Goal: Task Accomplishment & Management: Manage account settings

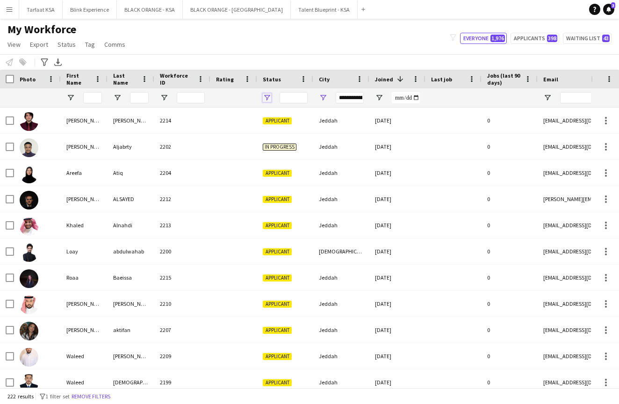
click at [266, 96] on span "Open Filter Menu" at bounding box center [267, 97] width 8 height 8
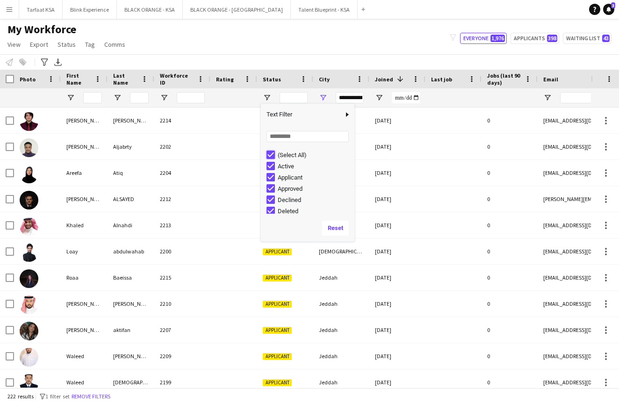
type input "***"
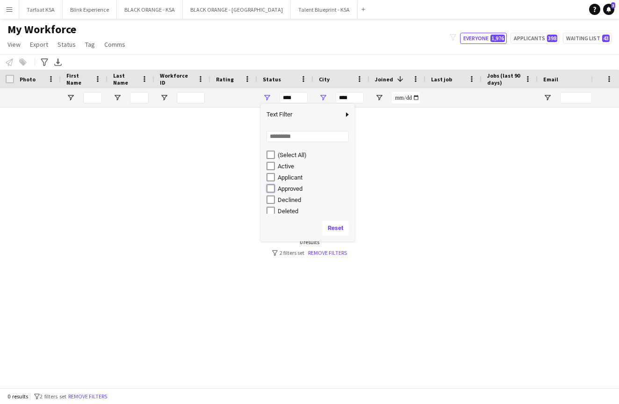
type input "**********"
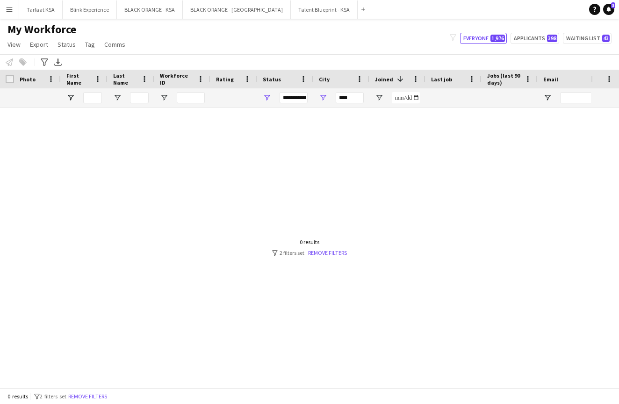
click at [310, 47] on div "My Workforce View Views Default view New view Update view Delete view Edit name…" at bounding box center [309, 38] width 619 height 32
click at [317, 252] on link "Remove filters" at bounding box center [327, 252] width 39 height 7
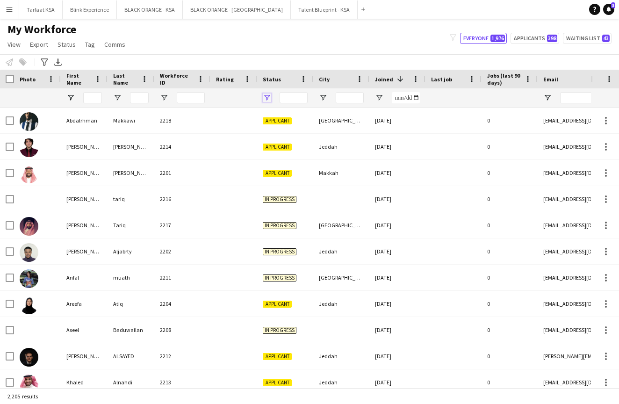
click at [265, 95] on span "Open Filter Menu" at bounding box center [267, 97] width 8 height 8
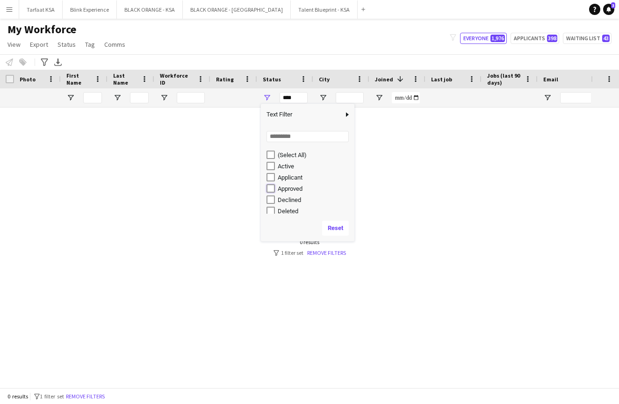
type input "**********"
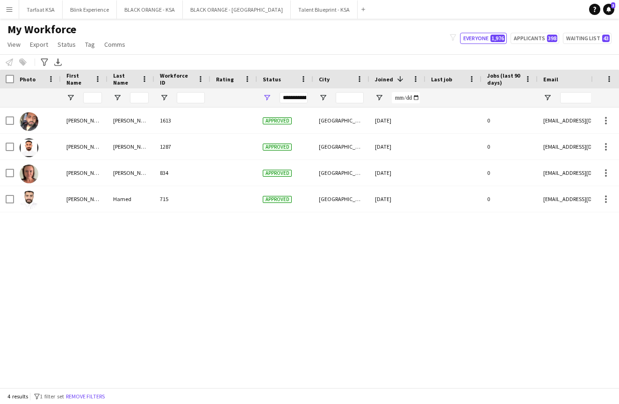
click at [213, 308] on div "[PERSON_NAME] 1613 Approved [GEOGRAPHIC_DATA] [DATE] 0 [EMAIL_ADDRESS][DOMAIN_N…" at bounding box center [295, 247] width 590 height 280
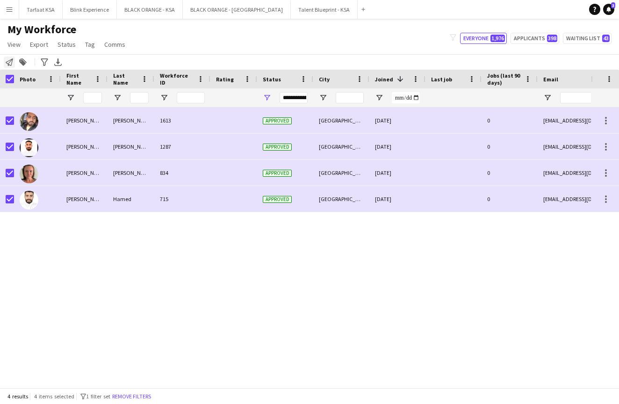
click at [6, 64] on icon "Notify workforce" at bounding box center [9, 61] width 7 height 7
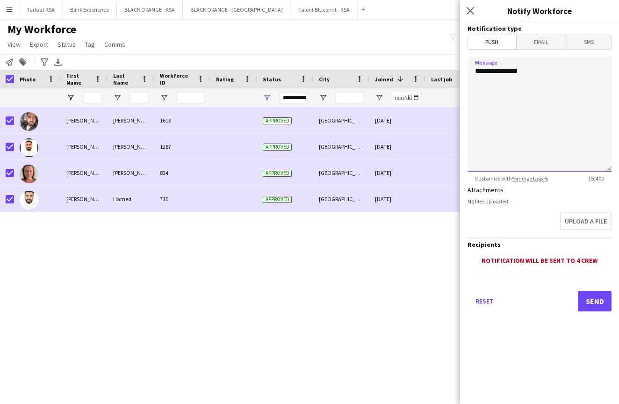
click at [505, 95] on textarea "**********" at bounding box center [539, 114] width 144 height 114
paste textarea "**********"
click at [578, 71] on textarea "**********" at bounding box center [539, 114] width 144 height 114
type textarea "**********"
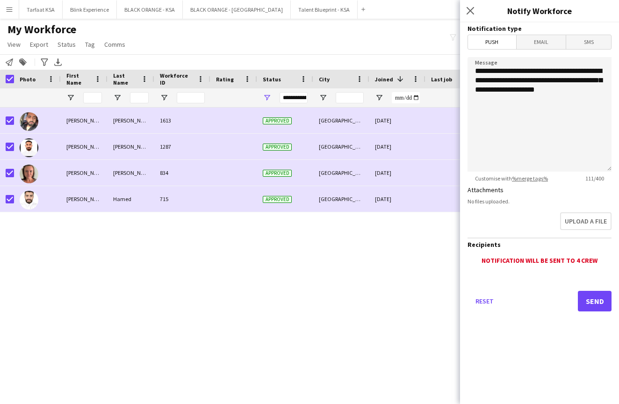
click at [586, 301] on button "Send" at bounding box center [594, 301] width 34 height 21
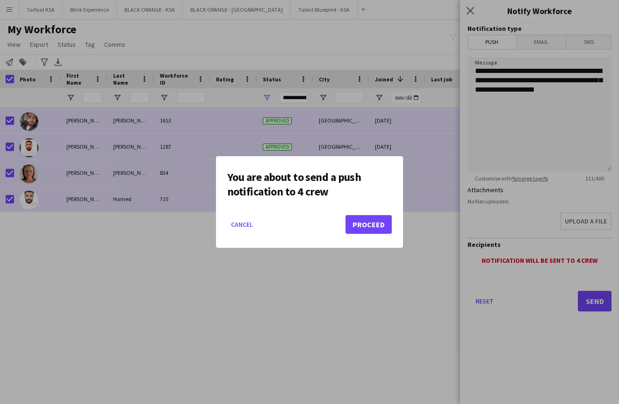
click at [370, 225] on button "Proceed" at bounding box center [368, 224] width 46 height 19
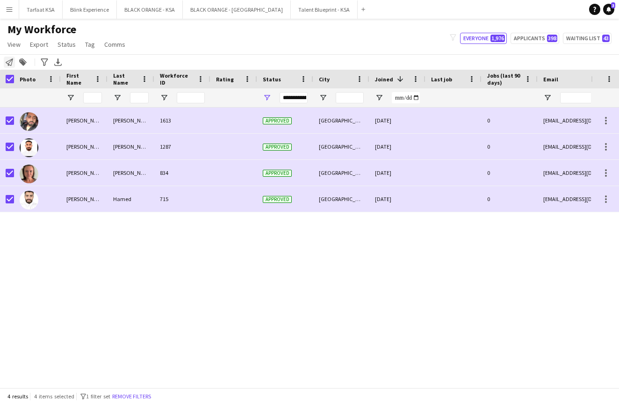
click at [10, 59] on icon "Notify workforce" at bounding box center [9, 61] width 7 height 7
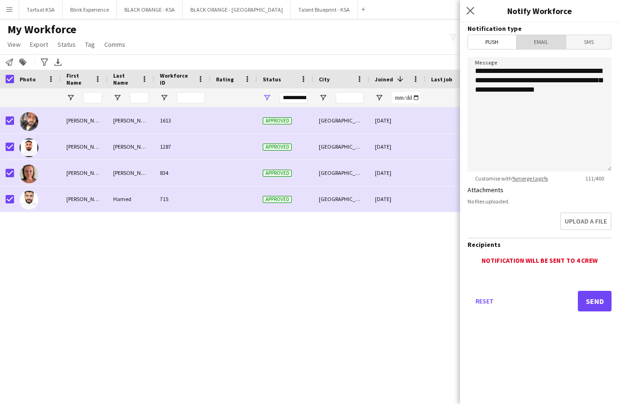
click at [539, 41] on span "Email" at bounding box center [541, 42] width 50 height 14
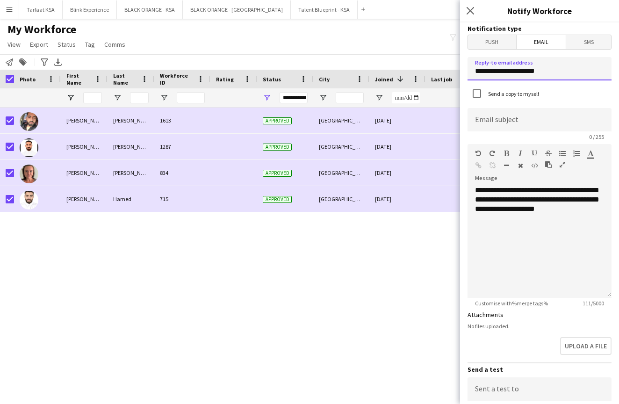
click at [562, 69] on input "**********" at bounding box center [539, 68] width 144 height 23
click at [551, 93] on div "Send a copy to myself" at bounding box center [539, 94] width 144 height 20
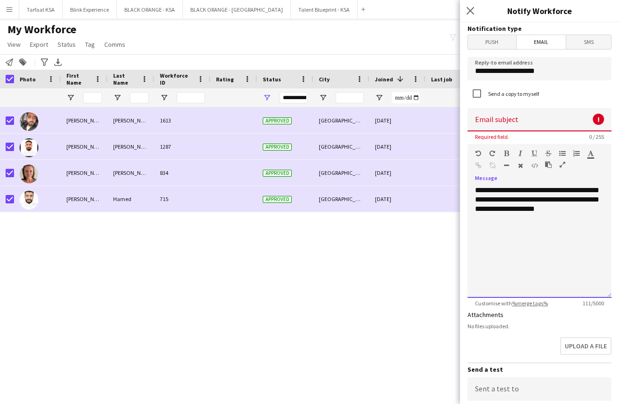
click at [528, 258] on div "**********" at bounding box center [539, 241] width 144 height 112
drag, startPoint x: 590, startPoint y: 216, endPoint x: 530, endPoint y: 189, distance: 65.6
click at [530, 190] on div "**********" at bounding box center [539, 241] width 144 height 112
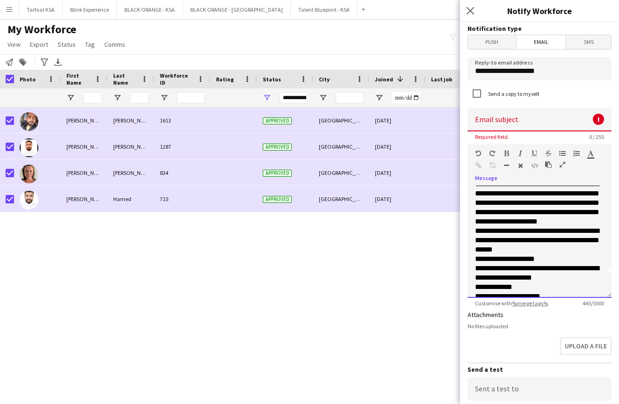
scroll to position [10, 0]
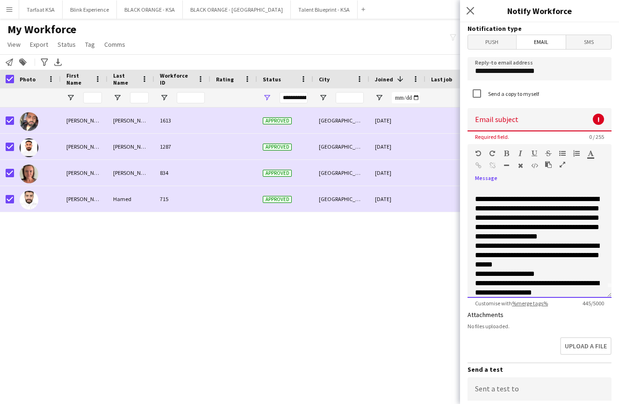
click at [556, 209] on p "**********" at bounding box center [539, 217] width 129 height 47
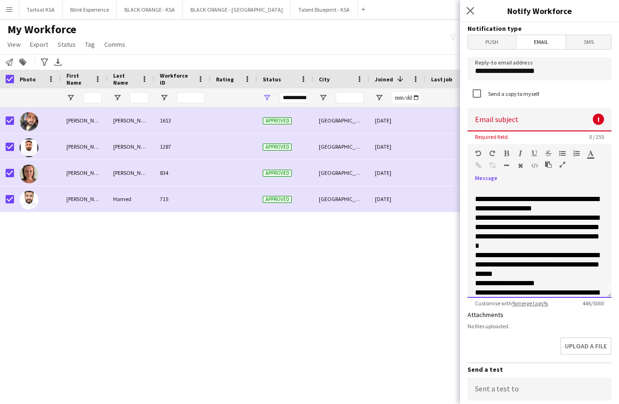
scroll to position [28, 0]
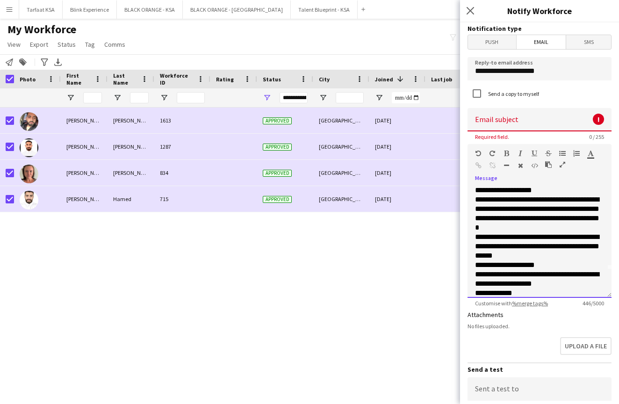
click at [510, 222] on p "**********" at bounding box center [539, 213] width 129 height 37
click at [529, 230] on p "**********" at bounding box center [539, 213] width 129 height 37
click at [537, 231] on p "**********" at bounding box center [539, 213] width 129 height 37
drag, startPoint x: 541, startPoint y: 266, endPoint x: 471, endPoint y: 266, distance: 70.5
click at [471, 266] on div "**********" at bounding box center [539, 241] width 144 height 112
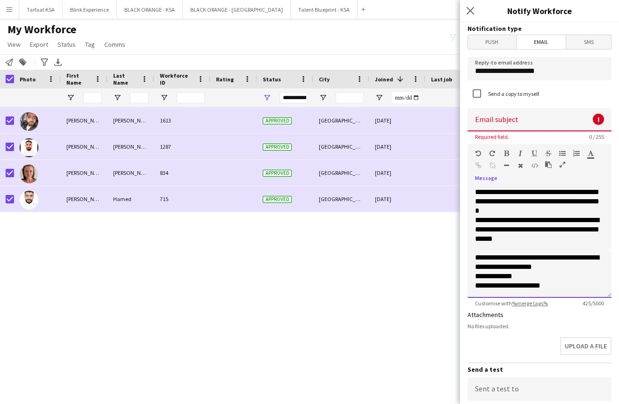
scroll to position [45, 0]
click at [573, 260] on p "**********" at bounding box center [539, 262] width 129 height 19
click at [474, 278] on div "**********" at bounding box center [539, 241] width 144 height 112
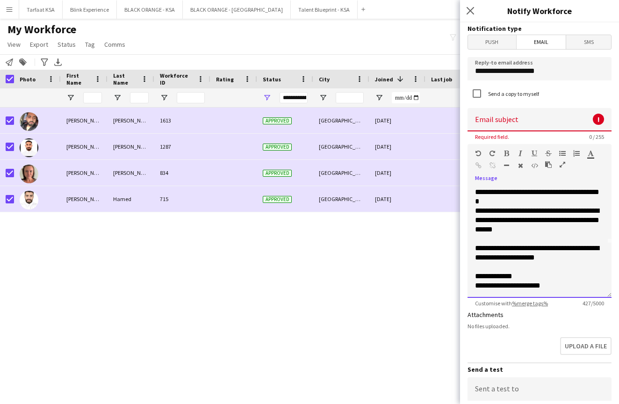
scroll to position [54, 0]
drag, startPoint x: 561, startPoint y: 286, endPoint x: 434, endPoint y: 285, distance: 126.1
click at [434, 285] on body "Menu Boards Boards Boards All jobs Status Workforce Workforce My Workforce Recr…" at bounding box center [309, 202] width 619 height 404
click at [506, 124] on input at bounding box center [539, 119] width 144 height 23
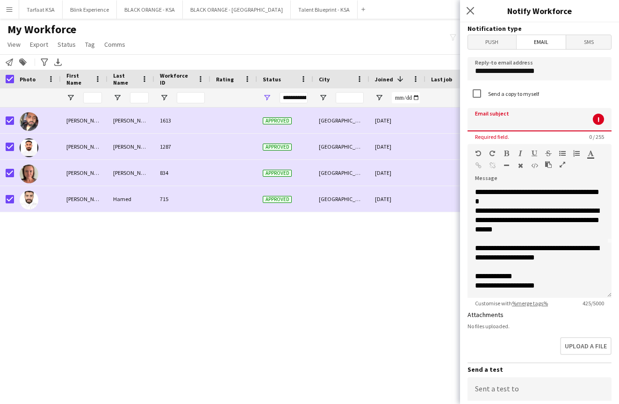
paste input "**********"
type input "**********"
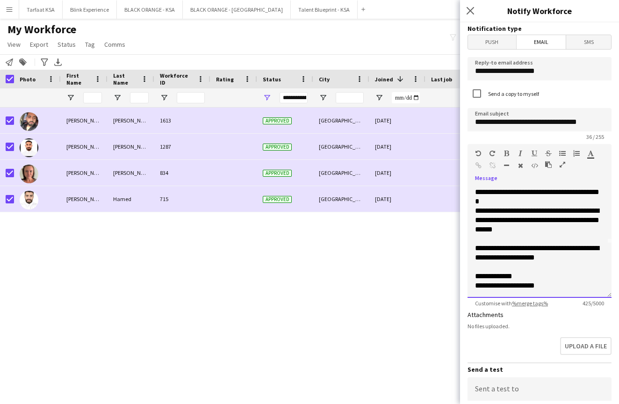
click at [505, 232] on p "**********" at bounding box center [539, 220] width 129 height 28
click at [570, 67] on input "**********" at bounding box center [539, 68] width 144 height 23
click at [550, 185] on div "**********" at bounding box center [539, 238] width 144 height 119
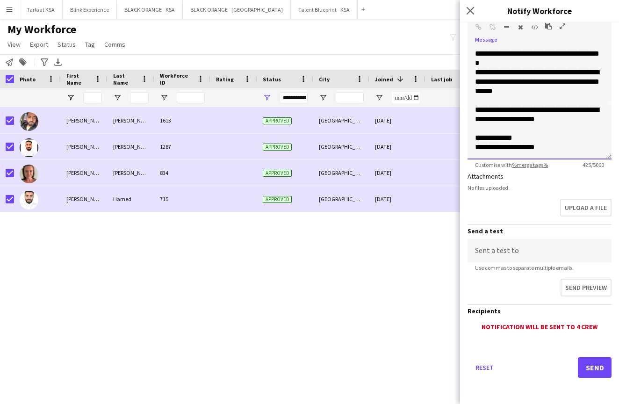
scroll to position [138, 0]
click at [588, 370] on button "Send" at bounding box center [594, 367] width 34 height 21
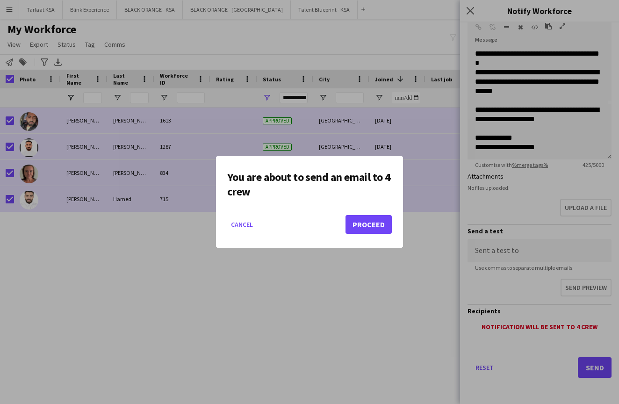
click at [377, 228] on button "Proceed" at bounding box center [368, 224] width 46 height 19
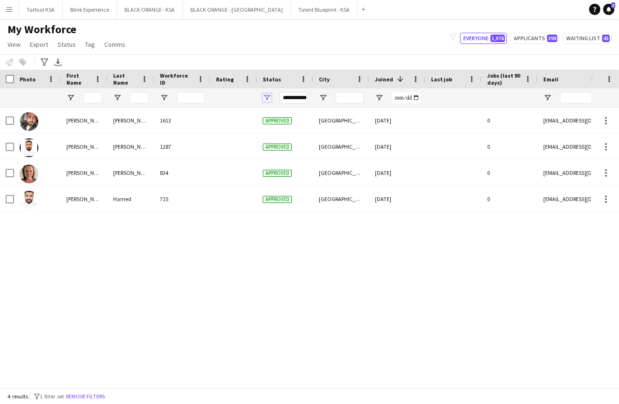
click at [264, 97] on span "Open Filter Menu" at bounding box center [267, 97] width 8 height 8
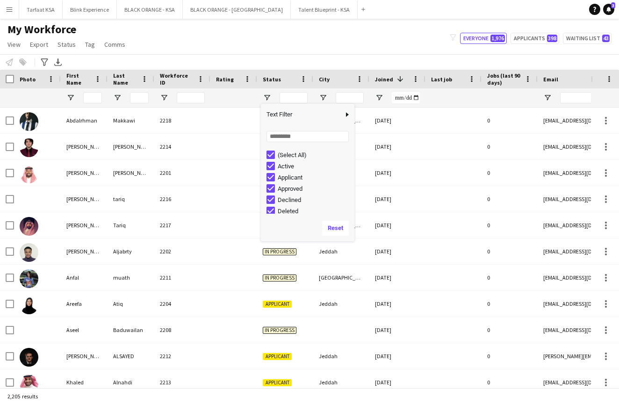
click at [317, 47] on div "My Workforce View Views Default view New view Update view Delete view Edit name…" at bounding box center [309, 38] width 619 height 32
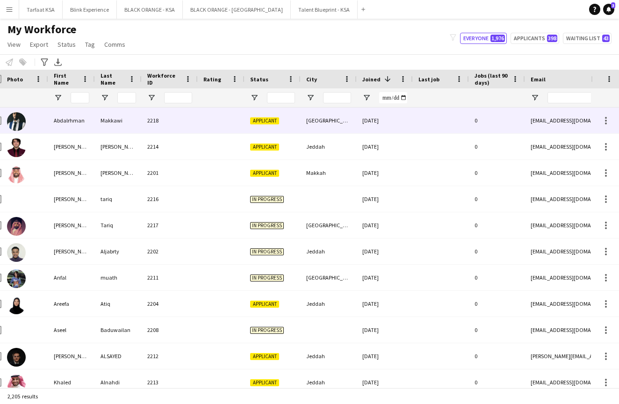
scroll to position [0, 18]
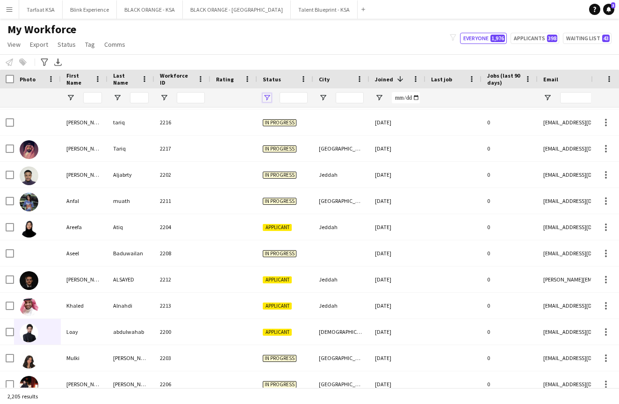
click at [270, 97] on span "Open Filter Menu" at bounding box center [267, 97] width 8 height 8
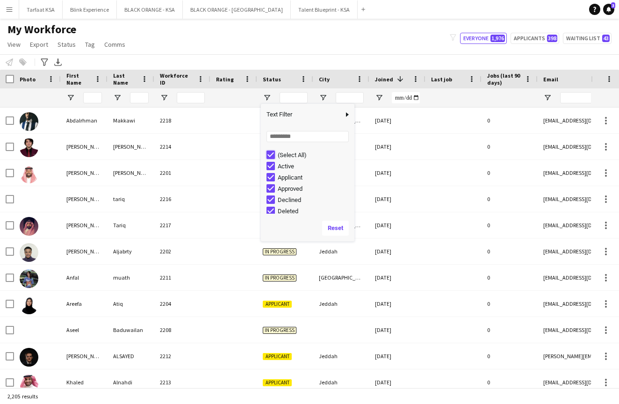
type input "***"
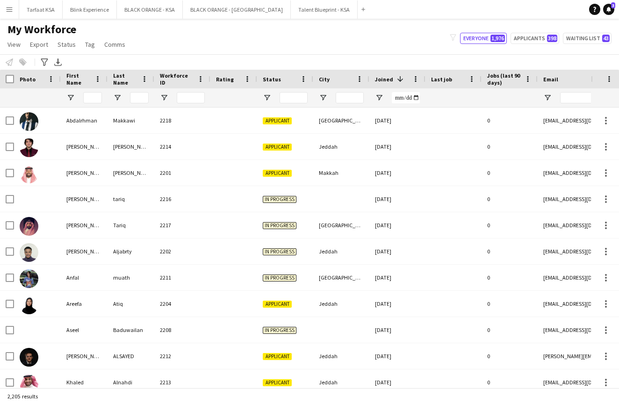
click at [312, 54] on div "Notify workforce Add to tag Select at least one crew to tag him or her. Advance…" at bounding box center [309, 61] width 619 height 15
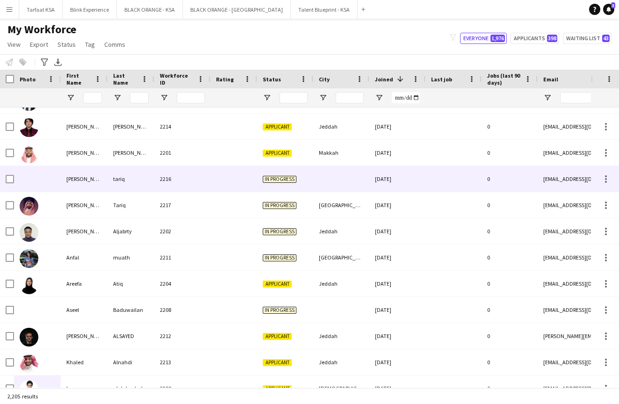
scroll to position [0, 0]
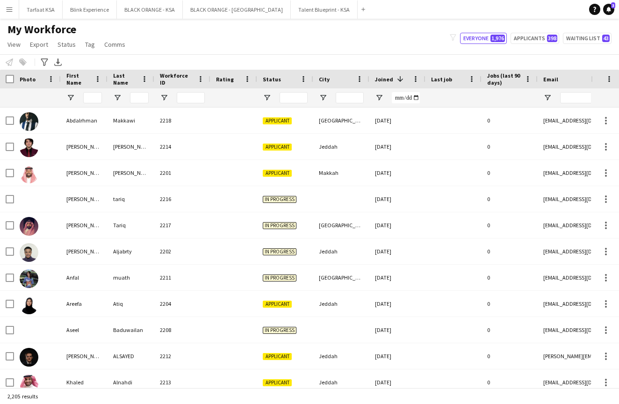
click at [7, 12] on app-icon "Menu" at bounding box center [9, 9] width 7 height 7
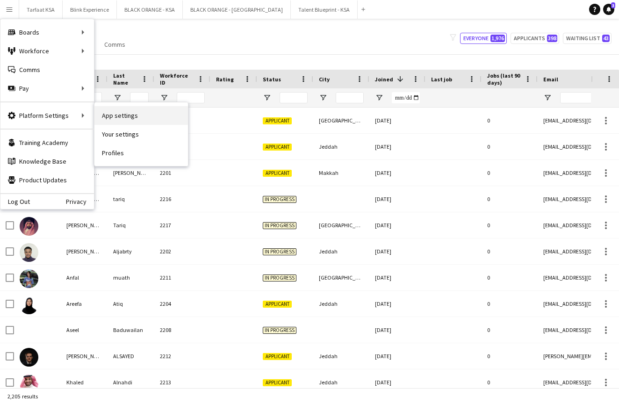
click at [123, 118] on link "App settings" at bounding box center [140, 115] width 93 height 19
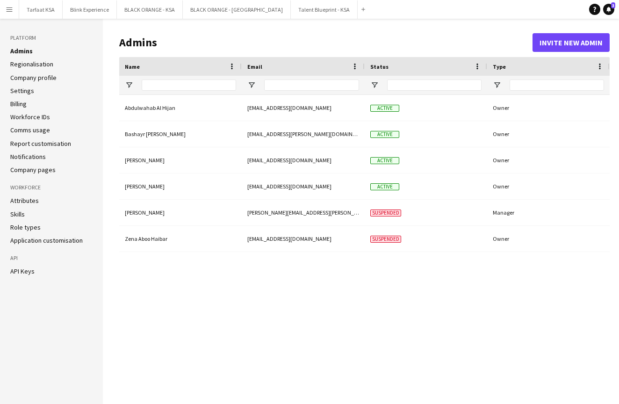
click at [47, 63] on link "Regionalisation" at bounding box center [31, 64] width 43 height 8
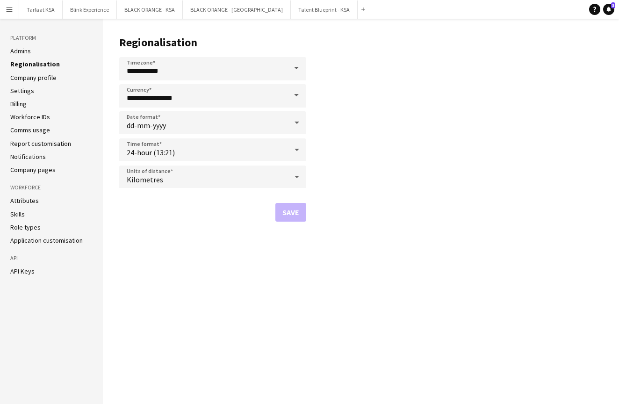
click at [295, 65] on span at bounding box center [296, 68] width 20 height 22
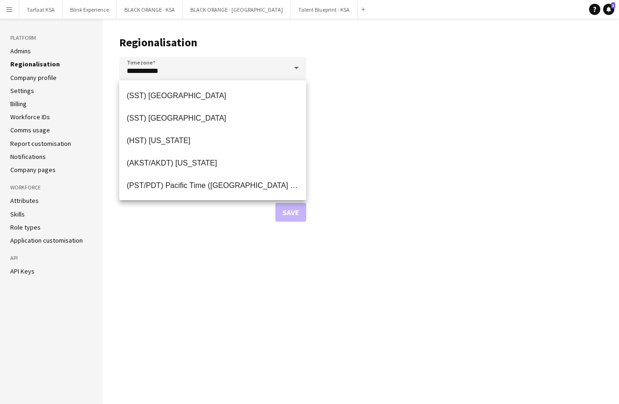
click at [295, 65] on span at bounding box center [296, 68] width 20 height 22
click at [321, 69] on main "**********" at bounding box center [361, 211] width 516 height 385
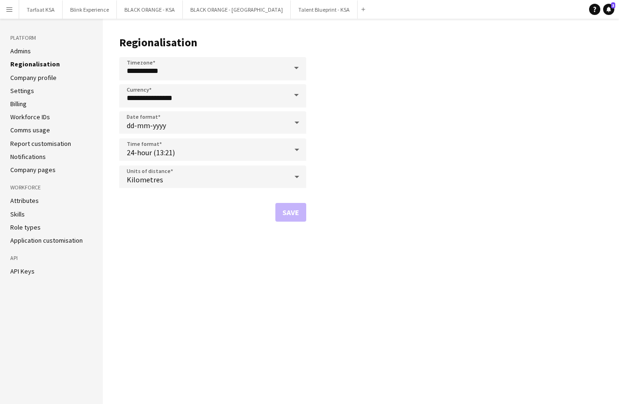
click at [27, 77] on link "Company profile" at bounding box center [33, 77] width 46 height 8
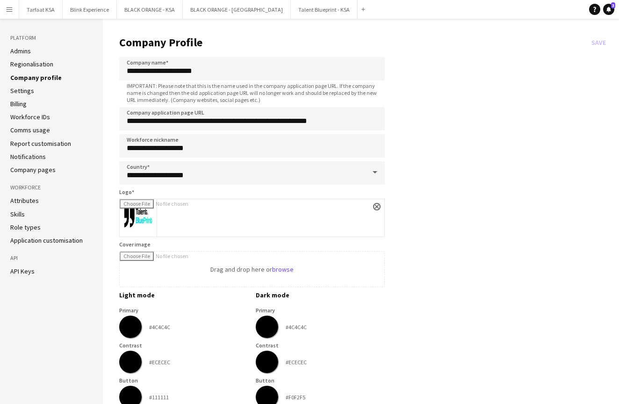
click at [28, 90] on link "Settings" at bounding box center [22, 90] width 24 height 8
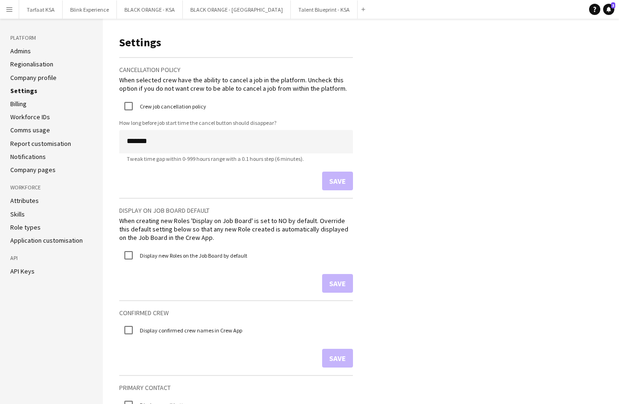
click at [23, 78] on link "Company profile" at bounding box center [33, 77] width 46 height 8
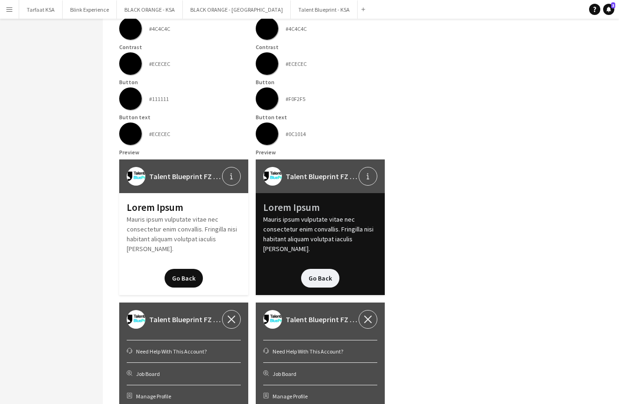
scroll to position [299, 0]
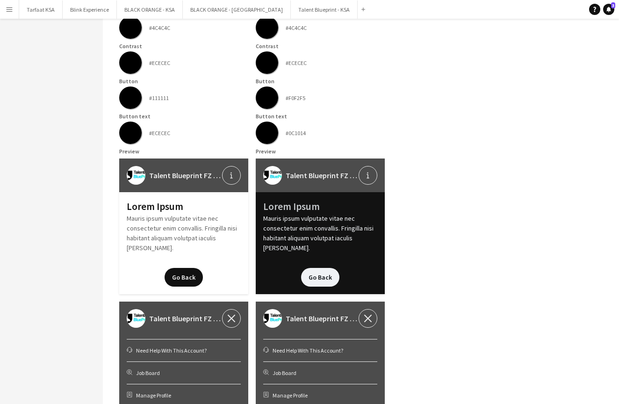
click at [272, 96] on input "*******" at bounding box center [267, 98] width 34 height 34
type input "*******"
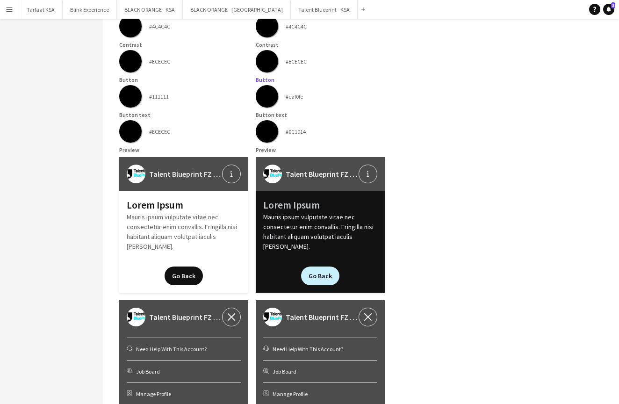
scroll to position [300, 0]
click at [130, 101] on input "*******" at bounding box center [131, 96] width 34 height 34
type input "*******"
click at [132, 135] on input "*******" at bounding box center [131, 131] width 34 height 34
type input "*******"
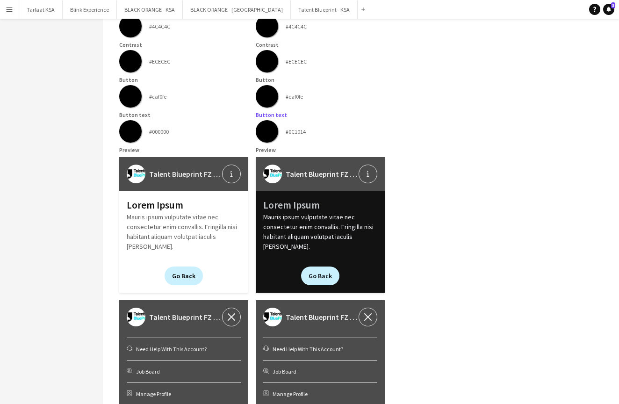
click at [266, 131] on input "*******" at bounding box center [267, 131] width 34 height 34
type input "*******"
click at [323, 133] on div "******* #000000" at bounding box center [320, 131] width 129 height 22
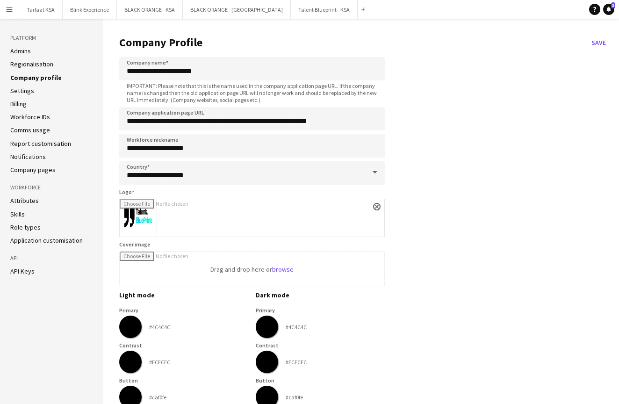
scroll to position [0, 0]
click at [600, 44] on button "Save" at bounding box center [598, 42] width 22 height 15
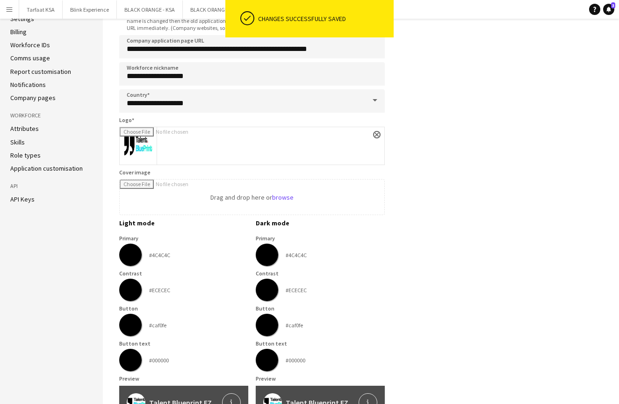
scroll to position [17, 0]
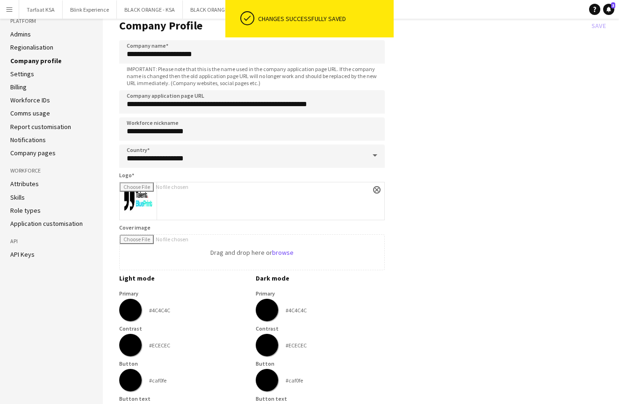
click at [33, 72] on li "Settings" at bounding box center [51, 74] width 82 height 8
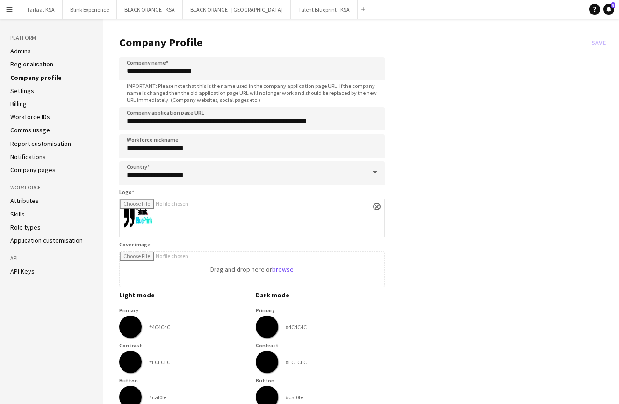
scroll to position [0, 0]
click at [24, 92] on link "Settings" at bounding box center [22, 90] width 24 height 8
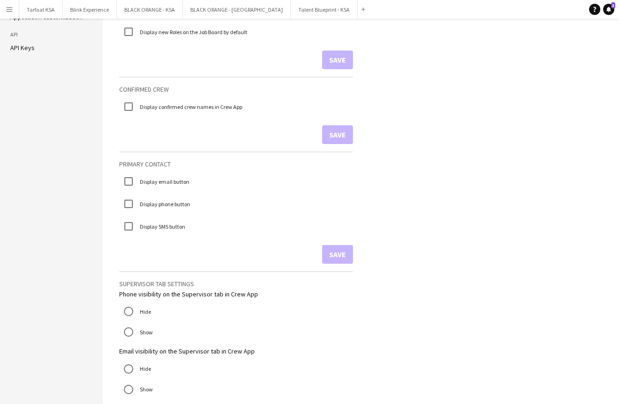
scroll to position [226, 0]
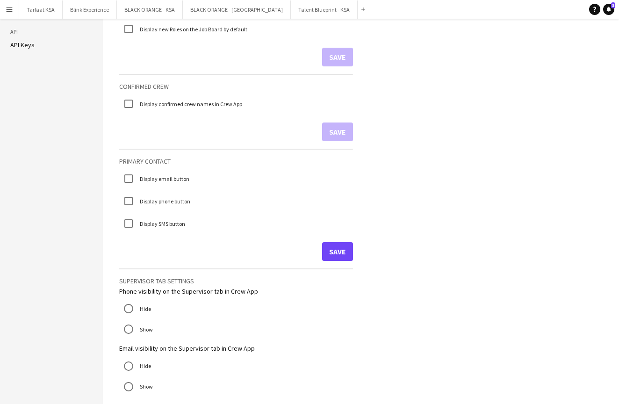
click at [337, 252] on button "Save" at bounding box center [337, 251] width 31 height 19
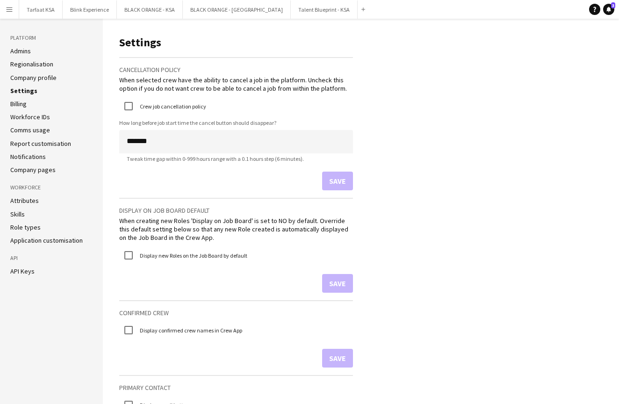
scroll to position [0, 0]
click at [21, 104] on link "Billing" at bounding box center [18, 104] width 16 height 8
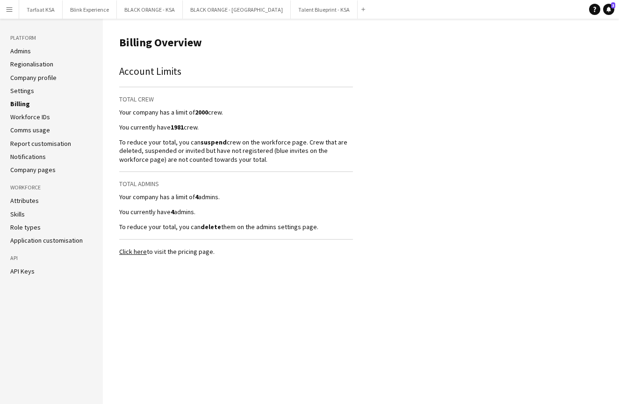
click at [21, 116] on link "Workforce IDs" at bounding box center [30, 117] width 40 height 8
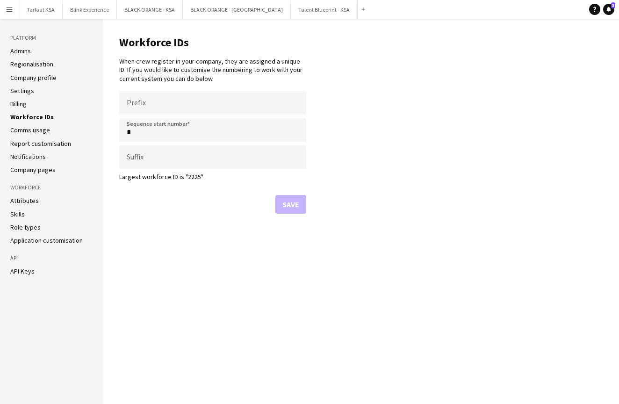
click at [21, 129] on link "Comms usage" at bounding box center [30, 130] width 40 height 8
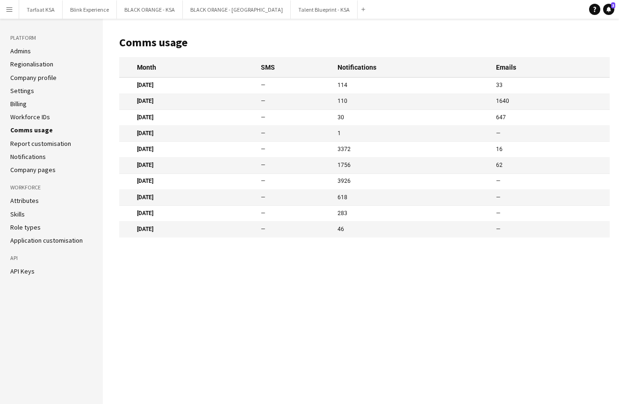
click at [20, 118] on link "Workforce IDs" at bounding box center [30, 117] width 40 height 8
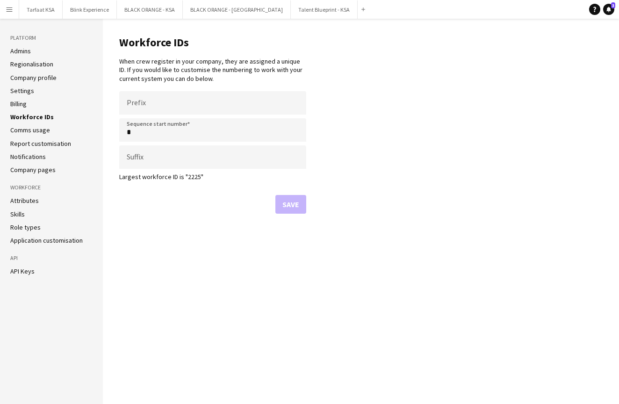
click at [18, 130] on link "Comms usage" at bounding box center [30, 130] width 40 height 8
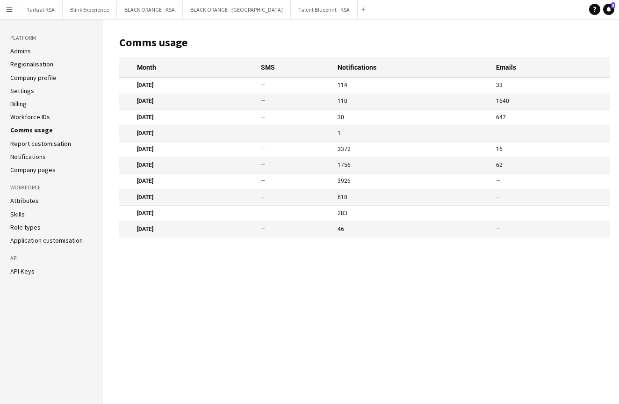
click at [35, 143] on link "Report customisation" at bounding box center [40, 143] width 61 height 8
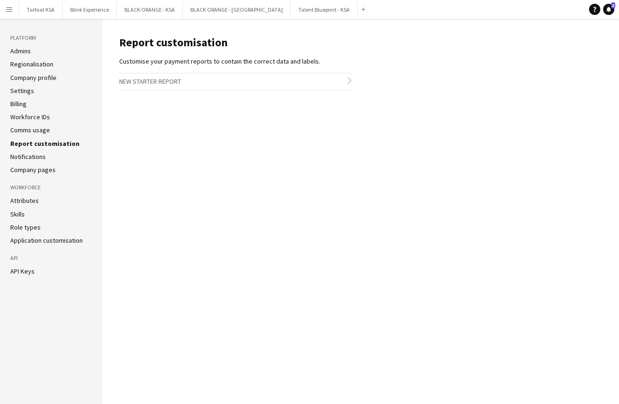
click at [38, 132] on link "Comms usage" at bounding box center [30, 130] width 40 height 8
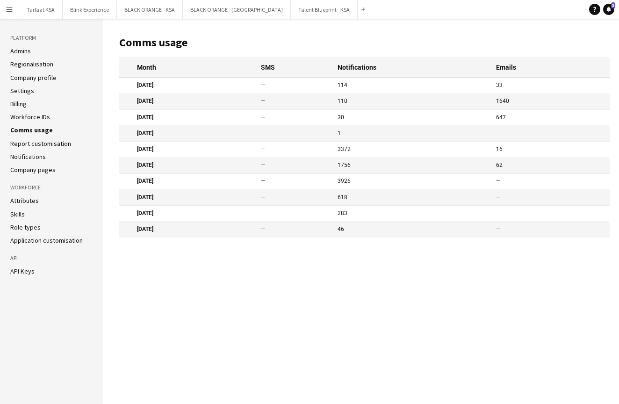
click at [39, 143] on link "Report customisation" at bounding box center [40, 143] width 61 height 8
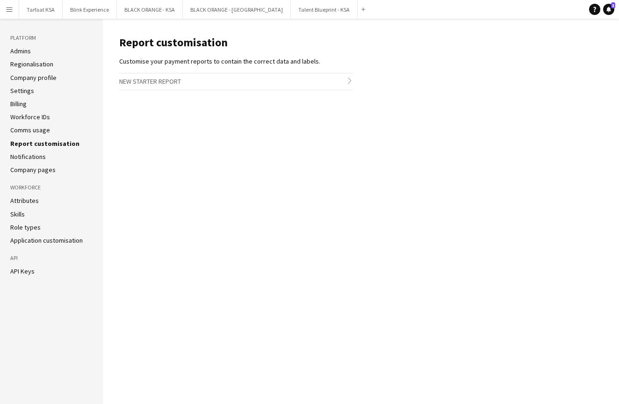
click at [227, 79] on h3 "New starter report chevron-right" at bounding box center [236, 81] width 234 height 16
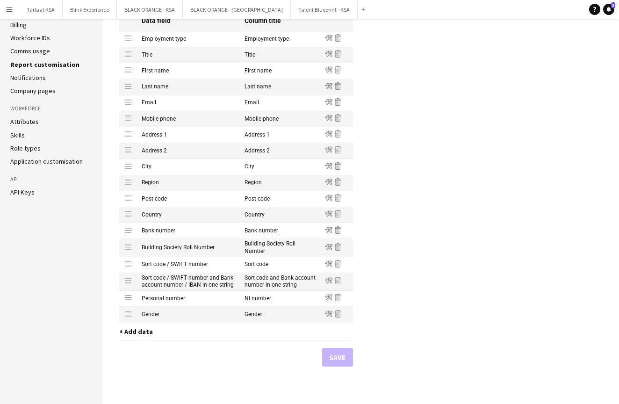
scroll to position [76, 0]
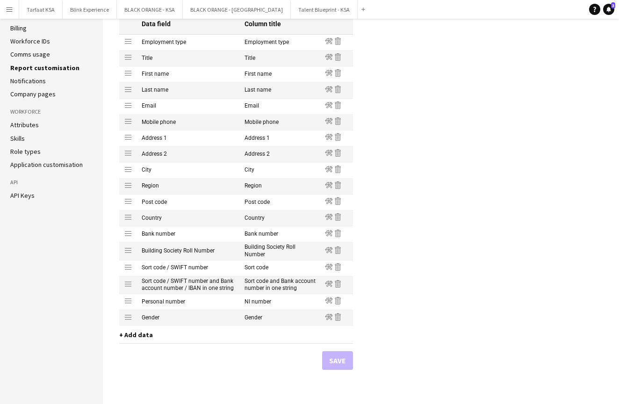
click at [135, 338] on span "+ Add data" at bounding box center [136, 334] width 34 height 8
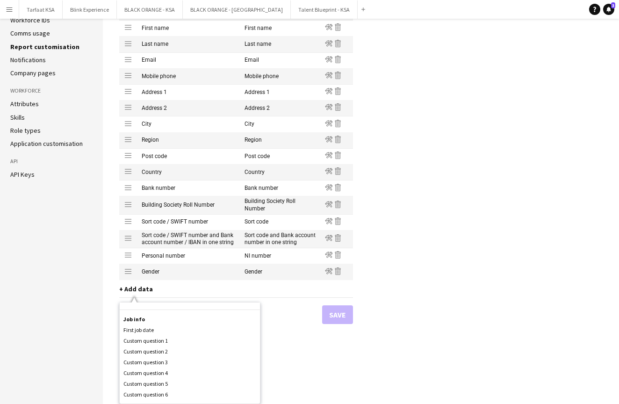
scroll to position [100, 0]
click at [281, 327] on div "Data field Column title Drag row Employment type Employment type Edit Remove Dr…" at bounding box center [236, 166] width 234 height 397
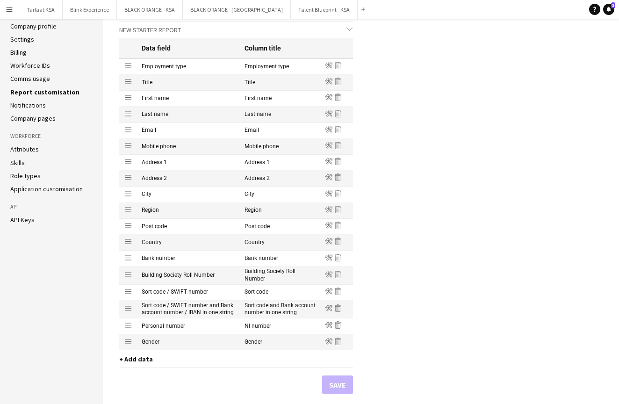
scroll to position [52, 0]
click at [402, 227] on main "Report customisation Customise your payment reports to contain the correct data…" at bounding box center [361, 207] width 516 height 482
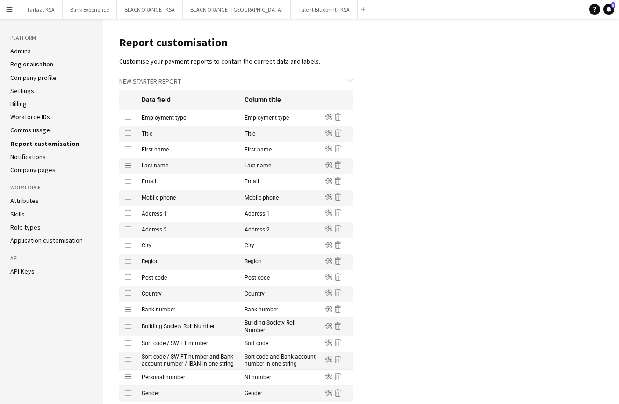
scroll to position [0, 0]
click at [28, 154] on link "Notifications" at bounding box center [28, 156] width 36 height 8
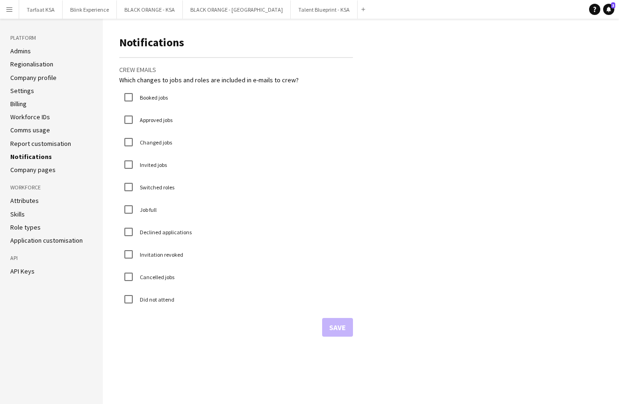
click at [44, 171] on link "Company pages" at bounding box center [32, 169] width 45 height 8
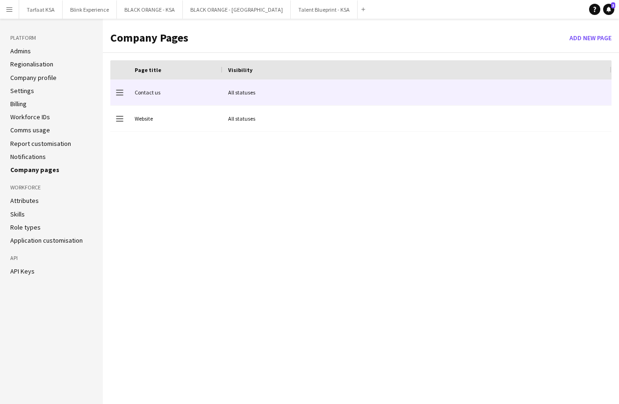
click at [156, 94] on div "Contact us" at bounding box center [175, 92] width 93 height 26
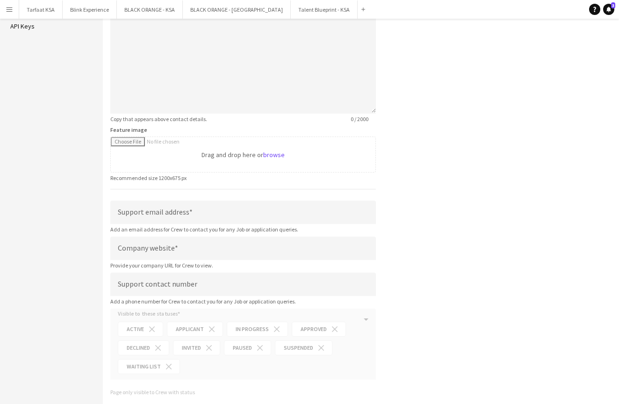
scroll to position [239, 0]
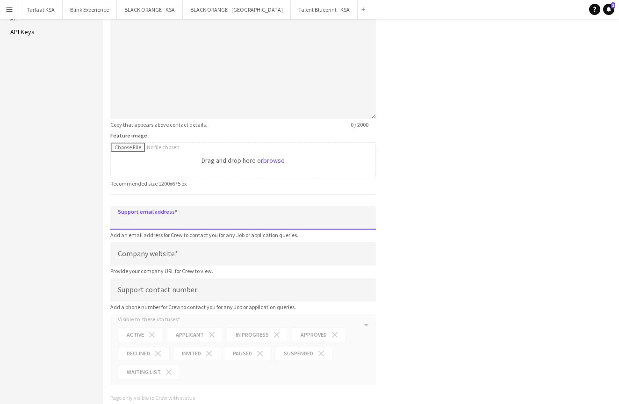
paste input "**********"
type input "**********"
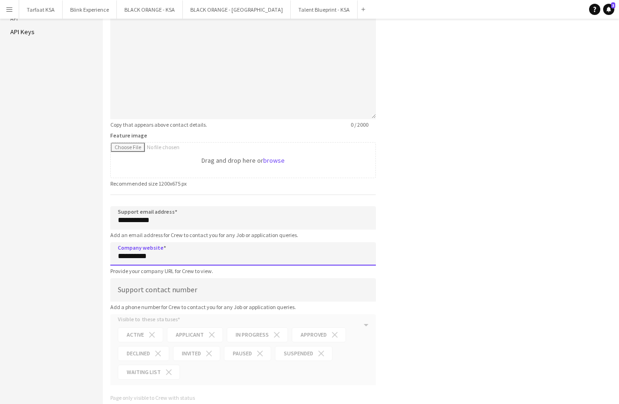
type input "**********"
click at [413, 238] on div "**********" at bounding box center [361, 112] width 516 height 583
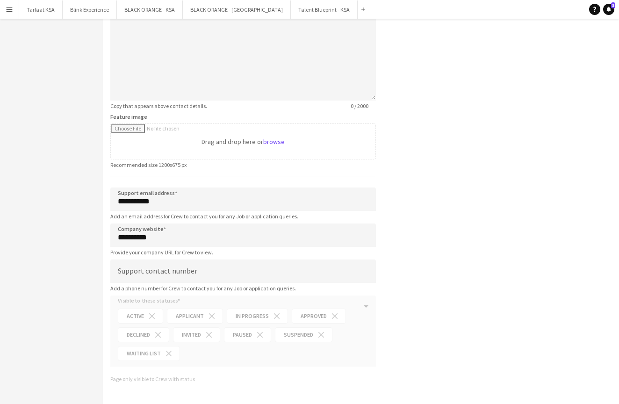
scroll to position [258, 0]
click at [145, 310] on form "**********" at bounding box center [242, 93] width 265 height 583
click at [178, 266] on input "text" at bounding box center [252, 270] width 245 height 23
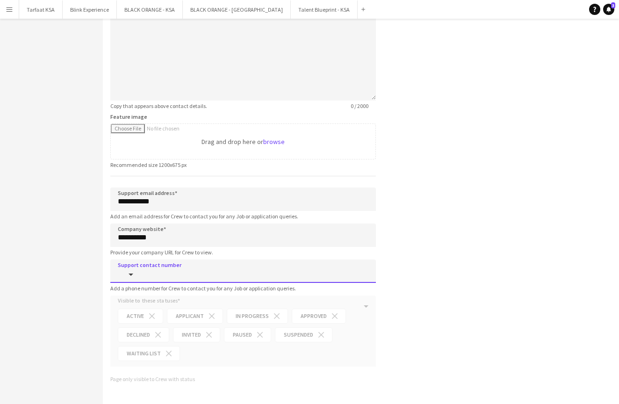
click at [388, 262] on div "**********" at bounding box center [361, 93] width 516 height 583
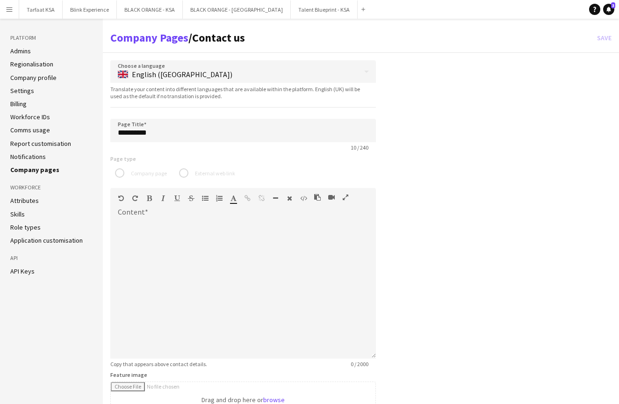
scroll to position [0, 0]
click at [32, 186] on h3 "Workforce" at bounding box center [51, 187] width 82 height 8
click at [31, 199] on link "Attributes" at bounding box center [24, 200] width 28 height 8
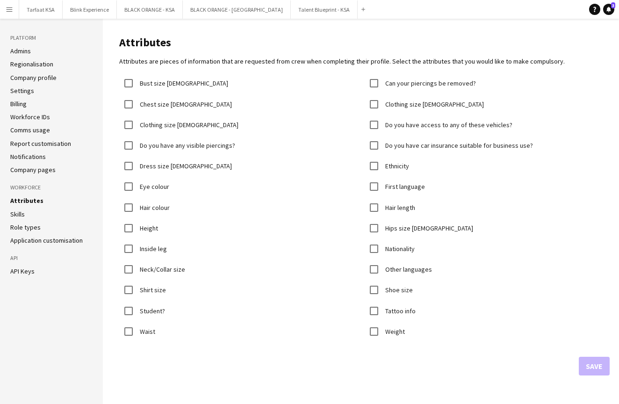
click at [20, 210] on link "Skills" at bounding box center [17, 214] width 14 height 8
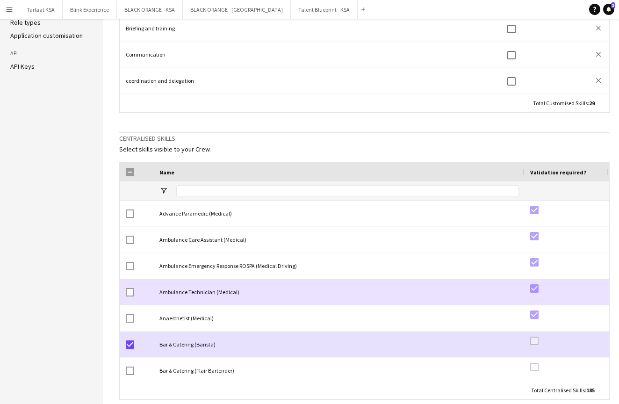
scroll to position [0, 0]
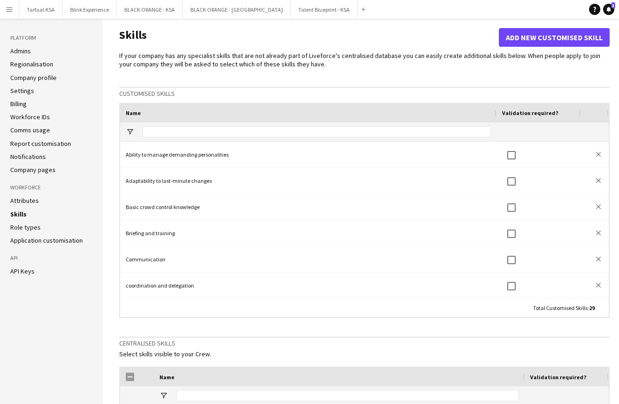
click at [24, 228] on link "Role types" at bounding box center [25, 227] width 30 height 8
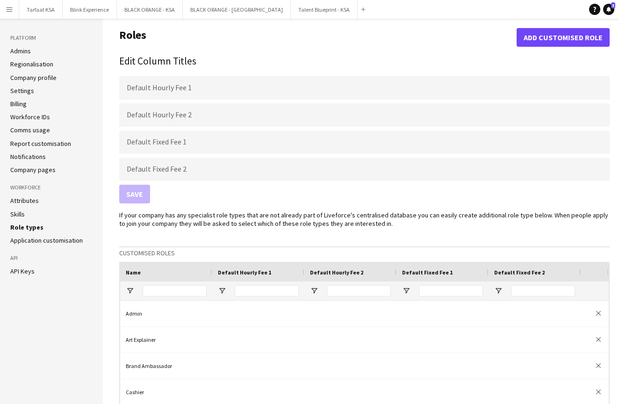
click at [28, 241] on link "Application customisation" at bounding box center [46, 240] width 72 height 8
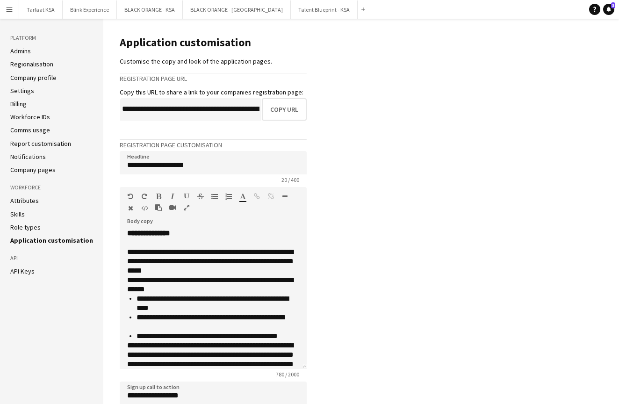
click at [22, 272] on link "API Keys" at bounding box center [22, 271] width 24 height 8
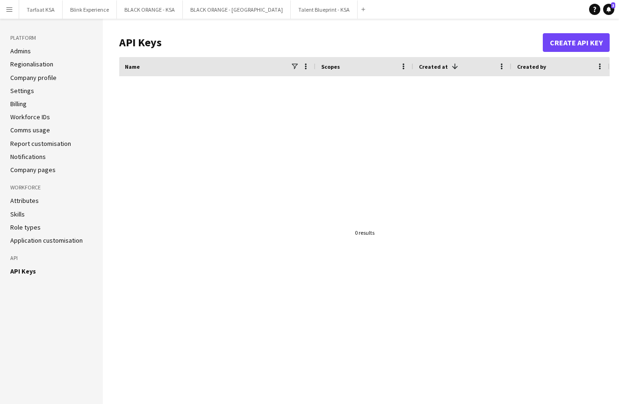
click at [562, 42] on button "Create API Key" at bounding box center [575, 42] width 67 height 19
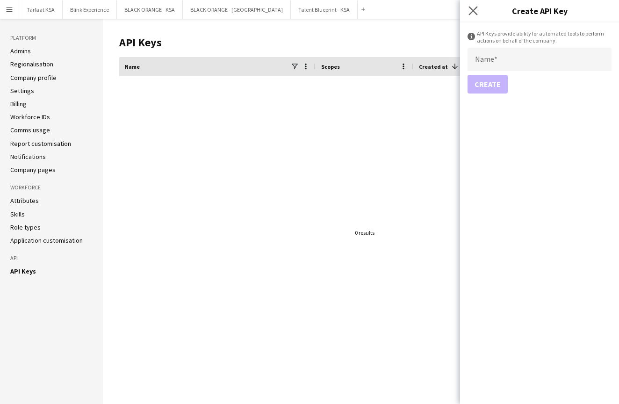
click at [468, 13] on app-icon "Close pop-in" at bounding box center [473, 11] width 14 height 14
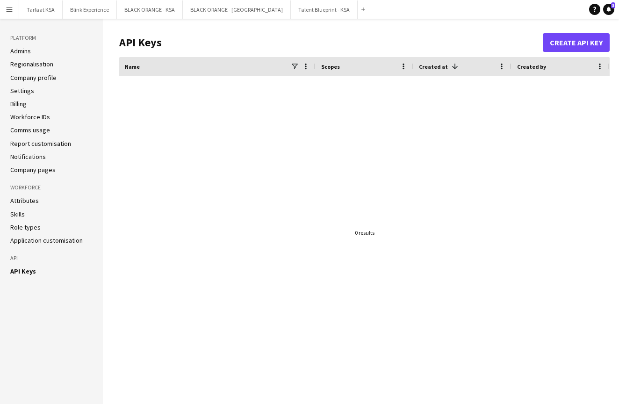
click at [548, 43] on button "Create API Key" at bounding box center [575, 42] width 67 height 19
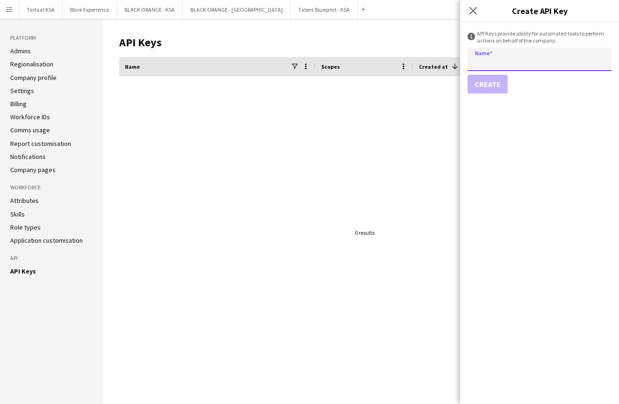
click at [506, 63] on input "Name" at bounding box center [539, 59] width 144 height 23
click at [472, 9] on icon "Close pop-in" at bounding box center [472, 10] width 9 height 9
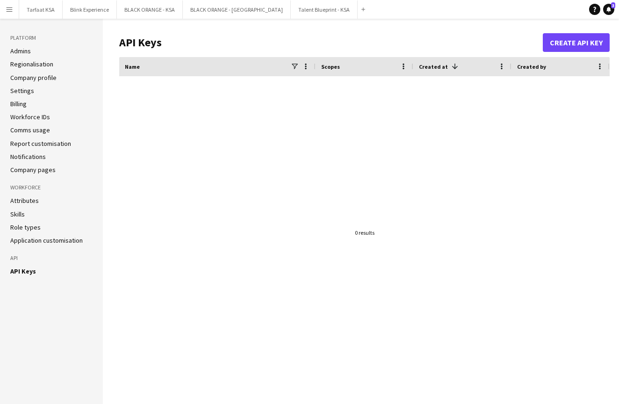
click at [324, 170] on div at bounding box center [364, 232] width 490 height 313
click at [612, 9] on link "Notifications 3" at bounding box center [608, 9] width 11 height 11
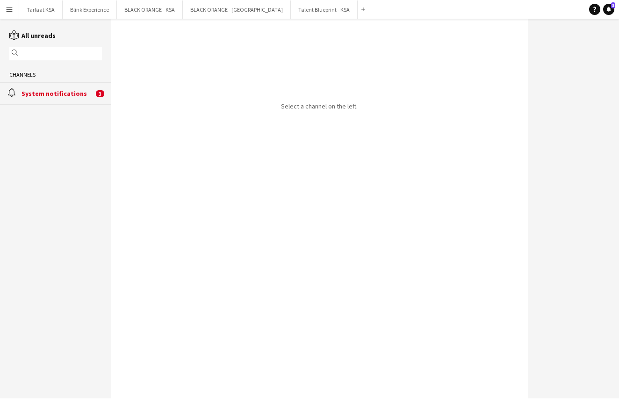
click at [45, 95] on div "System notifications" at bounding box center [57, 93] width 72 height 8
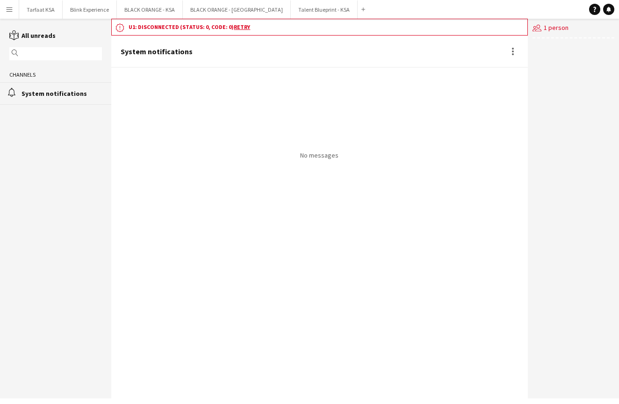
click at [238, 28] on link "Retry" at bounding box center [242, 26] width 16 height 7
click at [554, 27] on div "users2 1 person" at bounding box center [573, 29] width 82 height 20
click at [338, 74] on div "No messages" at bounding box center [319, 114] width 416 height 92
click at [39, 32] on link "reading All unreads" at bounding box center [32, 35] width 46 height 8
click at [41, 9] on button "Tarfaat KSA Close" at bounding box center [40, 9] width 43 height 18
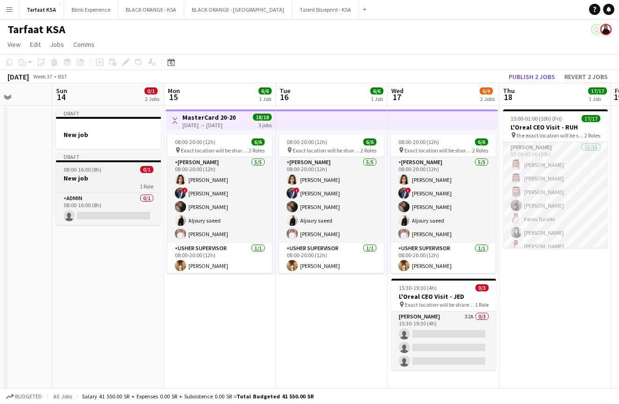
scroll to position [0, 394]
click at [99, 185] on div "1 Role" at bounding box center [109, 185] width 105 height 7
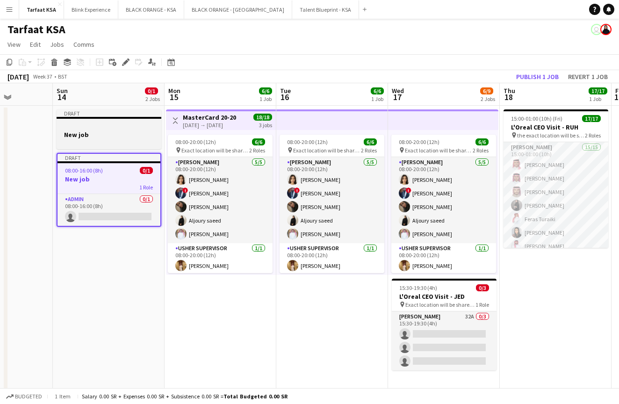
click at [114, 131] on h3 "New job" at bounding box center [109, 134] width 105 height 8
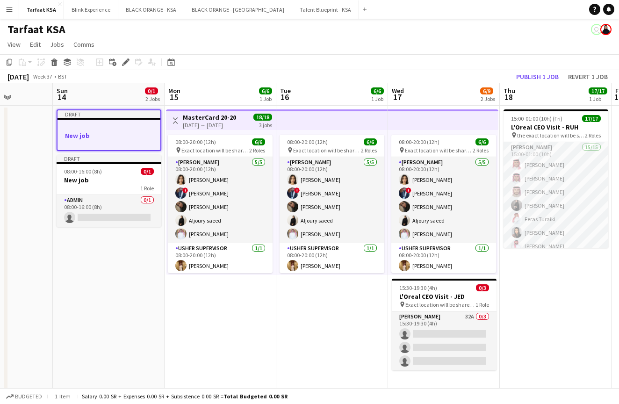
click at [95, 340] on app-date-cell "Draft New job Draft 08:00-16:00 (8h) 0/1 New job 1 Role Admin 0/1 08:00-16:00 (…" at bounding box center [109, 252] width 112 height 292
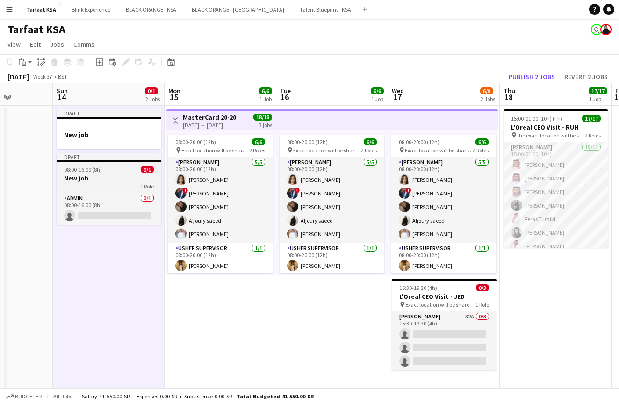
click at [127, 183] on div "1 Role" at bounding box center [109, 185] width 105 height 7
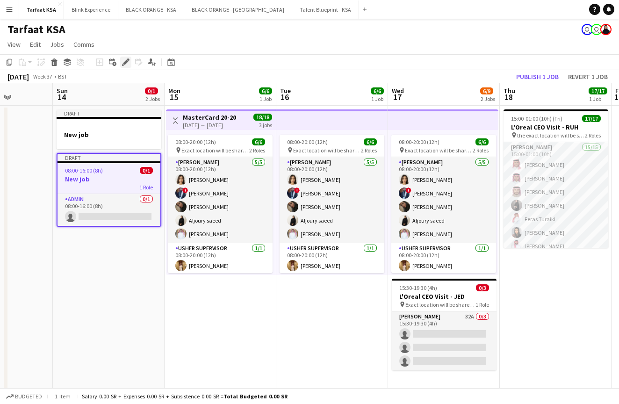
click at [124, 64] on icon at bounding box center [125, 62] width 5 height 5
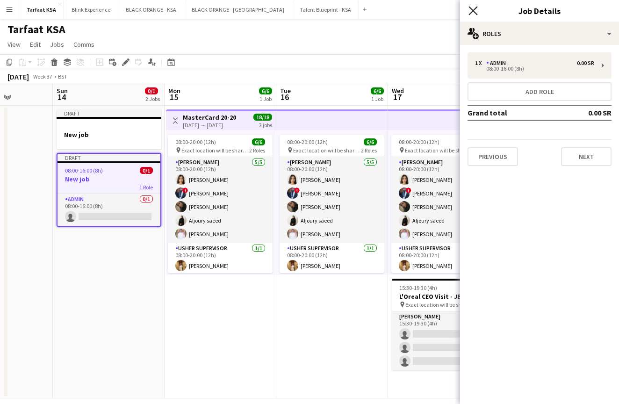
click at [471, 11] on icon "Close pop-in" at bounding box center [472, 10] width 9 height 9
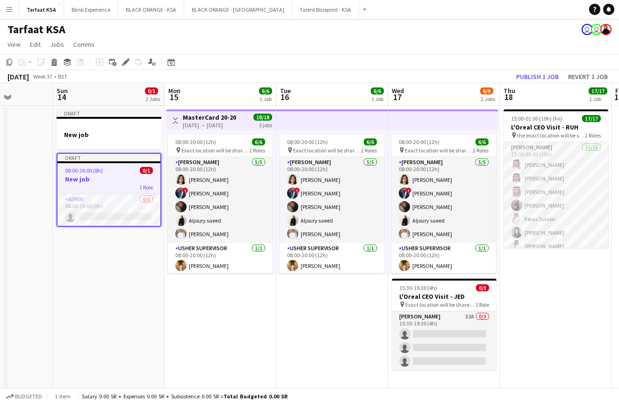
click at [91, 267] on app-date-cell "Draft New job Draft 08:00-16:00 (8h) 0/1 New job 1 Role Admin 0/1 08:00-16:00 (…" at bounding box center [109, 252] width 112 height 292
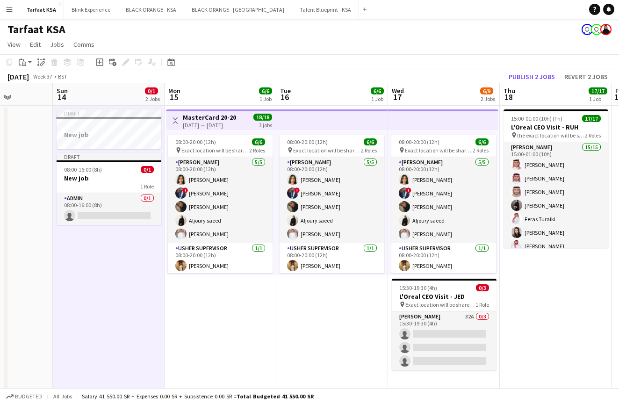
click at [182, 306] on app-date-cell "Toggle View MasterCard 20-20 [DATE] → [DATE] 18/18 3 jobs 08:00-20:00 (12h) 6/6…" at bounding box center [220, 252] width 112 height 292
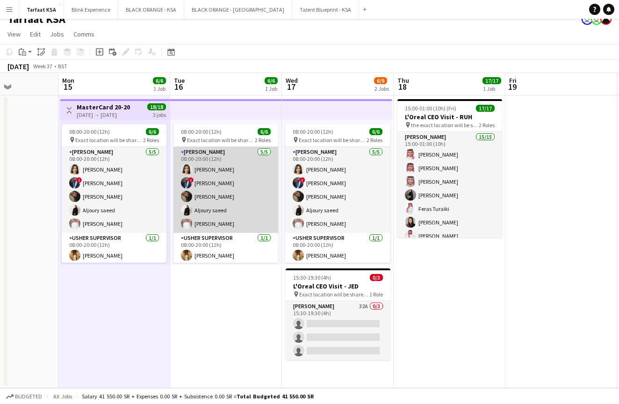
scroll to position [0, 0]
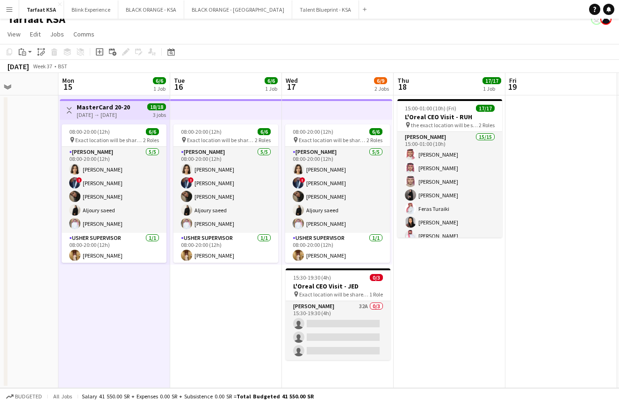
click at [42, 253] on app-date-cell at bounding box center [3, 241] width 112 height 292
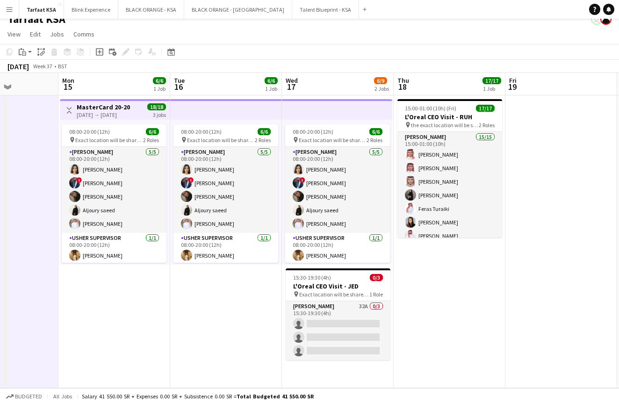
click at [232, 108] on app-top-bar at bounding box center [226, 109] width 112 height 21
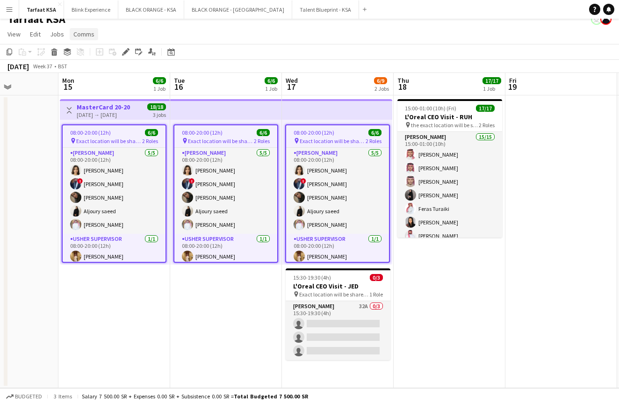
click at [78, 36] on span "Comms" at bounding box center [83, 34] width 21 height 8
click at [127, 324] on app-date-cell "Toggle View MasterCard 20-20 [DATE] → [DATE] 18/18 3 jobs 08:00-20:00 (12h) 6/6…" at bounding box center [114, 241] width 112 height 292
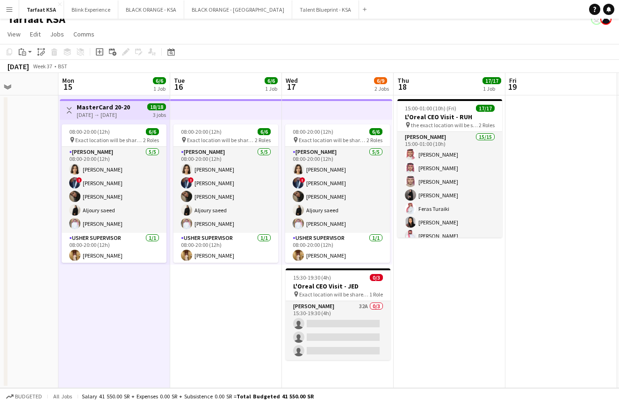
click at [203, 109] on app-top-bar at bounding box center [226, 109] width 112 height 21
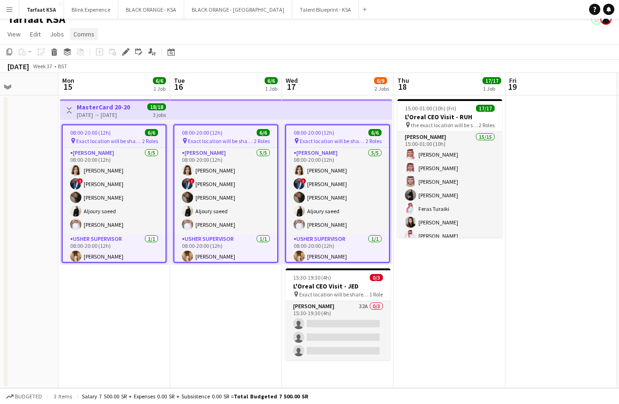
click at [78, 34] on span "Comms" at bounding box center [83, 34] width 21 height 8
click at [213, 298] on app-date-cell "08:00-20:00 (12h) 6/6 pin Exact location will be shared later 2 Roles [PERSON_N…" at bounding box center [226, 241] width 112 height 292
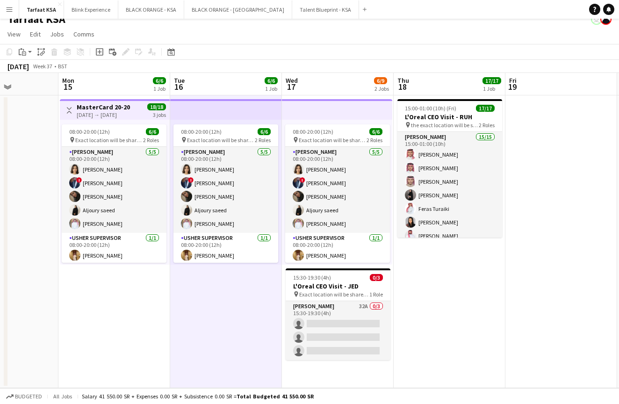
click at [37, 304] on app-date-cell at bounding box center [3, 241] width 112 height 292
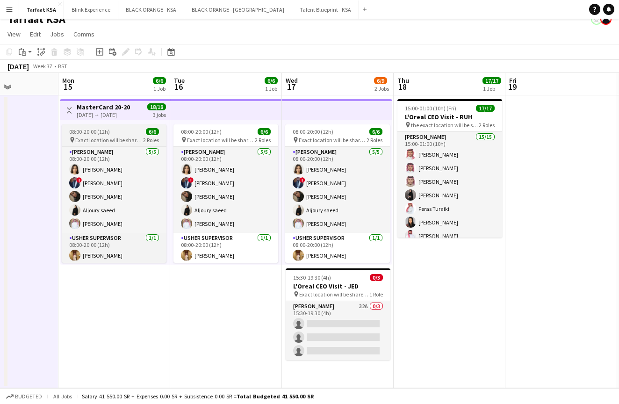
click at [129, 140] on span "Exact location will be shared later" at bounding box center [109, 139] width 68 height 7
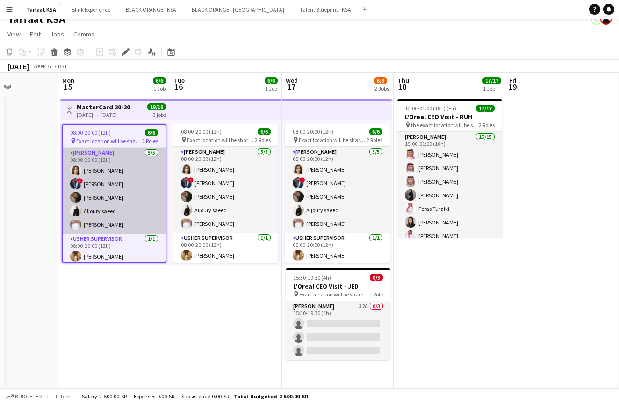
click at [115, 164] on app-card-role "[PERSON_NAME] [DATE] 08:00-20:00 (12h) [PERSON_NAME] ! [PERSON_NAME] [PERSON_NA…" at bounding box center [114, 191] width 103 height 86
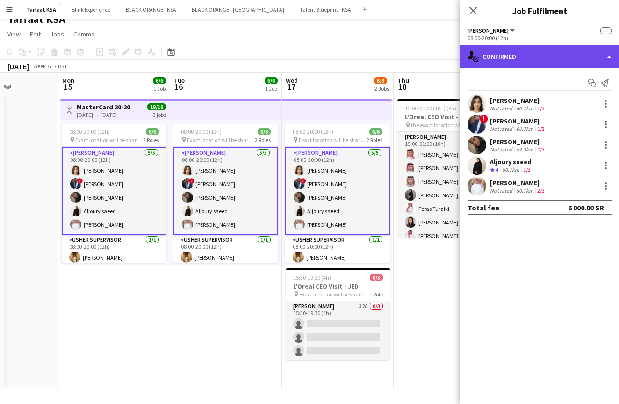
click at [608, 49] on div "single-neutral-actions-check-2 Confirmed" at bounding box center [539, 56] width 159 height 22
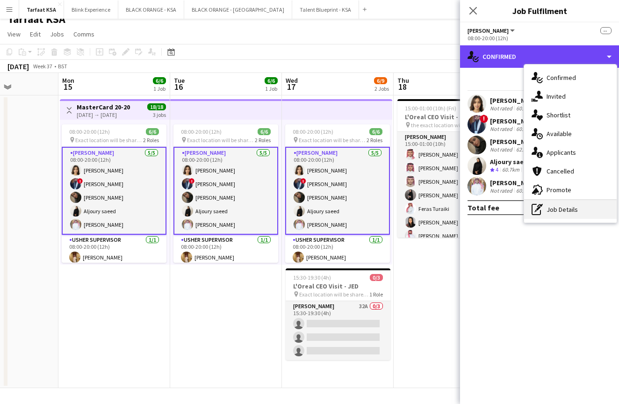
scroll to position [10, 0]
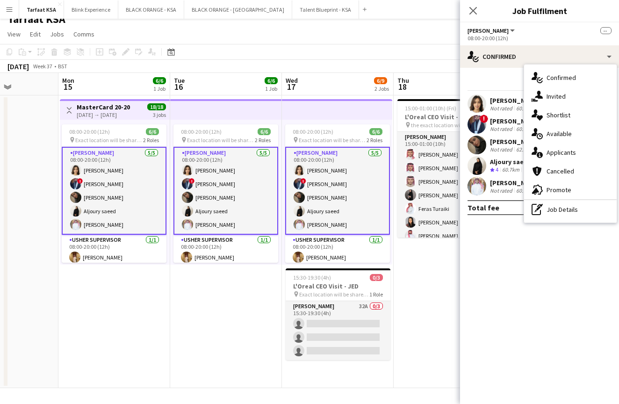
click at [521, 320] on mat-expansion-panel "check Confirmed Start chat Send notification [PERSON_NAME] Not rated 60.7km 1/3…" at bounding box center [539, 236] width 159 height 336
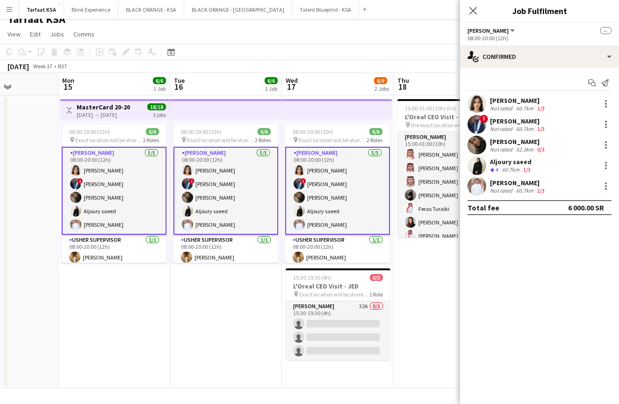
click at [200, 312] on app-date-cell "08:00-20:00 (12h) 6/6 pin Exact location will be shared later 2 Roles [PERSON_N…" at bounding box center [226, 241] width 112 height 292
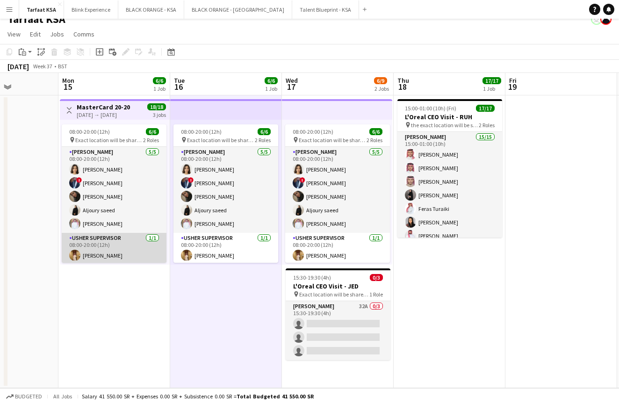
click at [122, 255] on app-card-role "[PERSON_NAME] Supervisor [DATE] 08:00-20:00 (12h) [PERSON_NAME]" at bounding box center [114, 249] width 105 height 32
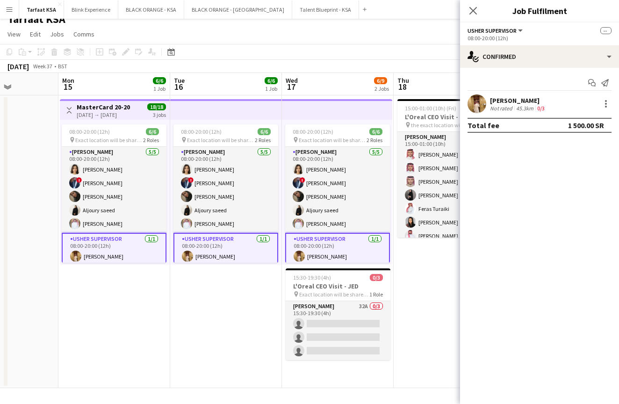
click at [482, 101] on app-user-avatar at bounding box center [476, 103] width 19 height 19
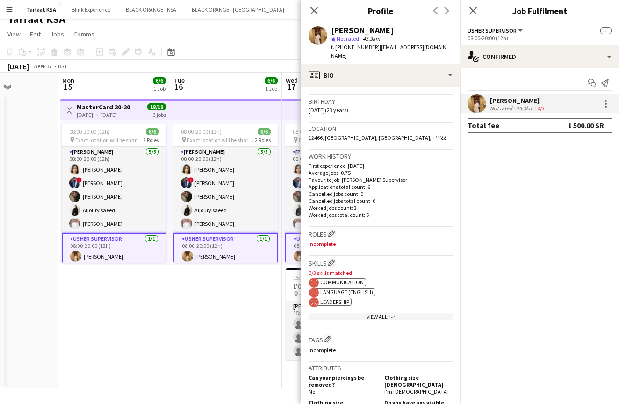
scroll to position [165, 0]
click at [332, 231] on app-icon "Edit crew company roles" at bounding box center [331, 234] width 7 height 7
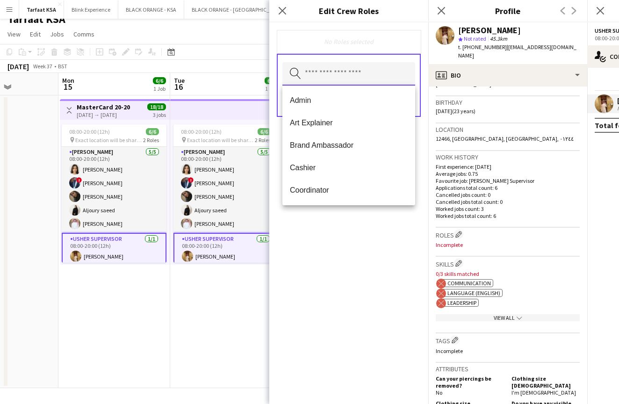
click at [324, 78] on input "text" at bounding box center [348, 73] width 133 height 23
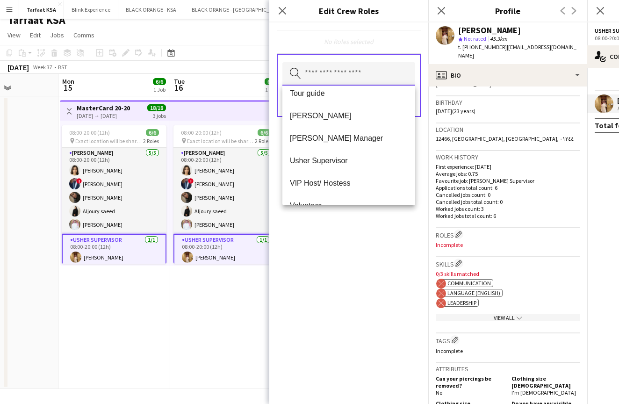
scroll to position [530, 0]
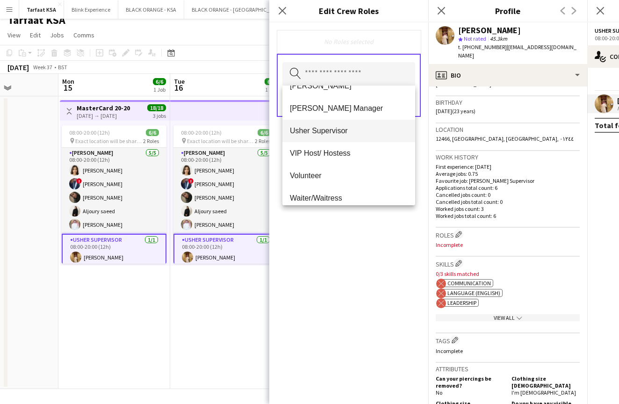
click at [349, 128] on span "Usher Supervisor" at bounding box center [349, 130] width 118 height 9
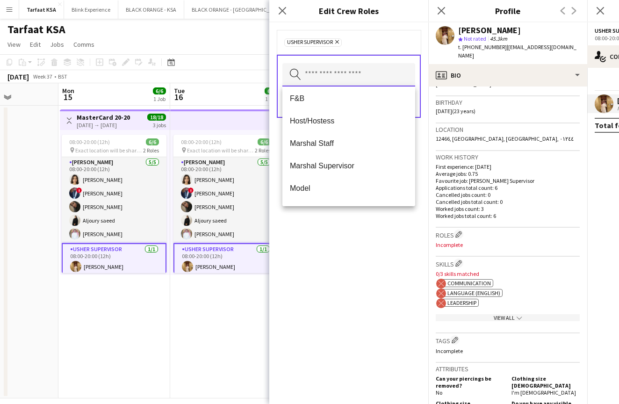
scroll to position [105, 0]
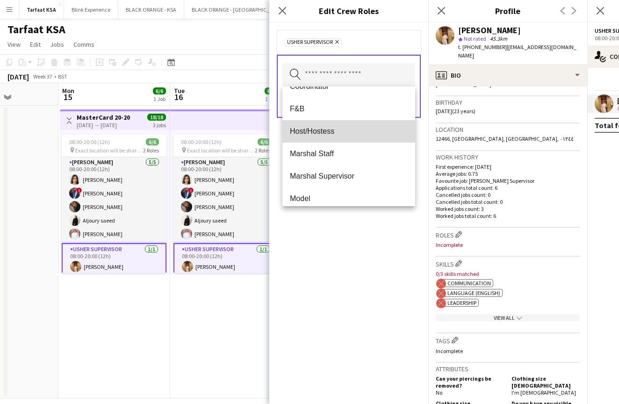
click at [334, 128] on span "Host/Hostess" at bounding box center [349, 131] width 118 height 9
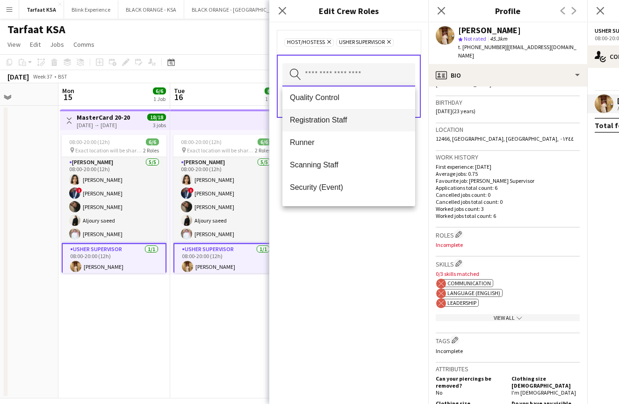
scroll to position [338, 0]
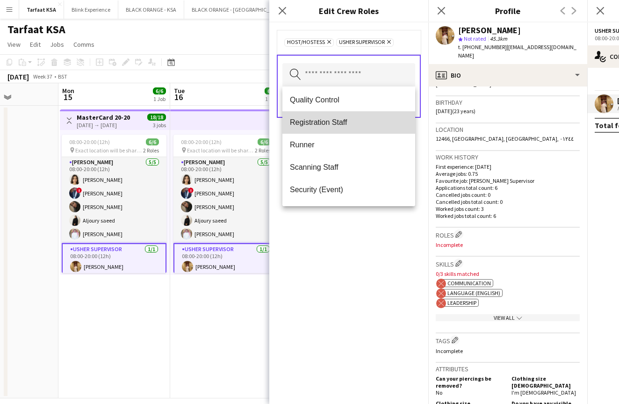
click at [344, 122] on span "Registration Staff" at bounding box center [349, 122] width 118 height 9
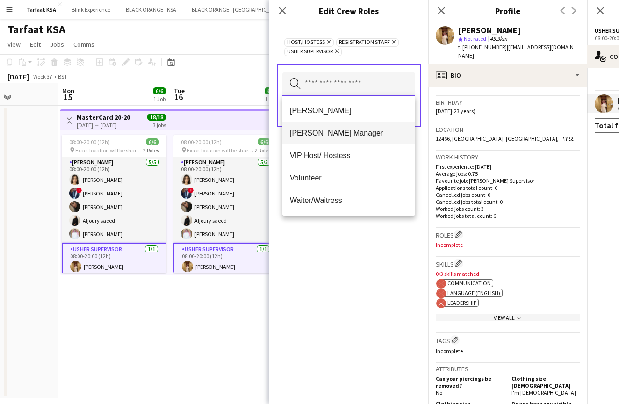
scroll to position [471, 0]
click at [341, 258] on div "Host/Hostess Remove Registration Staff Remove [PERSON_NAME] Supervisor Remove S…" at bounding box center [348, 212] width 159 height 381
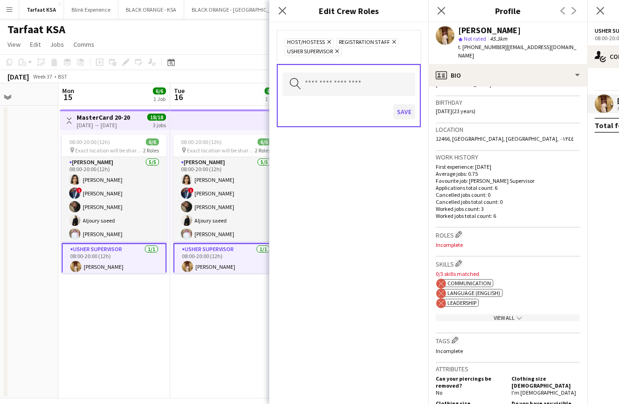
click at [405, 114] on button "Save" at bounding box center [404, 111] width 22 height 15
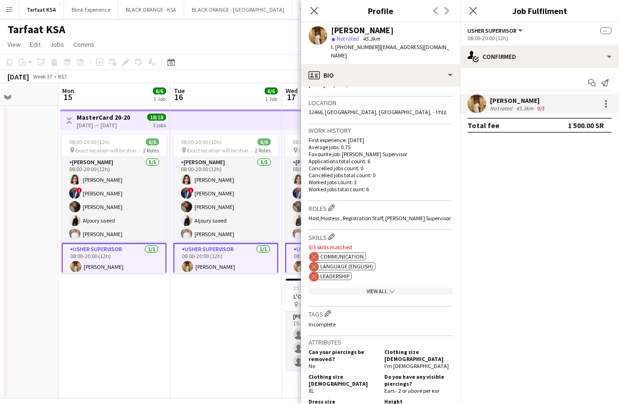
scroll to position [198, 0]
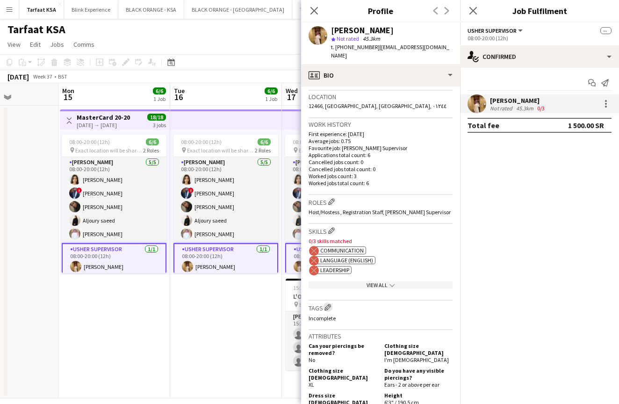
click at [331, 304] on app-icon "Edit crew company tags" at bounding box center [327, 307] width 7 height 7
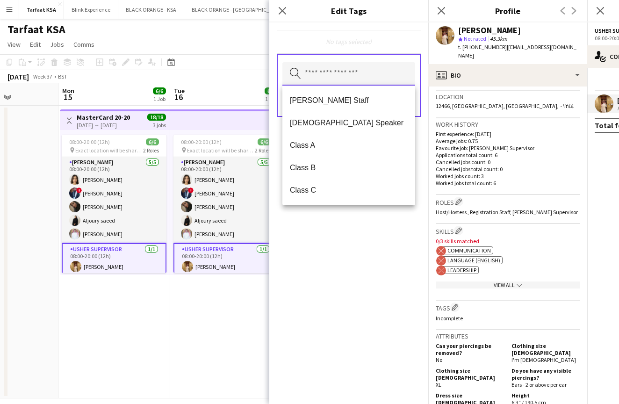
click at [330, 62] on input "text" at bounding box center [348, 73] width 133 height 23
click at [310, 142] on span "Class A" at bounding box center [349, 145] width 118 height 9
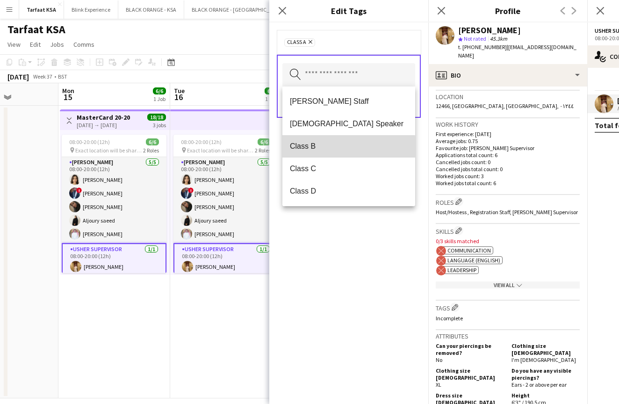
click at [302, 151] on mat-option "Class B" at bounding box center [348, 146] width 133 height 22
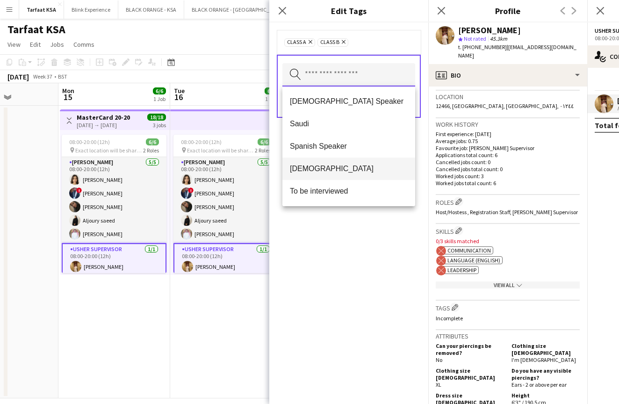
scroll to position [314, 0]
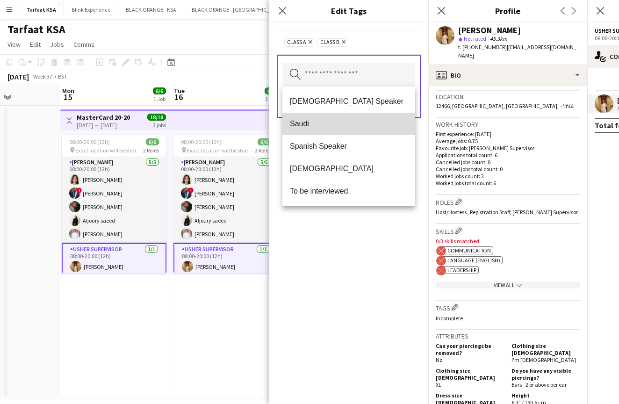
click at [312, 127] on span "Saudi" at bounding box center [349, 123] width 118 height 9
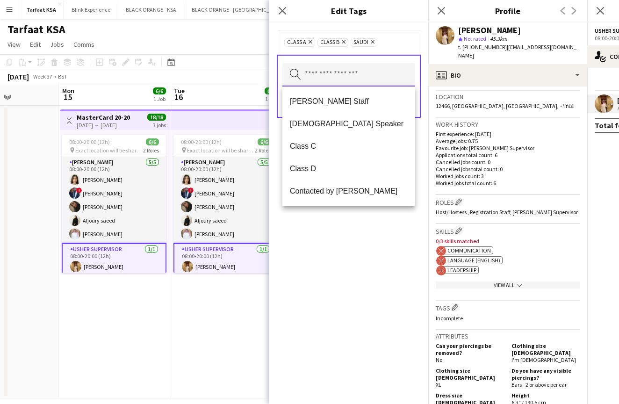
scroll to position [0, 0]
click at [325, 287] on div "Class A Remove Class B Remove Saudi Remove Search by tag name Save" at bounding box center [348, 212] width 159 height 381
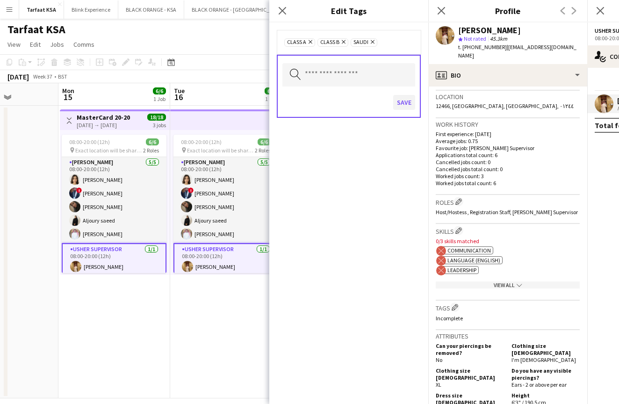
click at [404, 104] on button "Save" at bounding box center [404, 102] width 22 height 15
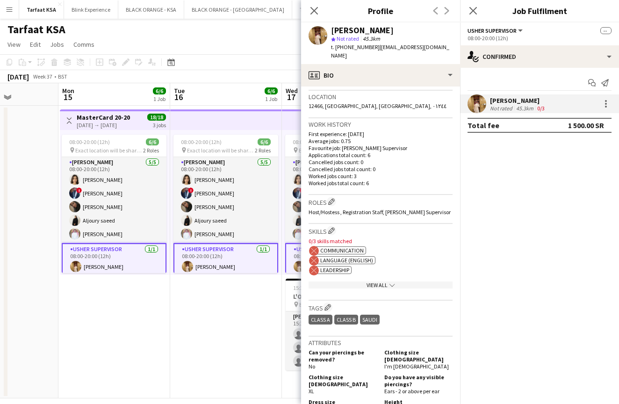
click at [349, 38] on span "Not rated" at bounding box center [347, 38] width 22 height 7
click at [389, 282] on icon "chevron-down" at bounding box center [392, 285] width 6 height 6
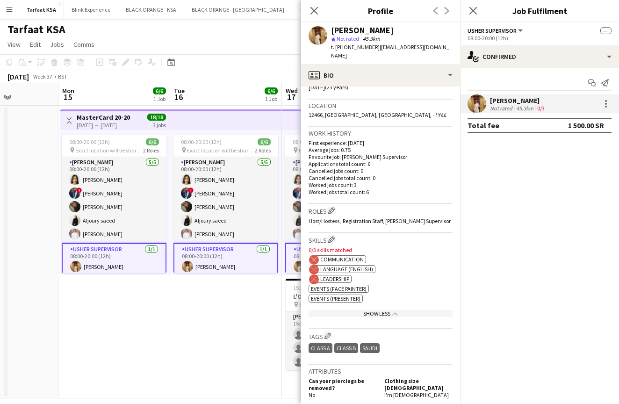
scroll to position [189, 0]
click at [381, 309] on div "Show Less chevron-up" at bounding box center [380, 312] width 144 height 7
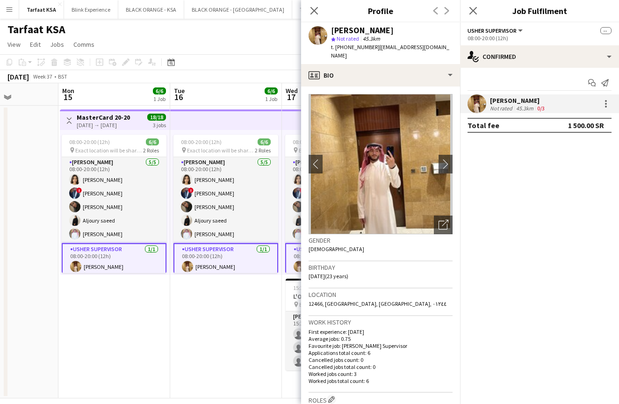
scroll to position [0, 0]
click at [447, 159] on app-icon "chevron-right" at bounding box center [445, 164] width 14 height 10
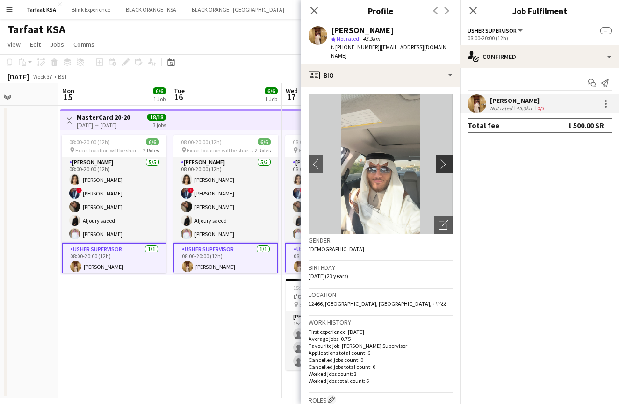
click at [444, 159] on app-icon "chevron-right" at bounding box center [445, 164] width 14 height 10
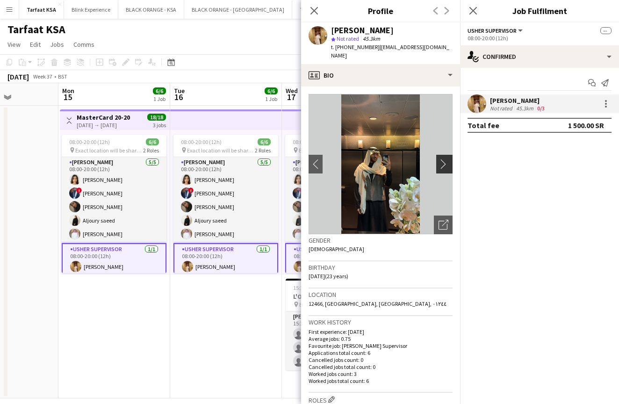
click at [445, 159] on app-icon "chevron-right" at bounding box center [445, 164] width 14 height 10
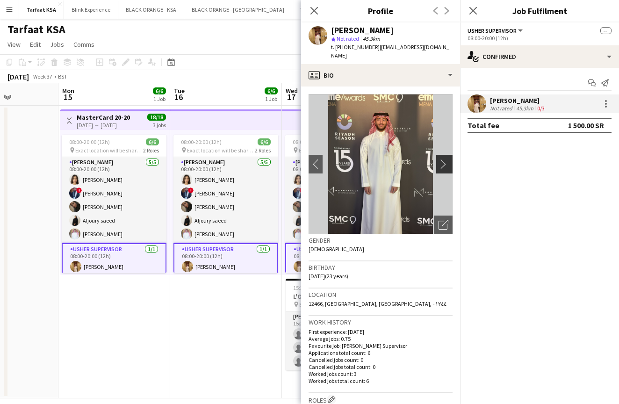
click at [445, 159] on app-icon "chevron-right" at bounding box center [445, 164] width 14 height 10
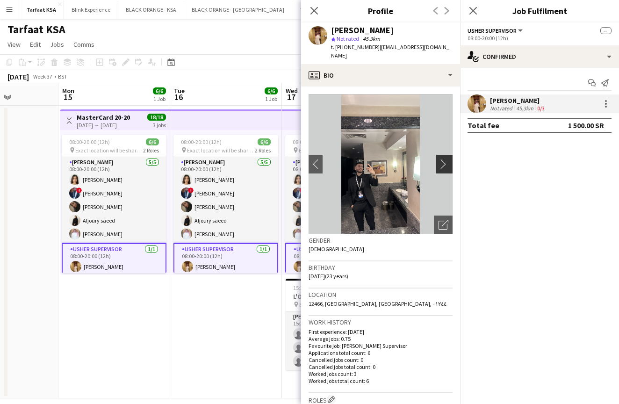
click at [445, 159] on app-icon "chevron-right" at bounding box center [445, 164] width 14 height 10
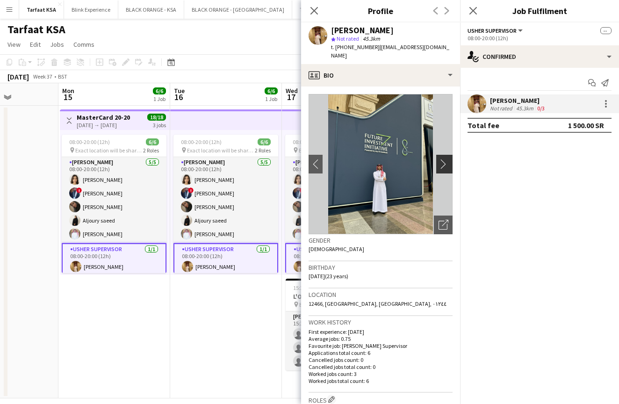
click at [445, 159] on app-icon "chevron-right" at bounding box center [445, 164] width 14 height 10
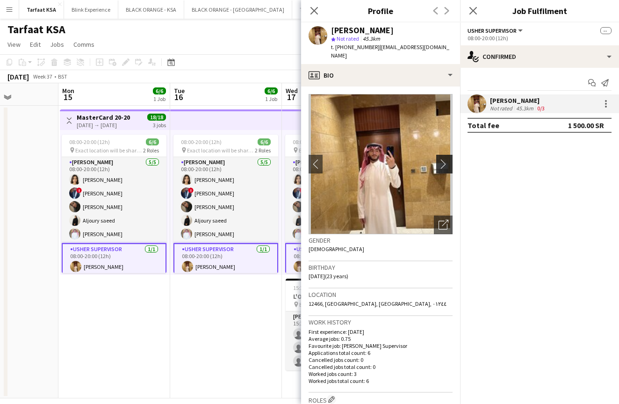
click at [445, 159] on app-icon "chevron-right" at bounding box center [445, 164] width 14 height 10
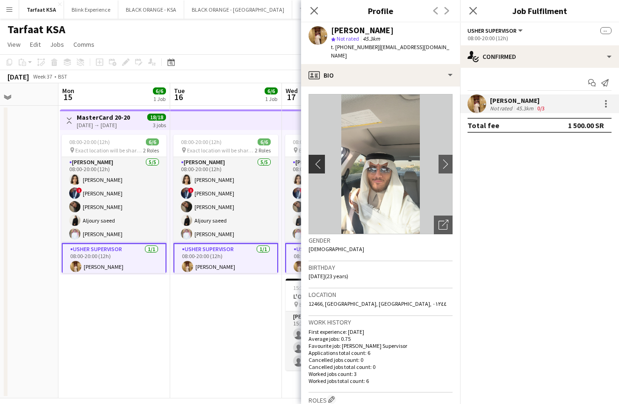
click at [318, 159] on app-icon "chevron-left" at bounding box center [315, 164] width 14 height 10
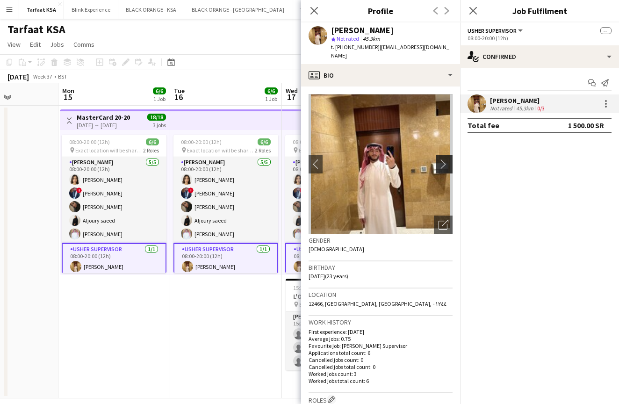
click at [448, 159] on app-icon "chevron-right" at bounding box center [445, 164] width 14 height 10
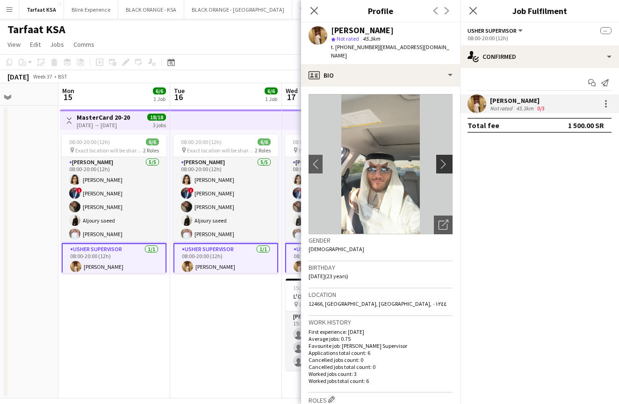
click at [448, 159] on app-icon "chevron-right" at bounding box center [445, 164] width 14 height 10
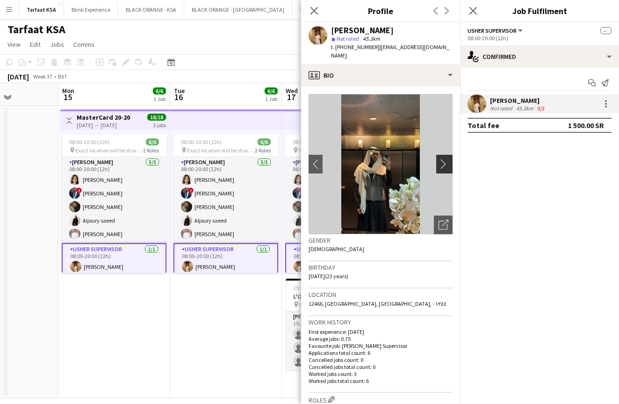
click at [448, 159] on app-icon "chevron-right" at bounding box center [445, 164] width 14 height 10
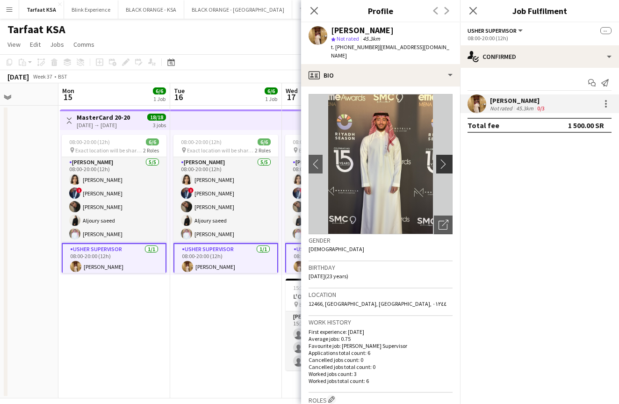
click at [448, 159] on app-icon "chevron-right" at bounding box center [445, 164] width 14 height 10
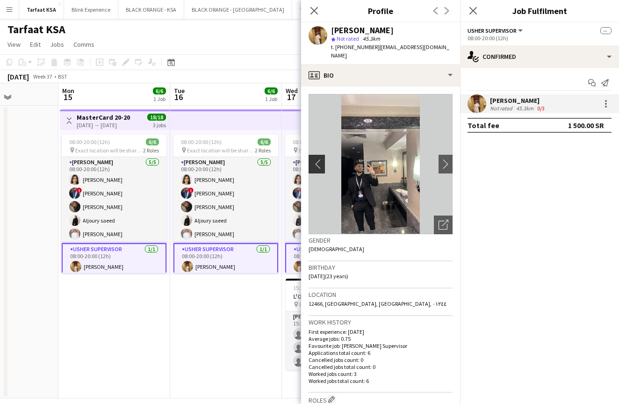
click at [317, 159] on app-icon "chevron-left" at bounding box center [315, 164] width 14 height 10
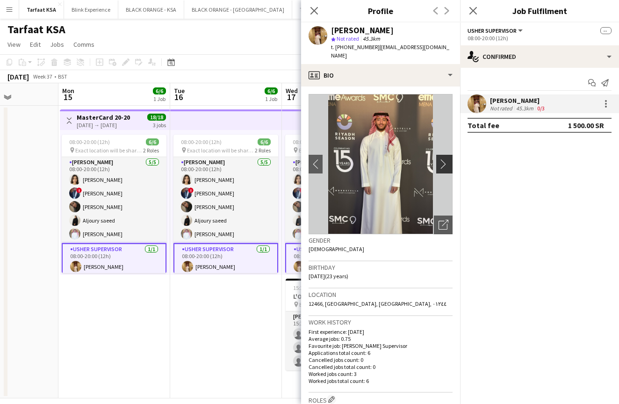
click at [441, 160] on button "chevron-right" at bounding box center [445, 164] width 19 height 19
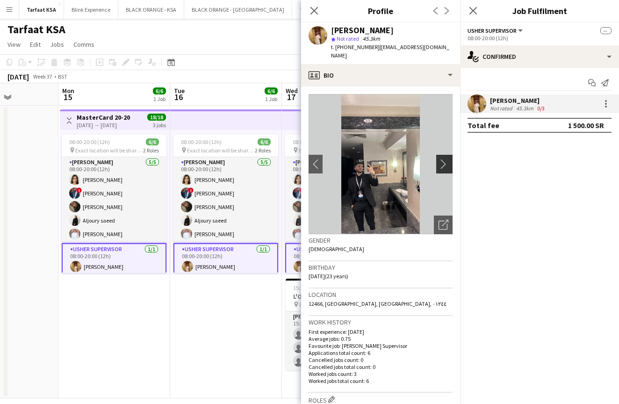
click at [441, 160] on button "chevron-right" at bounding box center [445, 164] width 19 height 19
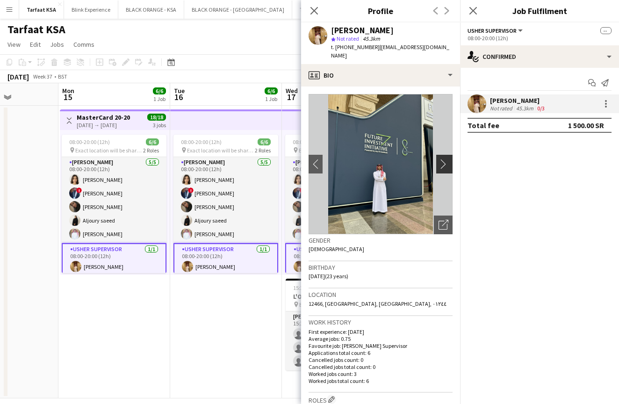
click at [441, 160] on button "chevron-right" at bounding box center [445, 164] width 19 height 19
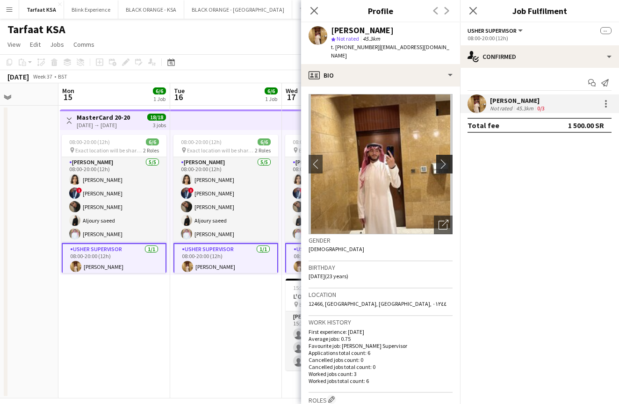
click at [447, 159] on app-icon "chevron-right" at bounding box center [445, 164] width 14 height 10
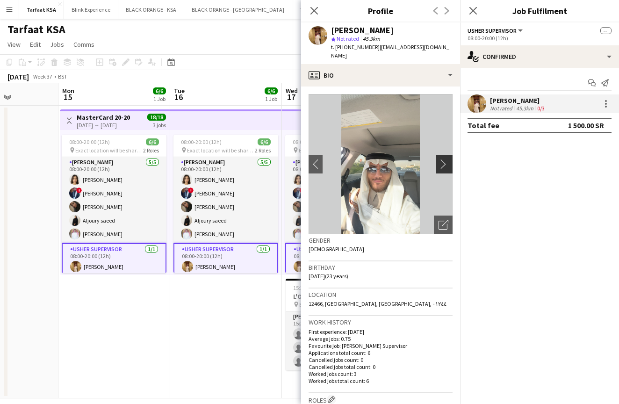
click at [447, 159] on app-icon "chevron-right" at bounding box center [445, 164] width 14 height 10
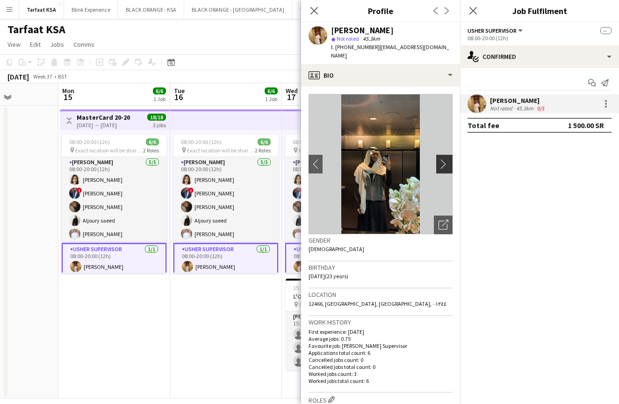
click at [448, 159] on app-icon "chevron-right" at bounding box center [445, 164] width 14 height 10
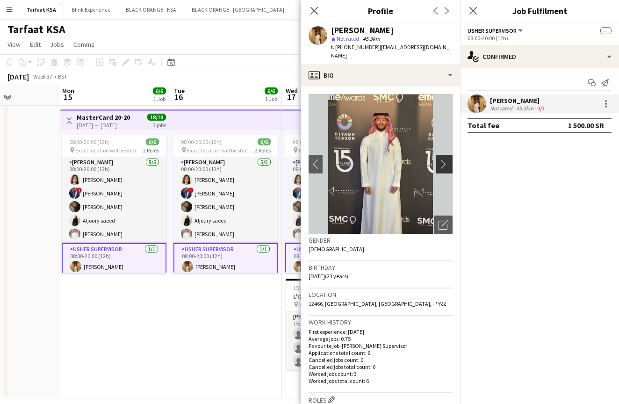
click at [448, 159] on app-icon "chevron-right" at bounding box center [445, 164] width 14 height 10
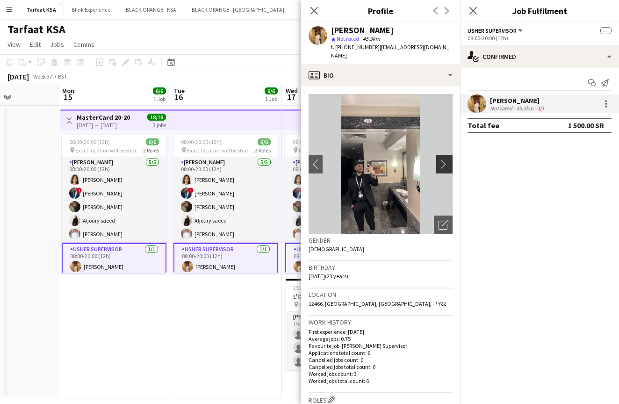
click at [448, 159] on app-icon "chevron-right" at bounding box center [445, 164] width 14 height 10
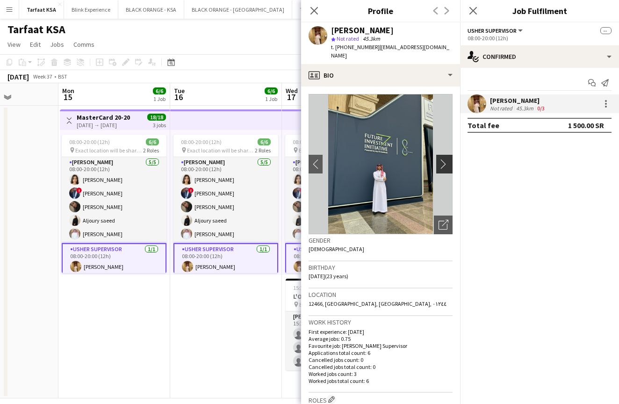
click at [448, 159] on app-icon "chevron-right" at bounding box center [445, 164] width 14 height 10
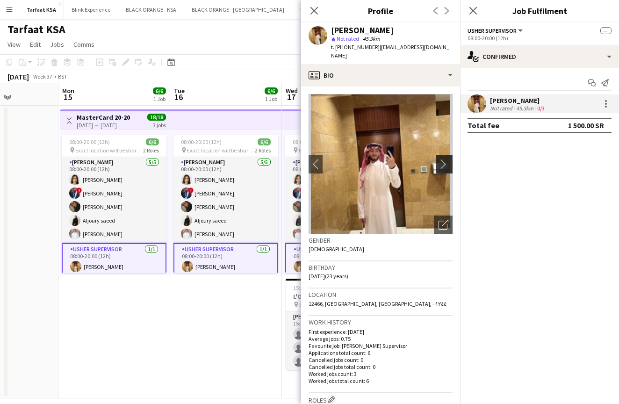
click at [448, 159] on app-icon "chevron-right" at bounding box center [445, 164] width 14 height 10
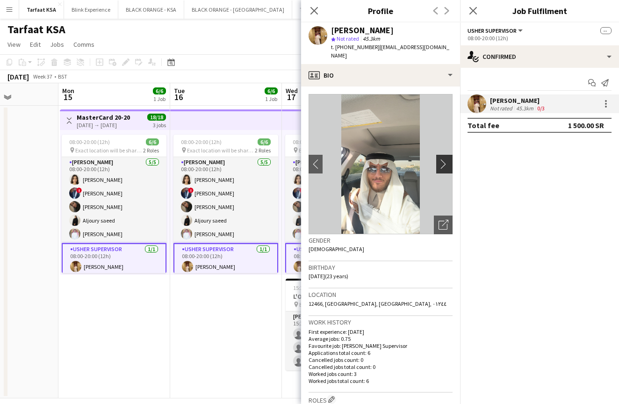
click at [448, 159] on app-icon "chevron-right" at bounding box center [445, 164] width 14 height 10
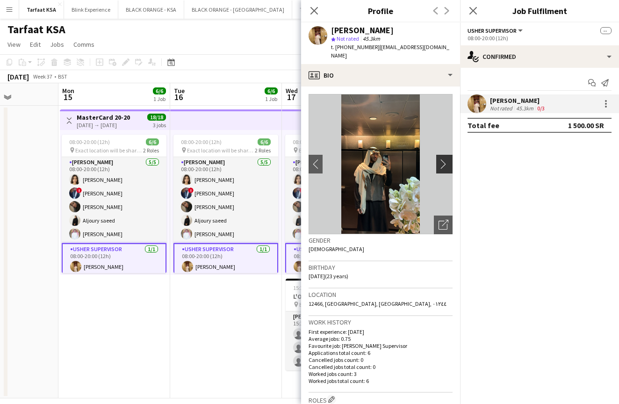
click at [448, 159] on app-icon "chevron-right" at bounding box center [445, 164] width 14 height 10
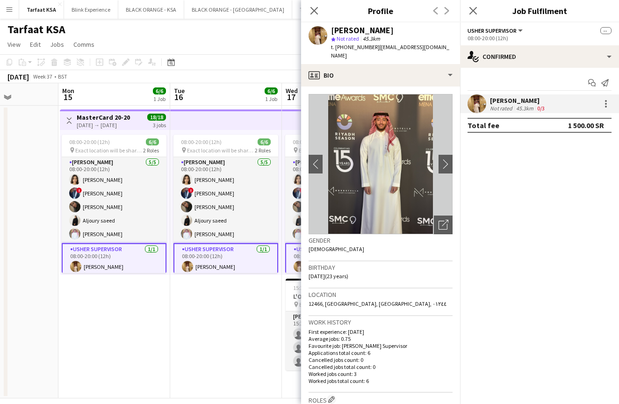
click at [314, 17] on div "Close pop-in" at bounding box center [314, 10] width 26 height 21
click at [448, 217] on div "Open photos pop-in" at bounding box center [443, 224] width 19 height 19
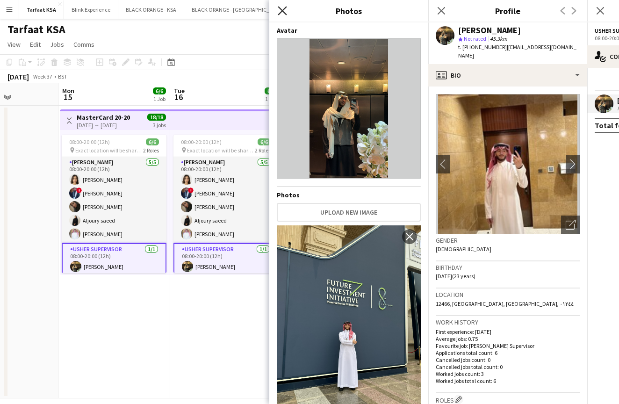
click at [281, 12] on icon at bounding box center [281, 10] width 9 height 9
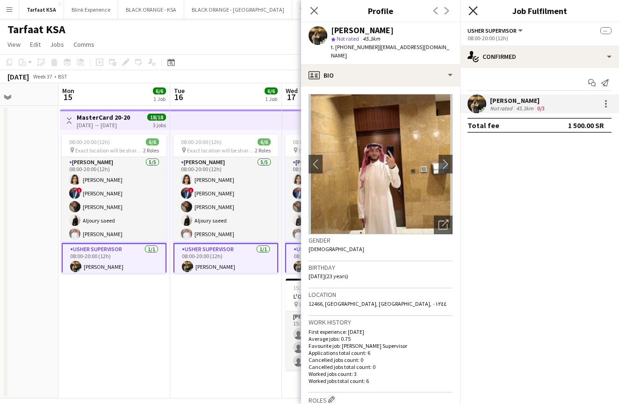
click at [472, 13] on icon "Close pop-in" at bounding box center [472, 10] width 9 height 9
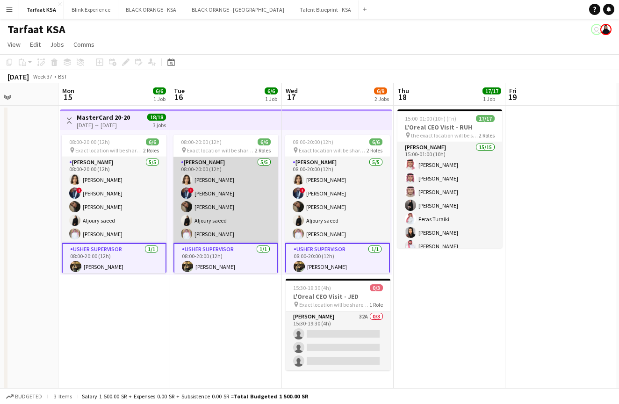
click at [221, 199] on app-card-role "[PERSON_NAME] [DATE] 08:00-20:00 (12h) [PERSON_NAME] ! [PERSON_NAME] [PERSON_NA…" at bounding box center [225, 200] width 105 height 86
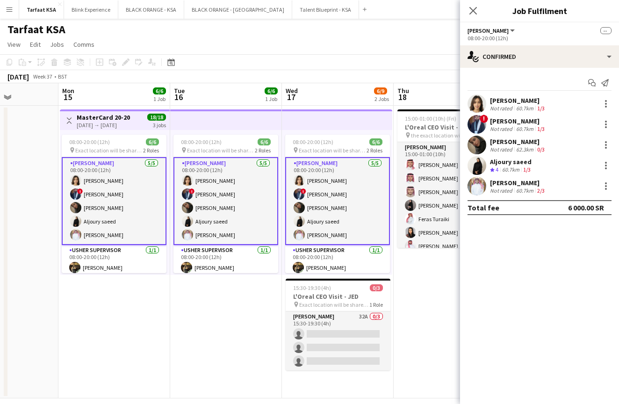
click at [469, 126] on app-user-avatar at bounding box center [476, 124] width 19 height 19
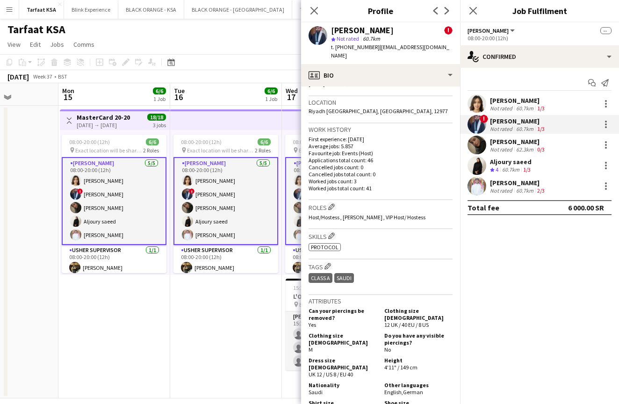
scroll to position [319, 0]
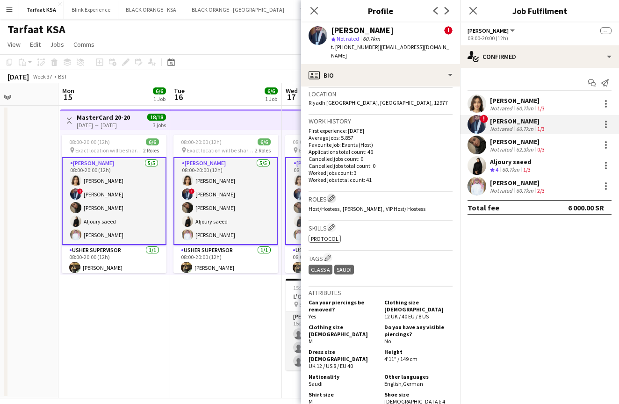
click at [333, 195] on app-icon "Edit crew company roles" at bounding box center [331, 198] width 7 height 7
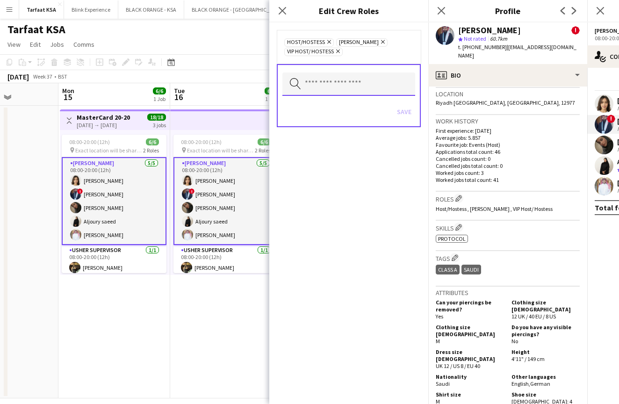
click at [343, 90] on input "text" at bounding box center [348, 83] width 133 height 23
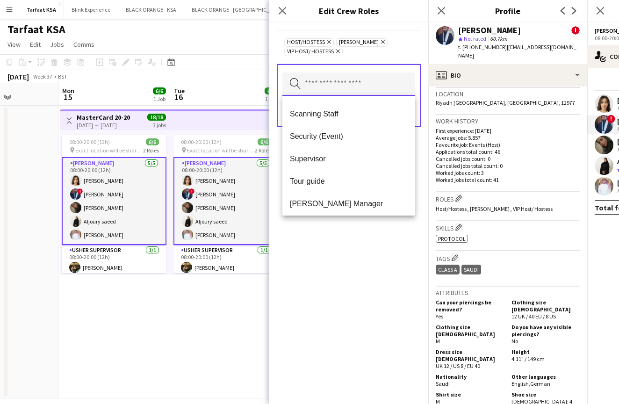
scroll to position [435, 0]
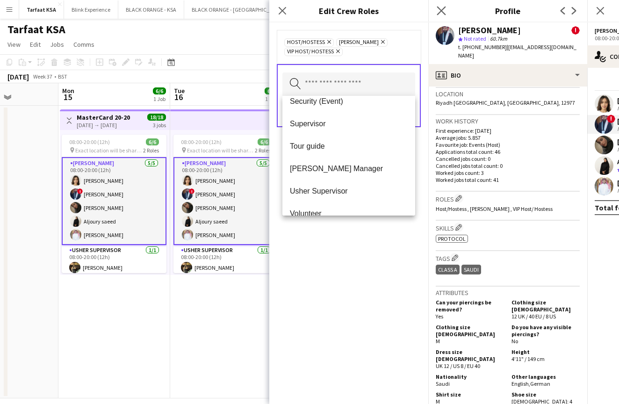
click at [447, 7] on app-icon "Close pop-in" at bounding box center [441, 11] width 14 height 14
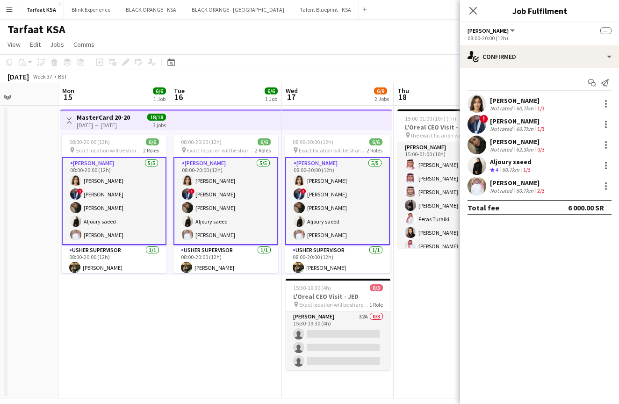
click at [477, 149] on app-user-avatar at bounding box center [476, 144] width 19 height 19
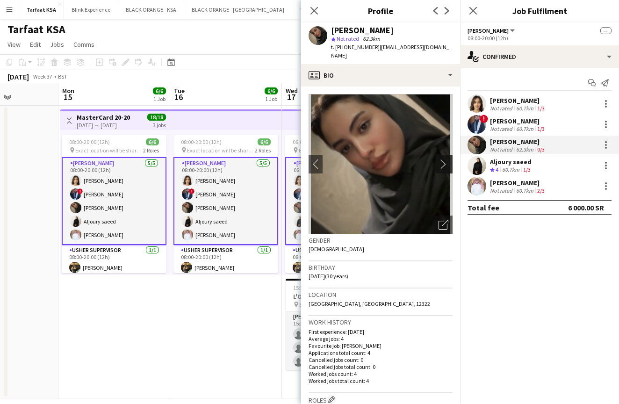
click at [446, 159] on app-icon "chevron-right" at bounding box center [445, 164] width 14 height 10
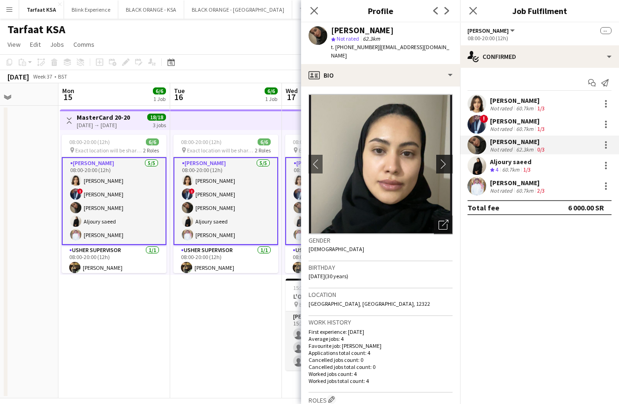
click at [442, 159] on app-icon "chevron-right" at bounding box center [445, 164] width 14 height 10
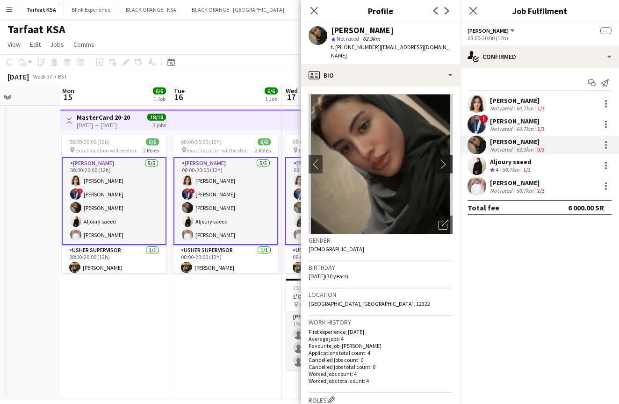
click at [442, 159] on app-icon "chevron-right" at bounding box center [445, 164] width 14 height 10
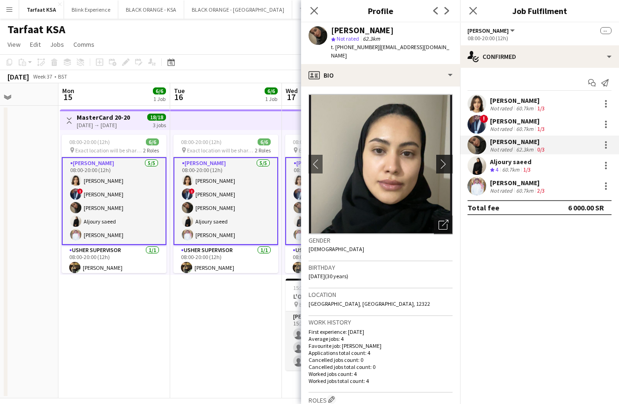
click at [442, 159] on app-icon "chevron-right" at bounding box center [445, 164] width 14 height 10
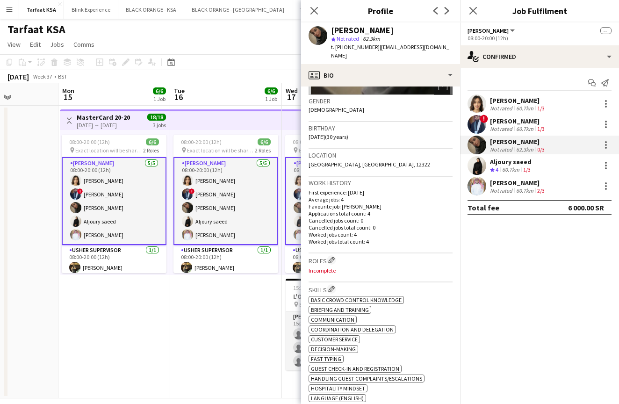
scroll to position [210, 0]
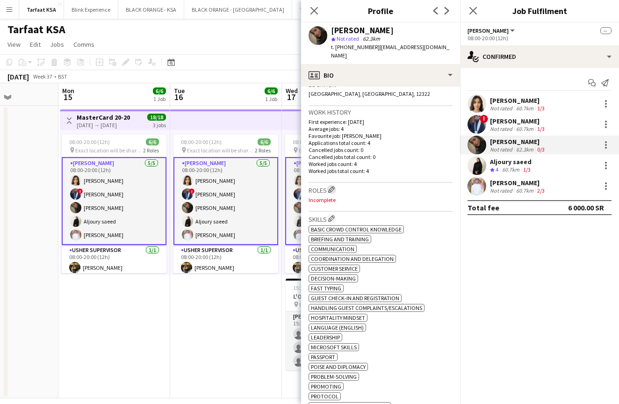
click at [333, 186] on app-icon "Edit crew company roles" at bounding box center [331, 189] width 7 height 7
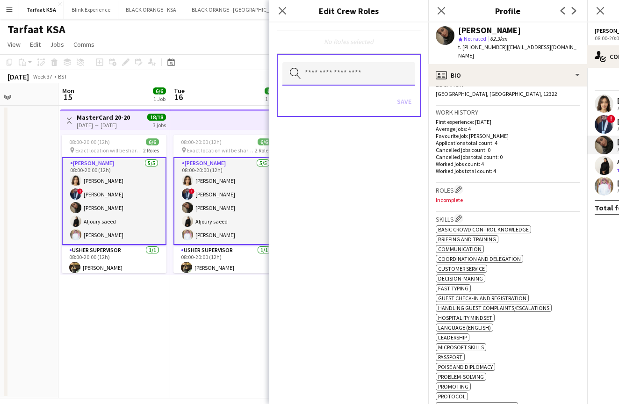
click at [343, 76] on input "text" at bounding box center [348, 73] width 133 height 23
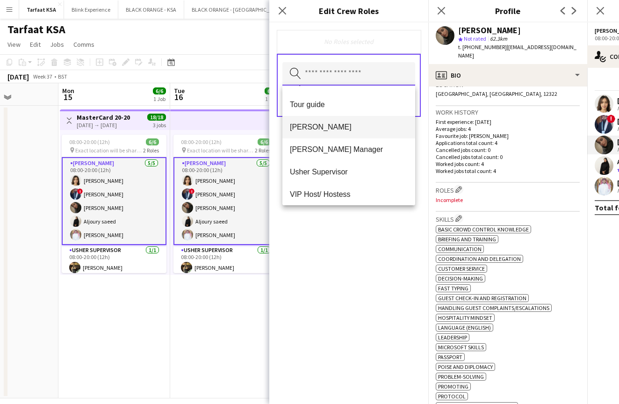
scroll to position [488, 0]
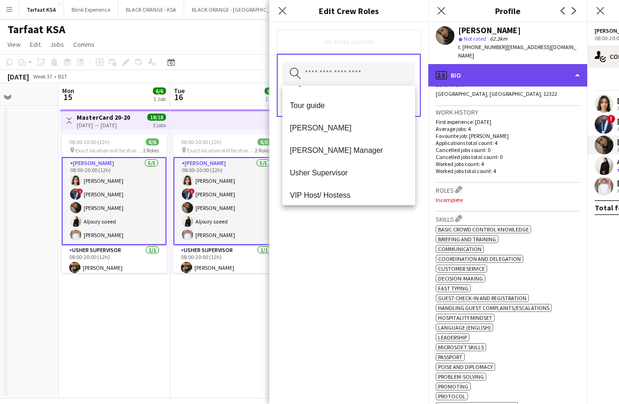
click at [475, 65] on div "profile Bio" at bounding box center [507, 75] width 159 height 22
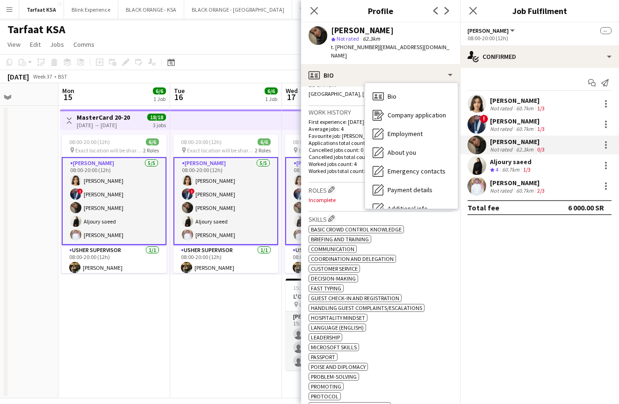
click at [414, 256] on div "ok-circled2 background Layer 1 cross-circle-red background Layer 1 Basic crowd …" at bounding box center [380, 360] width 144 height 275
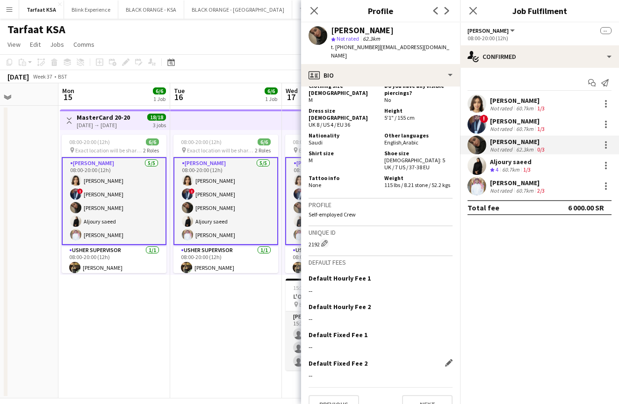
scroll to position [700, 0]
click at [425, 395] on button "Next" at bounding box center [427, 404] width 50 height 19
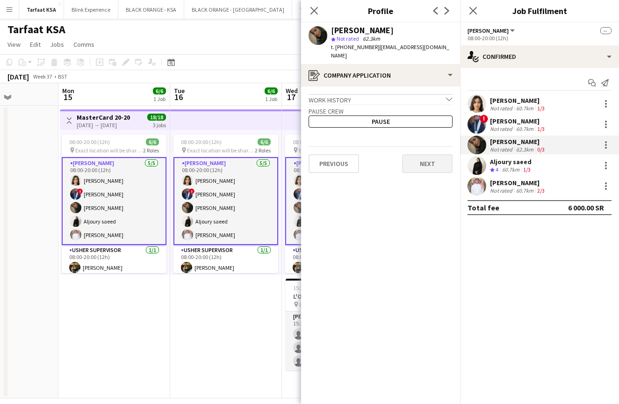
click at [416, 155] on button "Next" at bounding box center [427, 163] width 50 height 19
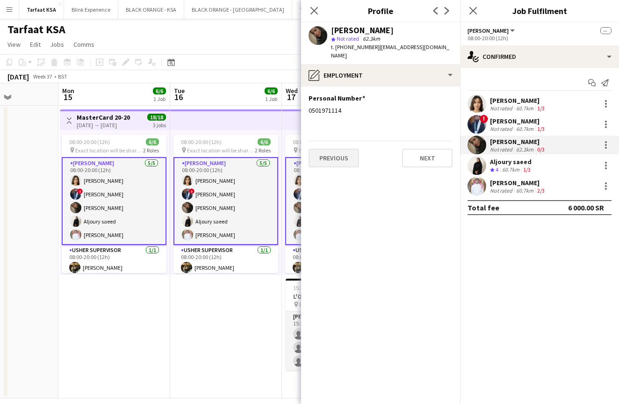
click at [334, 149] on button "Previous" at bounding box center [333, 158] width 50 height 19
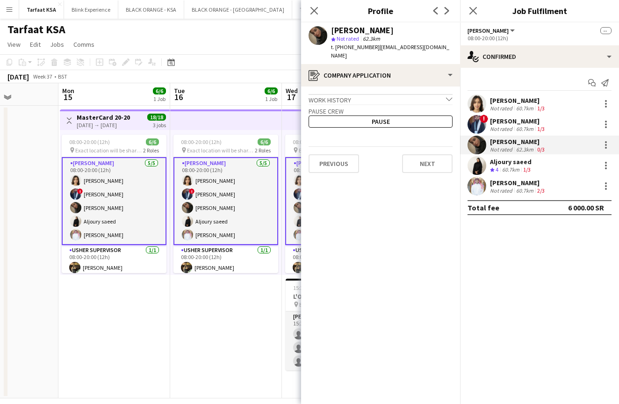
click at [440, 94] on div "Work history chevron-down" at bounding box center [380, 99] width 144 height 10
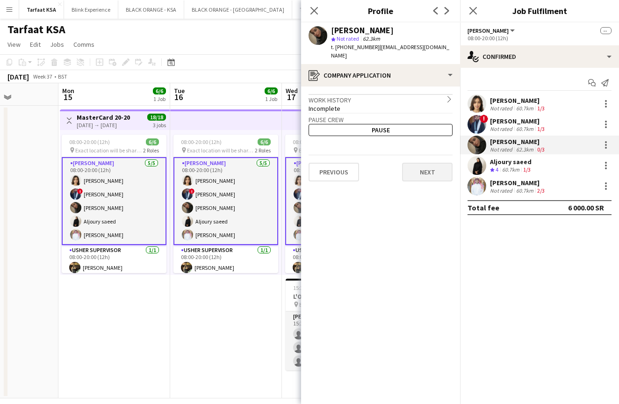
click at [430, 163] on button "Next" at bounding box center [427, 172] width 50 height 19
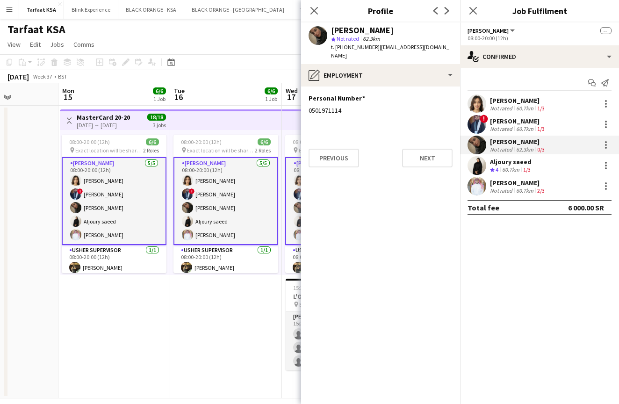
click at [430, 157] on button "Next" at bounding box center [427, 158] width 50 height 19
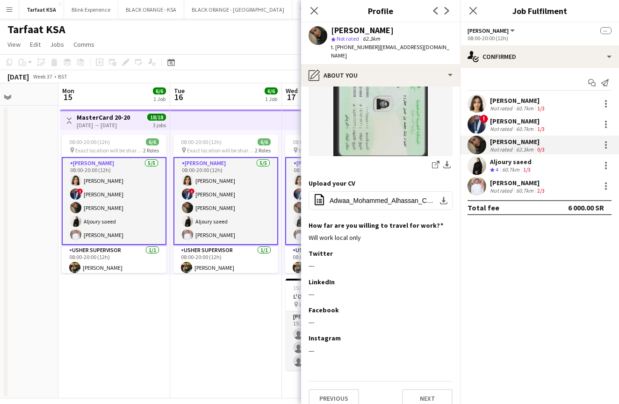
scroll to position [371, 0]
click at [412, 389] on button "Next" at bounding box center [427, 398] width 50 height 19
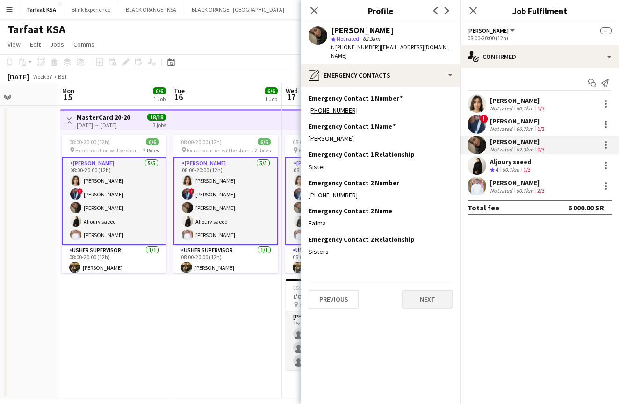
click at [416, 292] on button "Next" at bounding box center [427, 299] width 50 height 19
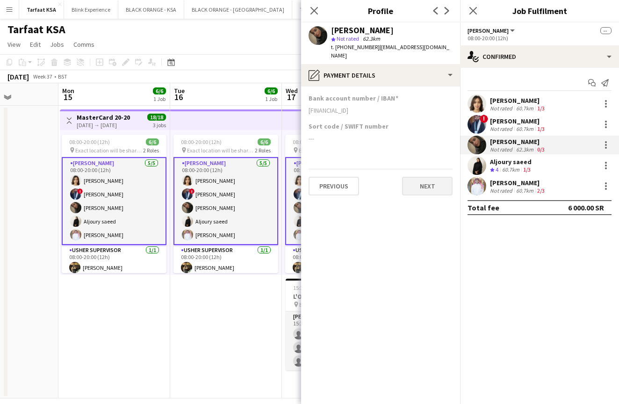
click at [431, 177] on button "Next" at bounding box center [427, 186] width 50 height 19
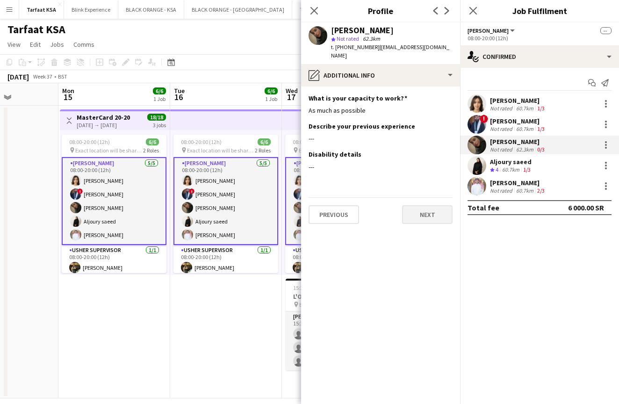
click at [430, 205] on button "Next" at bounding box center [427, 214] width 50 height 19
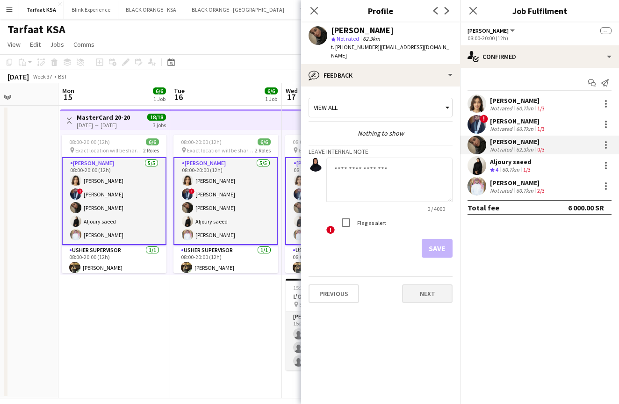
click at [412, 290] on button "Next" at bounding box center [427, 293] width 50 height 19
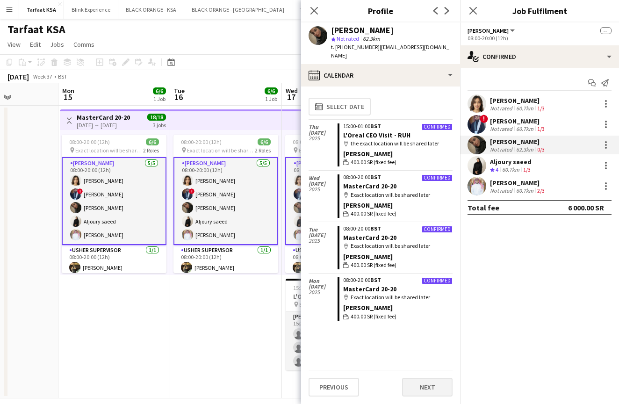
click at [428, 386] on button "Next" at bounding box center [427, 386] width 50 height 19
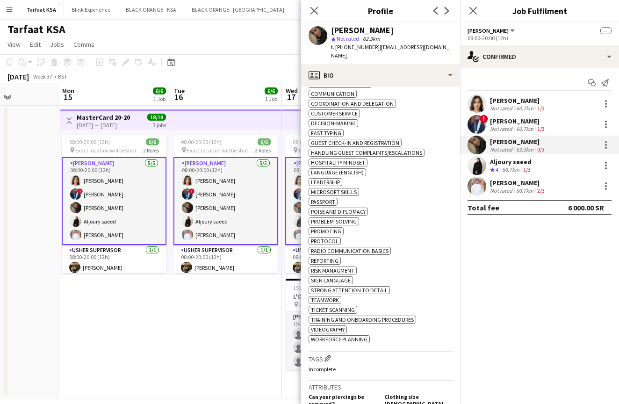
scroll to position [439, 0]
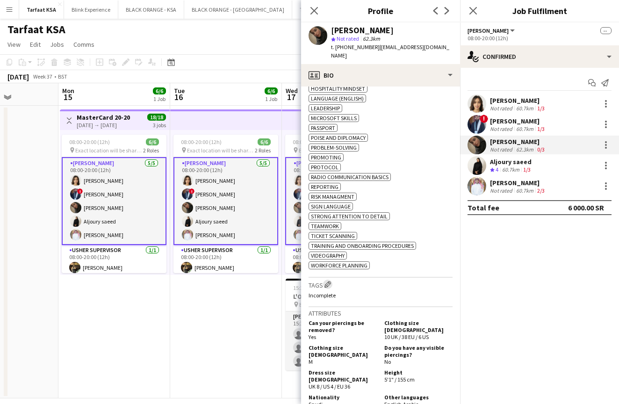
click at [329, 281] on app-icon "Edit crew company tags" at bounding box center [327, 284] width 7 height 7
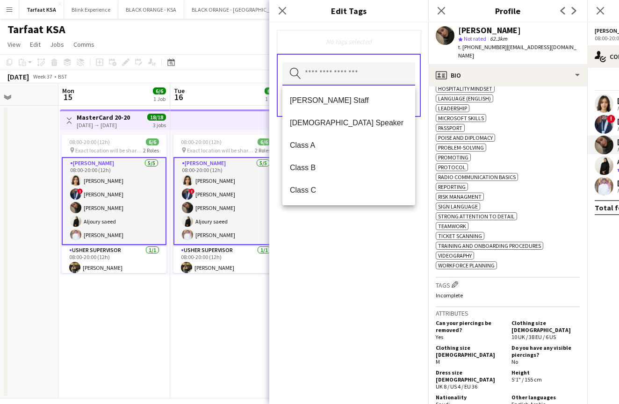
click at [343, 73] on input "text" at bounding box center [348, 73] width 133 height 23
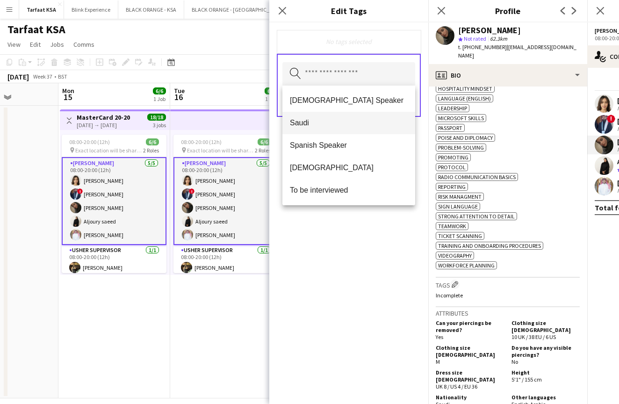
click at [338, 123] on span "Saudi" at bounding box center [349, 122] width 118 height 9
click at [344, 249] on div "Saudi Remove Search by tag name Save" at bounding box center [348, 212] width 159 height 381
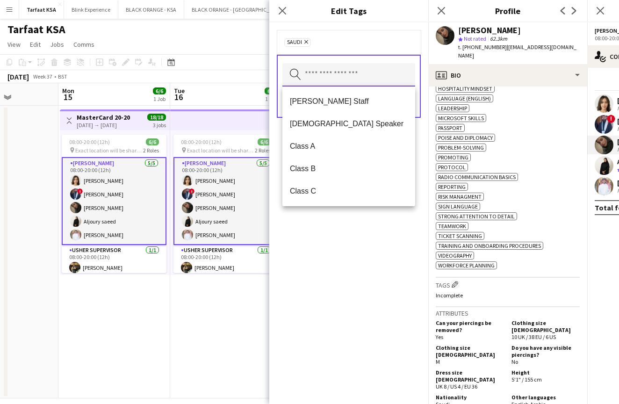
click at [376, 65] on input "text" at bounding box center [348, 74] width 133 height 23
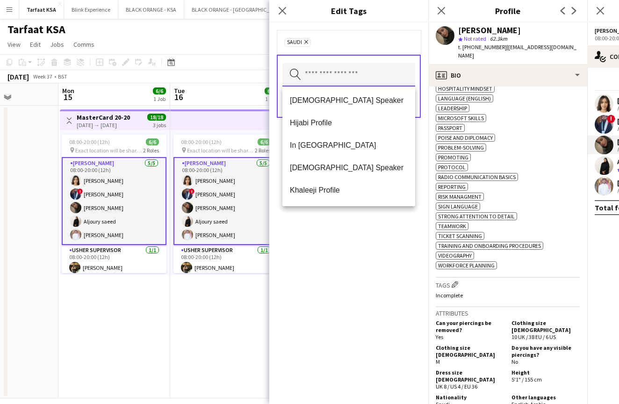
scroll to position [330, 0]
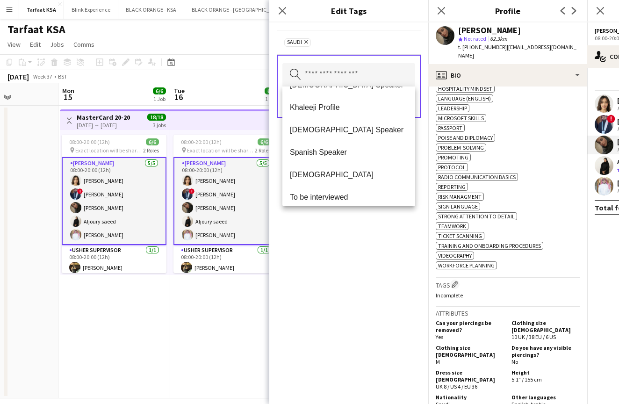
click at [343, 231] on div "Saudi Remove Search by tag name Save" at bounding box center [348, 212] width 159 height 381
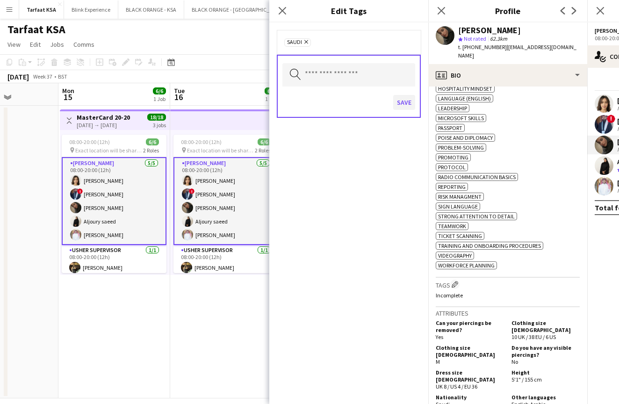
click at [401, 101] on button "Save" at bounding box center [404, 102] width 22 height 15
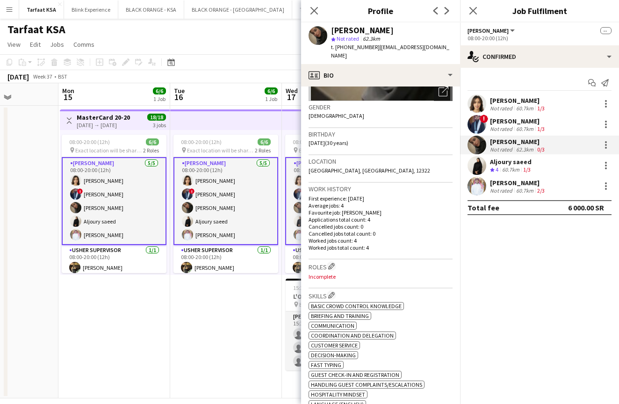
scroll to position [95, 0]
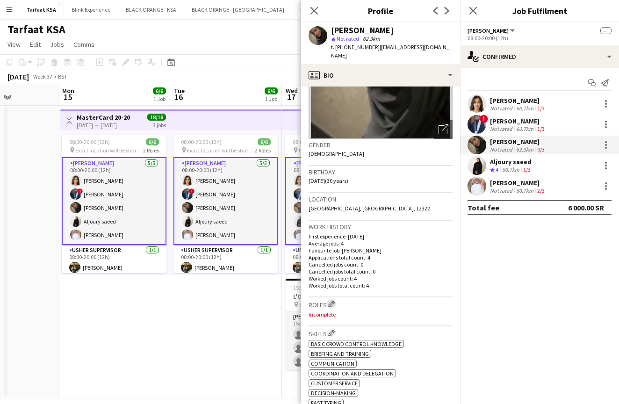
click at [332, 300] on app-icon "Edit crew company roles" at bounding box center [331, 303] width 7 height 7
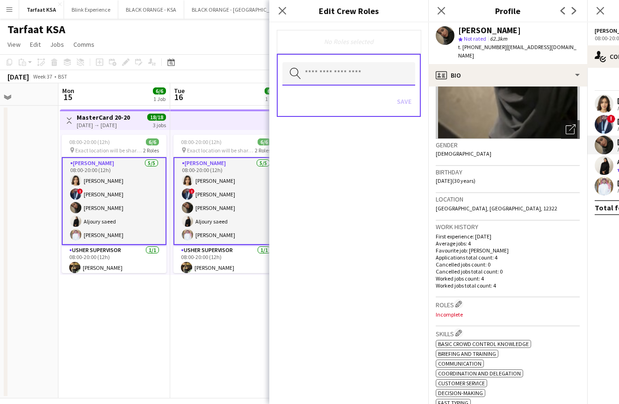
click at [380, 64] on input "text" at bounding box center [348, 73] width 133 height 23
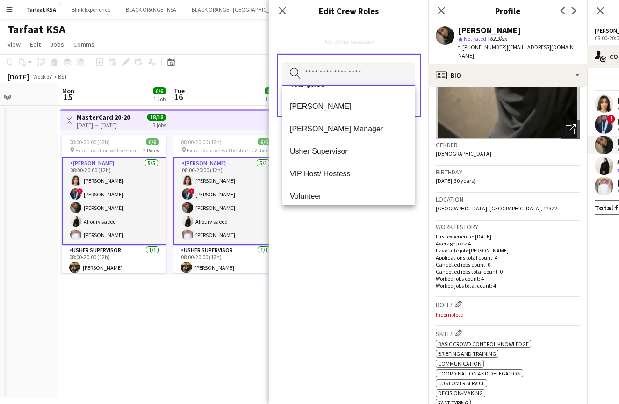
scroll to position [504, 0]
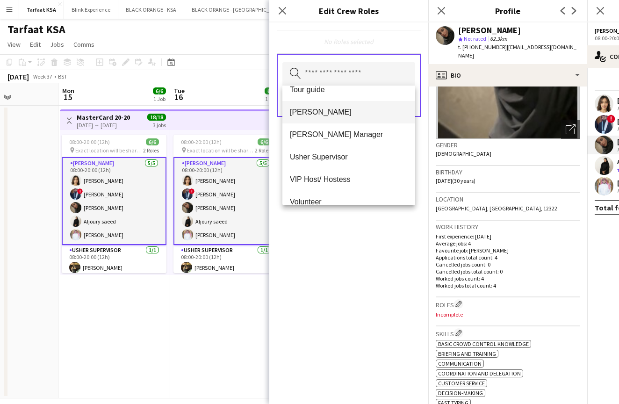
click at [318, 118] on mat-option "[PERSON_NAME]" at bounding box center [348, 112] width 133 height 22
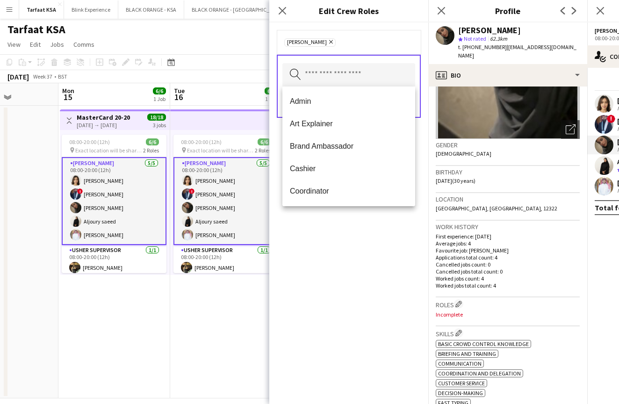
click at [352, 271] on div "[PERSON_NAME] Remove Search by role type Save" at bounding box center [348, 212] width 159 height 381
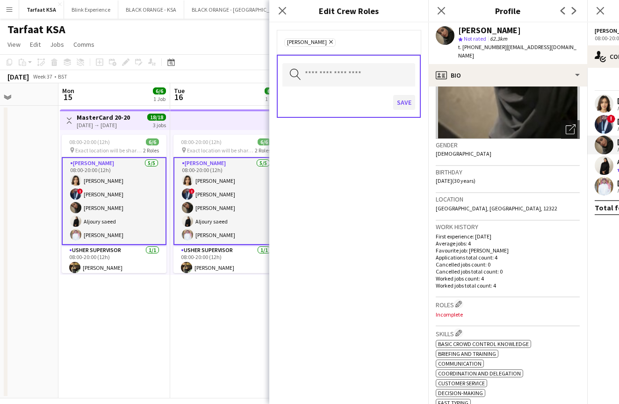
click at [404, 105] on button "Save" at bounding box center [404, 102] width 22 height 15
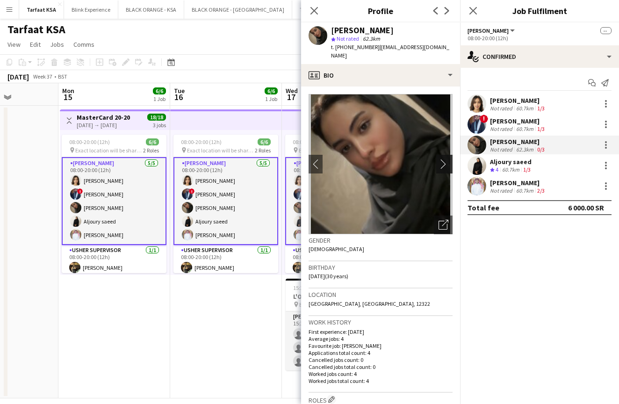
scroll to position [0, 0]
click at [443, 159] on app-icon "chevron-right" at bounding box center [445, 164] width 14 height 10
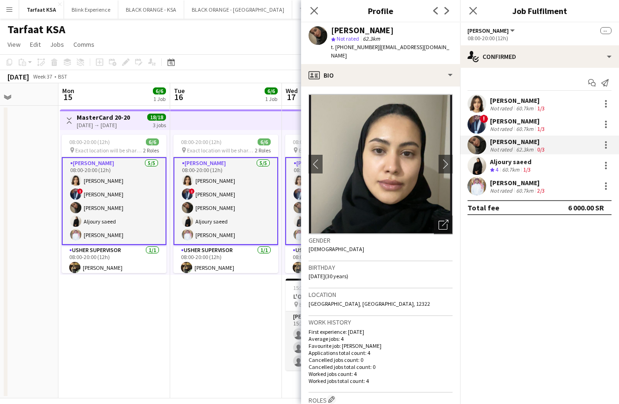
click at [505, 165] on div "Aljoury saeed" at bounding box center [511, 161] width 43 height 8
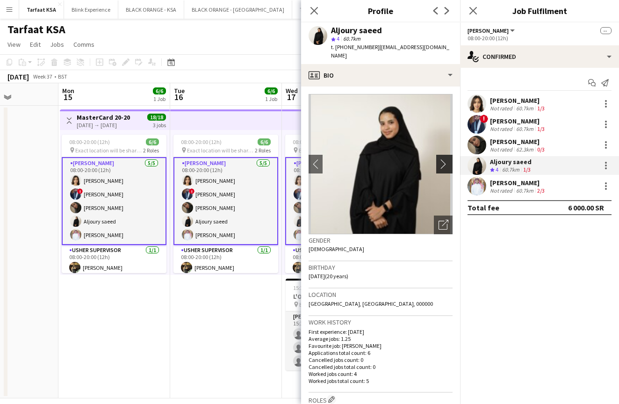
click at [447, 159] on app-icon "chevron-right" at bounding box center [445, 164] width 14 height 10
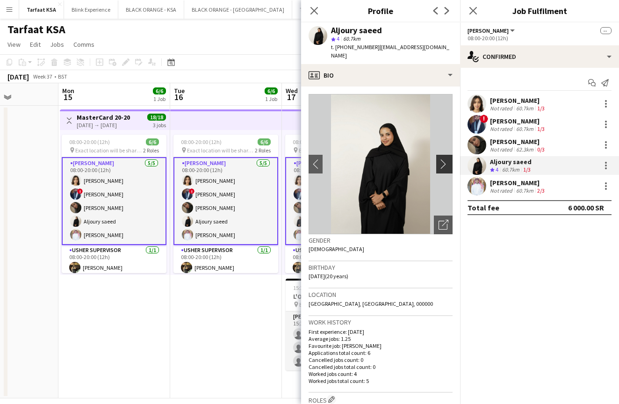
click at [442, 159] on app-icon "chevron-right" at bounding box center [445, 164] width 14 height 10
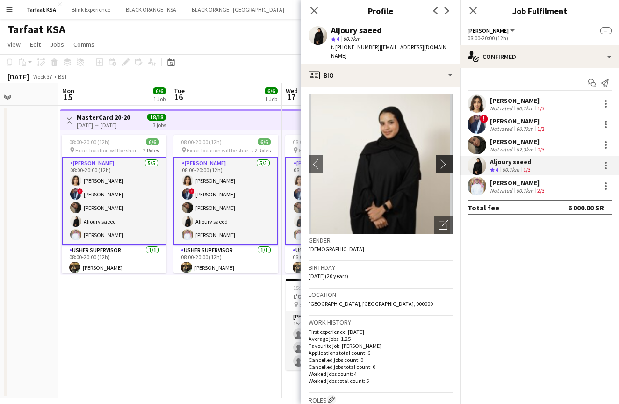
click at [442, 159] on app-icon "chevron-right" at bounding box center [445, 164] width 14 height 10
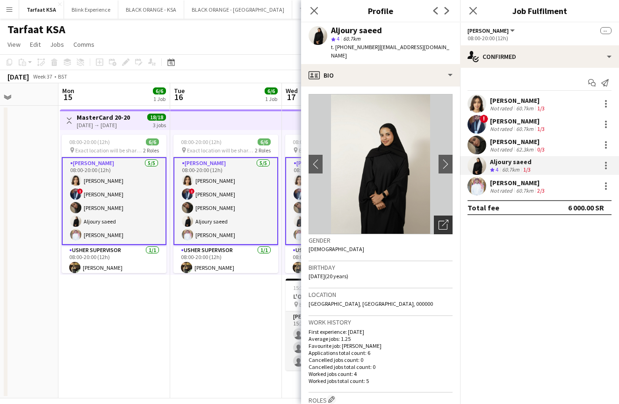
click at [439, 220] on icon "Open photos pop-in" at bounding box center [443, 225] width 10 height 10
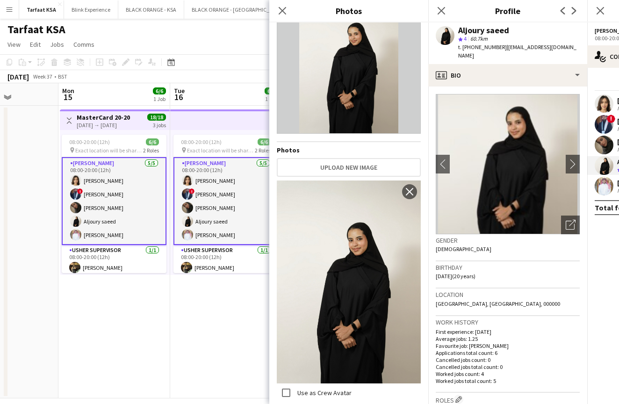
click at [304, 293] on img at bounding box center [349, 281] width 144 height 203
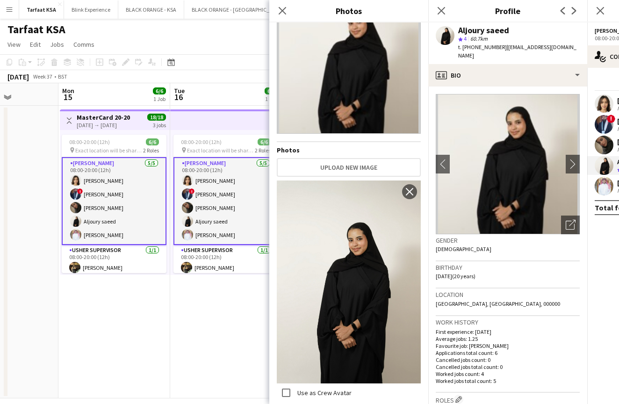
click at [322, 99] on img at bounding box center [349, 63] width 144 height 140
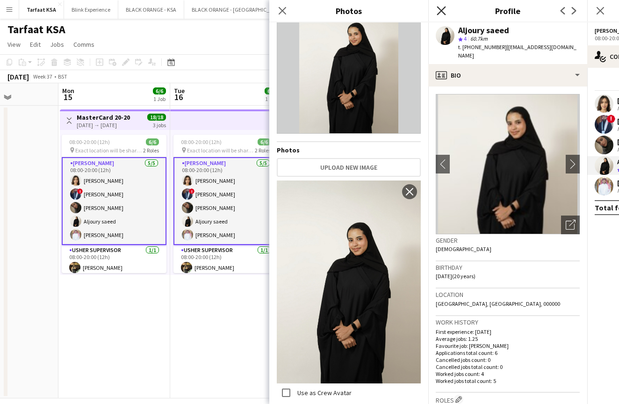
click at [442, 11] on icon at bounding box center [440, 10] width 9 height 9
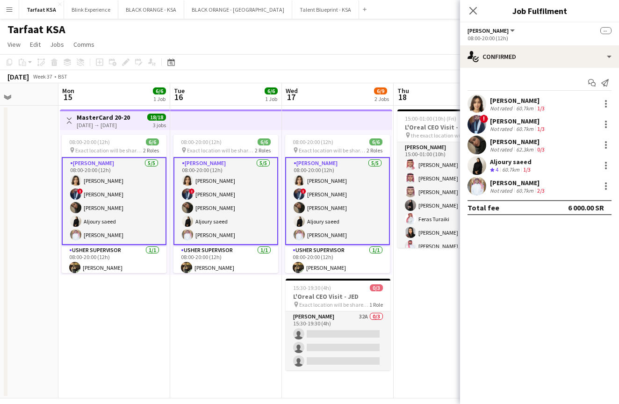
click at [478, 164] on app-user-avatar at bounding box center [476, 165] width 19 height 19
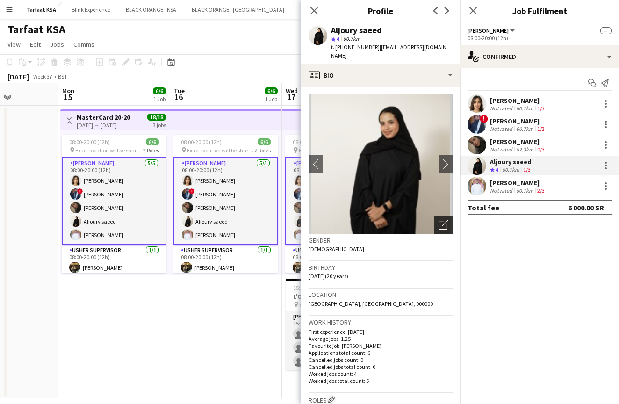
click at [443, 220] on icon "Open photos pop-in" at bounding box center [443, 225] width 10 height 10
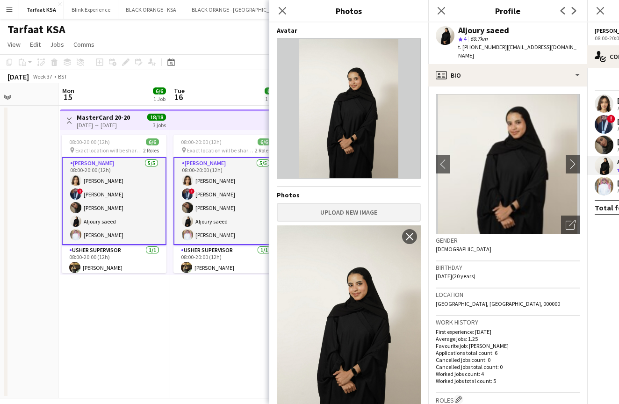
scroll to position [10, 0]
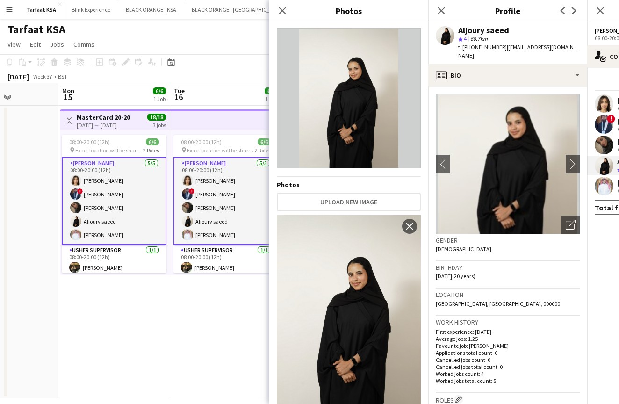
click at [441, 5] on div "Close pop-in" at bounding box center [441, 10] width 26 height 21
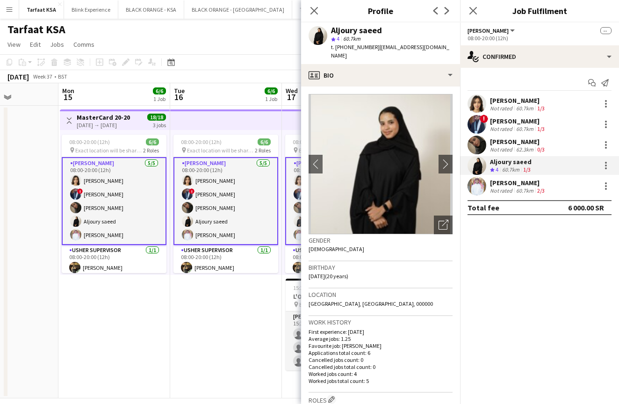
scroll to position [0, 0]
click at [479, 183] on app-user-avatar at bounding box center [476, 186] width 19 height 19
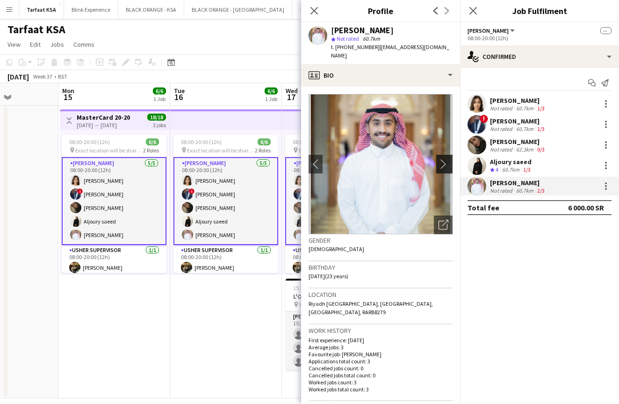
click at [442, 159] on app-icon "chevron-right" at bounding box center [445, 164] width 14 height 10
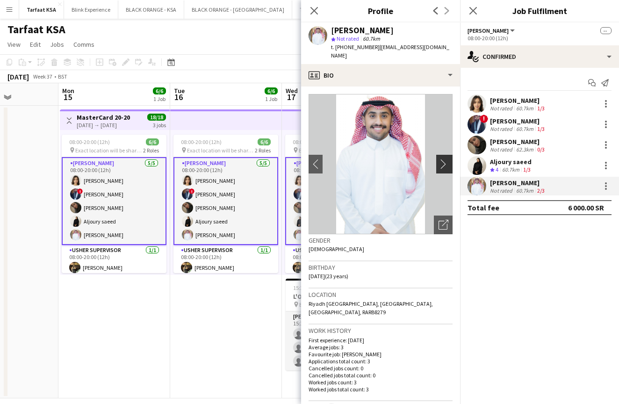
click at [442, 159] on app-icon "chevron-right" at bounding box center [445, 164] width 14 height 10
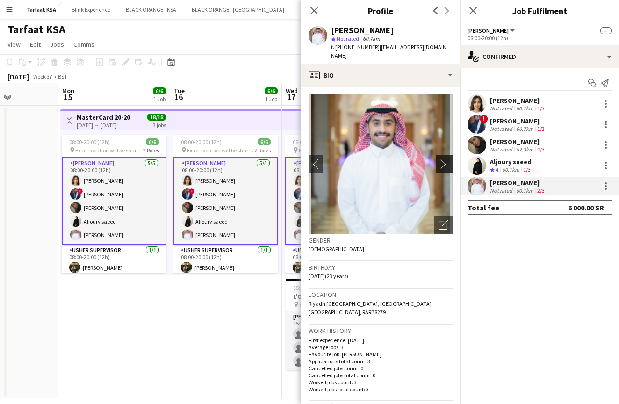
click at [442, 159] on app-icon "chevron-right" at bounding box center [445, 164] width 14 height 10
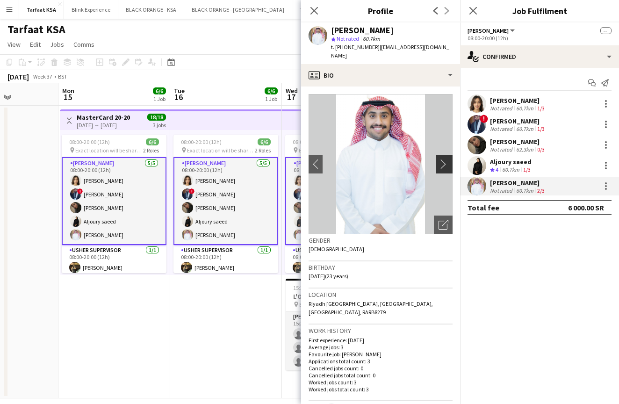
click at [442, 159] on app-icon "chevron-right" at bounding box center [445, 164] width 14 height 10
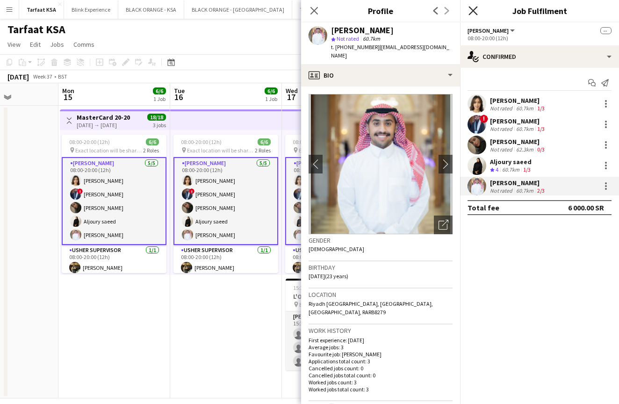
click at [473, 7] on icon "Close pop-in" at bounding box center [472, 10] width 9 height 9
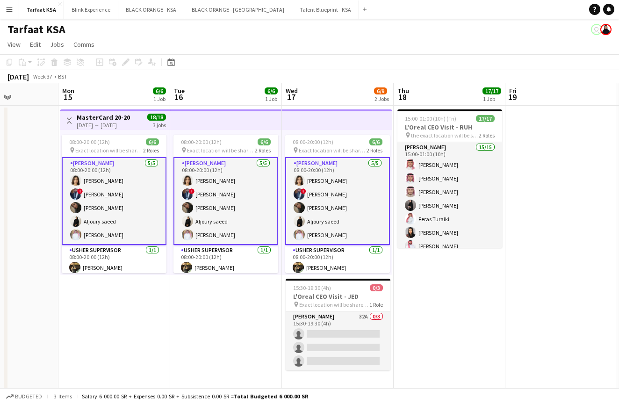
click at [191, 347] on app-date-cell "08:00-20:00 (12h) 6/6 pin Exact location will be shared later 2 Roles [PERSON_N…" at bounding box center [226, 252] width 112 height 292
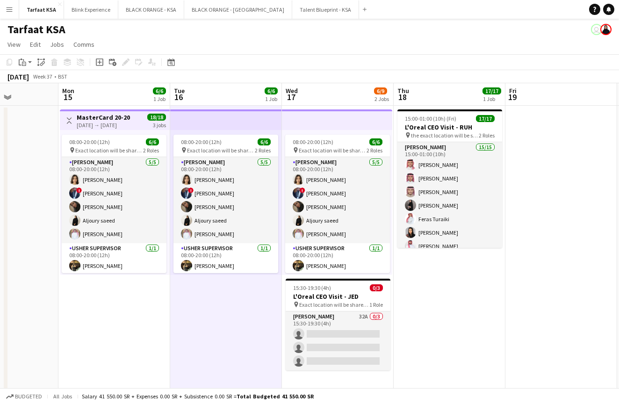
click at [517, 257] on app-date-cell at bounding box center [561, 252] width 112 height 292
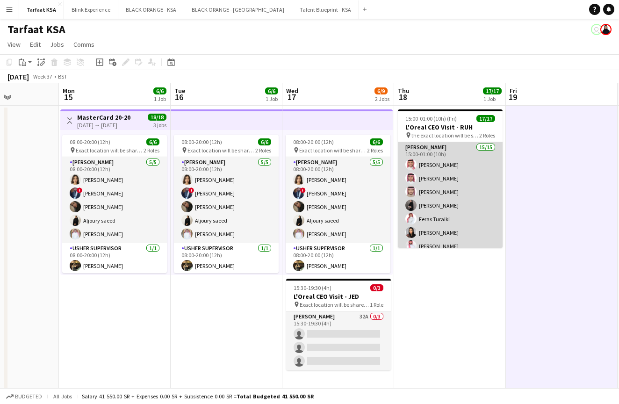
click at [462, 175] on app-card-role "[PERSON_NAME] 15/15 15:00-01:00 (10h) [PERSON_NAME] [PERSON_NAME] [PERSON_NAME]…" at bounding box center [450, 252] width 105 height 221
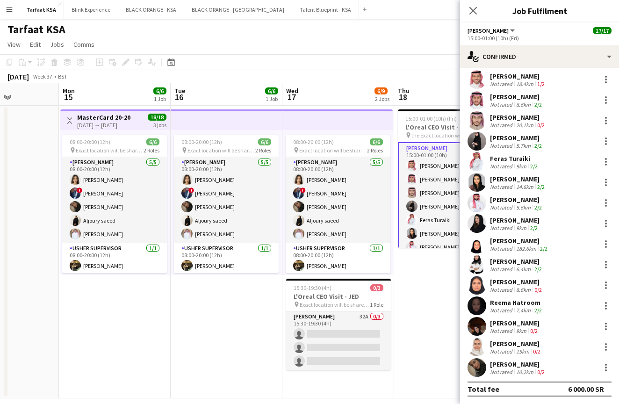
scroll to position [24, 0]
click at [419, 316] on app-date-cell "15:00-01:00 (10h) (Fri) 17/17 L'Oreal CEO Visit - RUH pin the exact location wi…" at bounding box center [450, 252] width 112 height 292
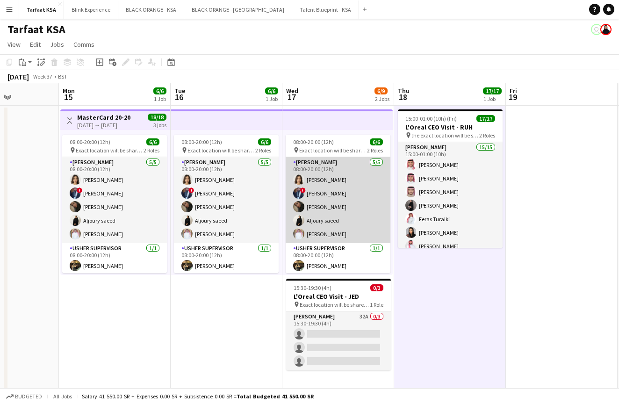
click at [316, 238] on app-card-role "[PERSON_NAME] [DATE] 08:00-20:00 (12h) [PERSON_NAME] ! [PERSON_NAME] [PERSON_NA…" at bounding box center [337, 200] width 105 height 86
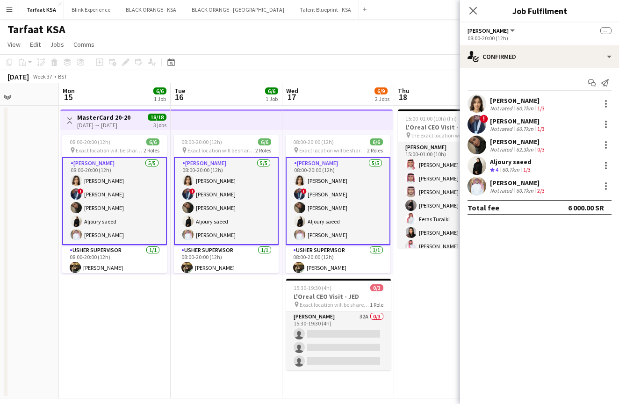
click at [521, 188] on div "60.7km" at bounding box center [524, 190] width 21 height 7
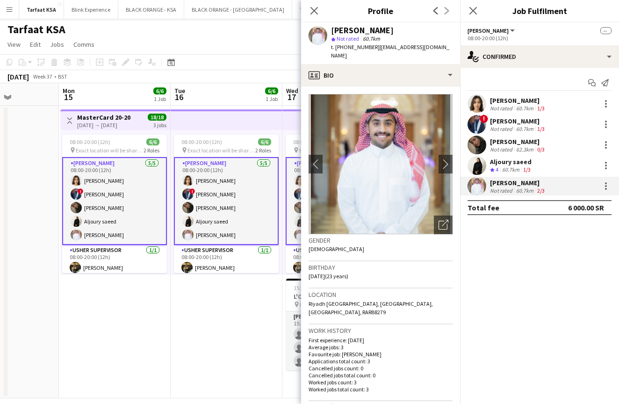
scroll to position [0, 0]
click at [473, 13] on icon "Close pop-in" at bounding box center [472, 10] width 9 height 9
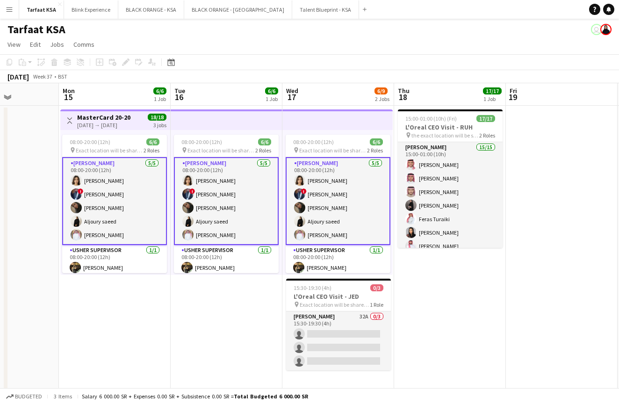
click at [533, 286] on app-date-cell at bounding box center [561, 252] width 112 height 292
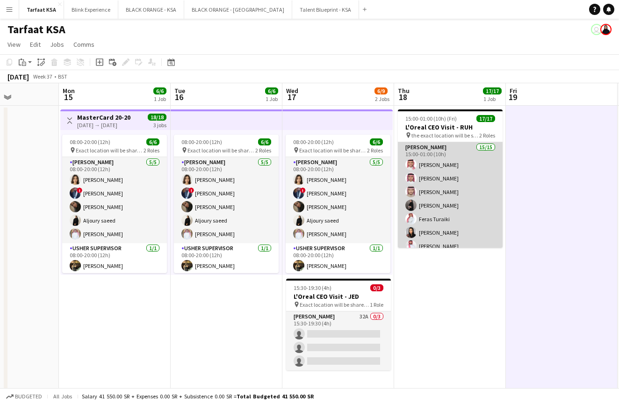
click at [458, 241] on app-card-role "[PERSON_NAME] 15/15 15:00-01:00 (10h) [PERSON_NAME] [PERSON_NAME] [PERSON_NAME]…" at bounding box center [450, 252] width 105 height 221
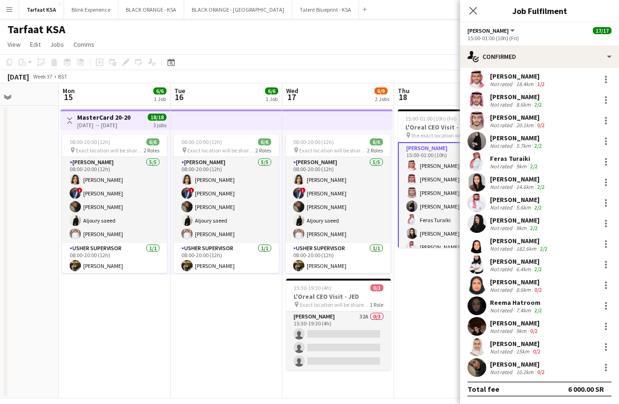
scroll to position [24, 0]
click at [477, 305] on app-user-avatar at bounding box center [476, 305] width 19 height 19
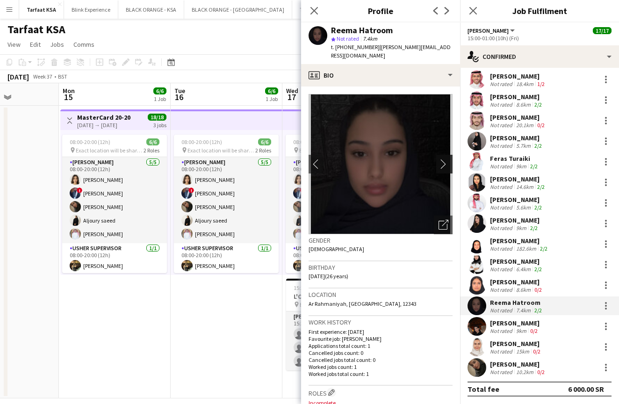
click at [441, 159] on app-icon "chevron-right" at bounding box center [445, 164] width 14 height 10
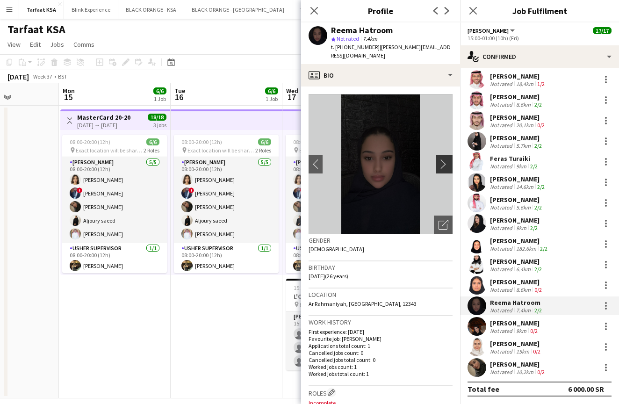
click at [447, 159] on app-icon "chevron-right" at bounding box center [445, 164] width 14 height 10
click at [316, 12] on icon "Close pop-in" at bounding box center [313, 10] width 9 height 9
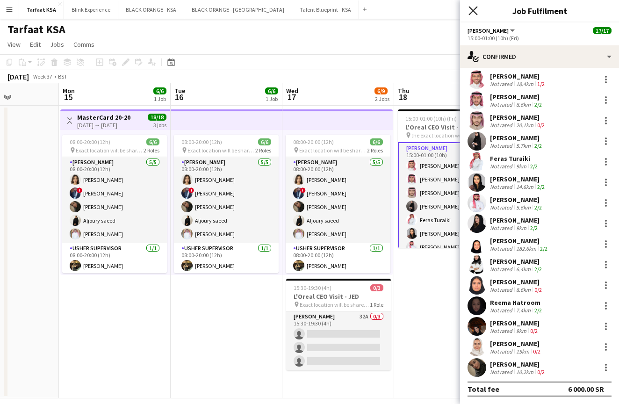
click at [472, 9] on icon "Close pop-in" at bounding box center [472, 10] width 9 height 9
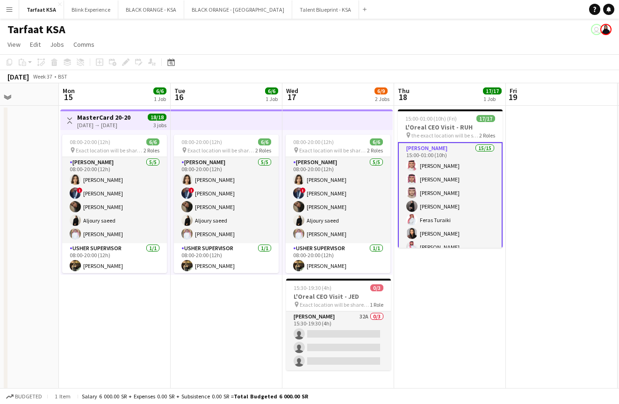
click at [540, 249] on app-date-cell at bounding box center [561, 252] width 112 height 292
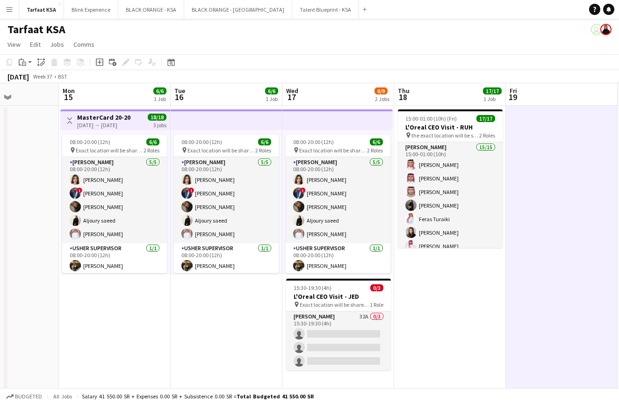
click at [11, 8] on app-icon "Menu" at bounding box center [9, 9] width 7 height 7
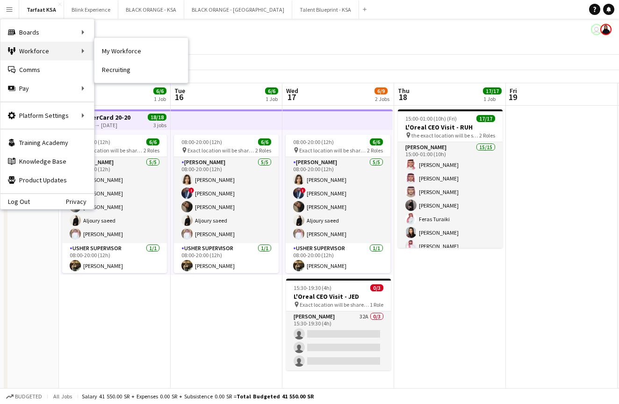
click at [40, 43] on div "Workforce Workforce" at bounding box center [46, 51] width 93 height 19
click at [138, 50] on link "My Workforce" at bounding box center [140, 51] width 93 height 19
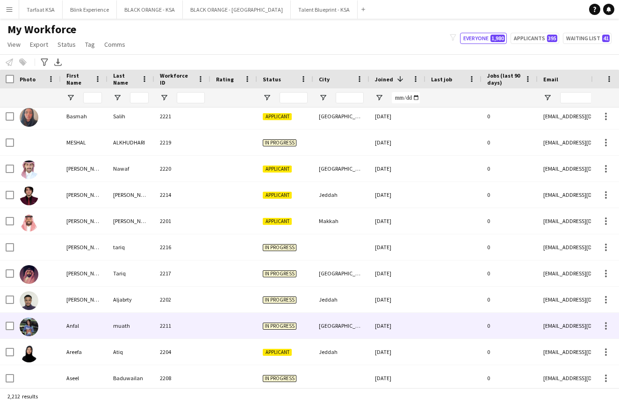
scroll to position [300, 0]
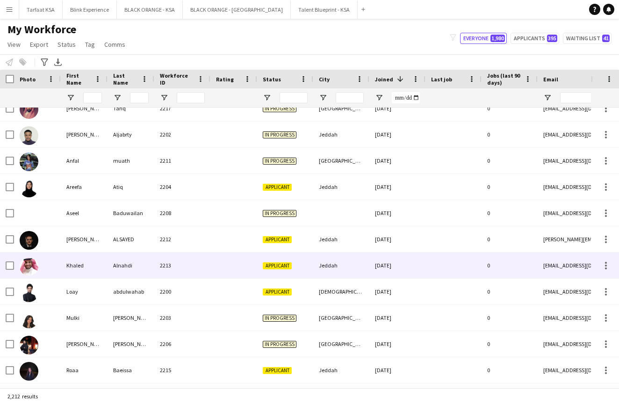
click at [25, 265] on img at bounding box center [29, 266] width 19 height 19
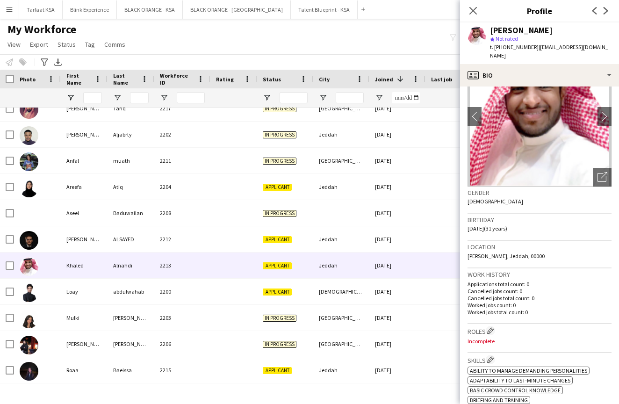
scroll to position [62, 0]
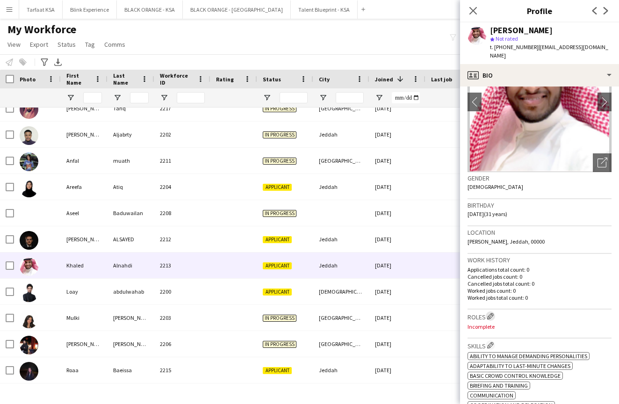
click at [490, 313] on app-icon "Edit crew company roles" at bounding box center [490, 316] width 7 height 7
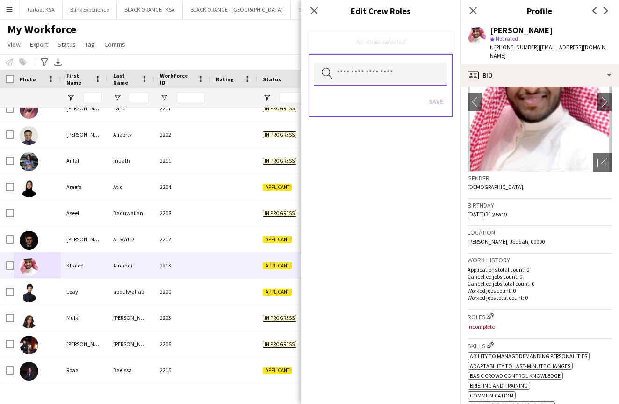
click at [349, 78] on input "text" at bounding box center [380, 73] width 133 height 23
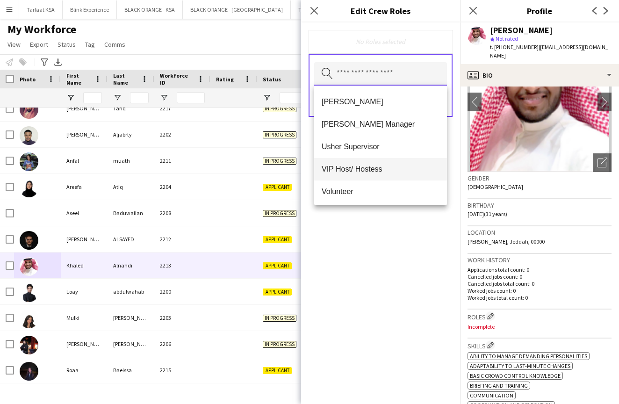
scroll to position [503, 0]
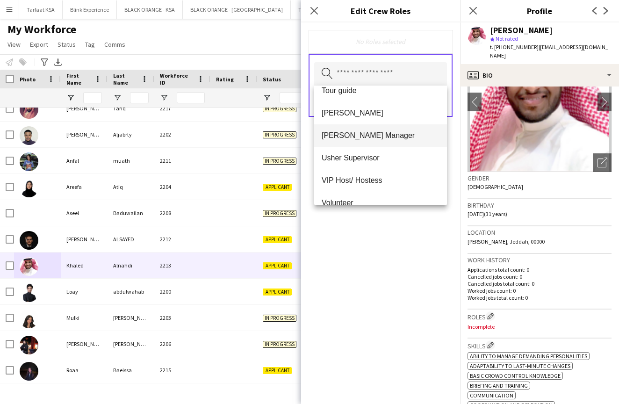
click at [351, 135] on span "[PERSON_NAME] Manager" at bounding box center [380, 135] width 118 height 9
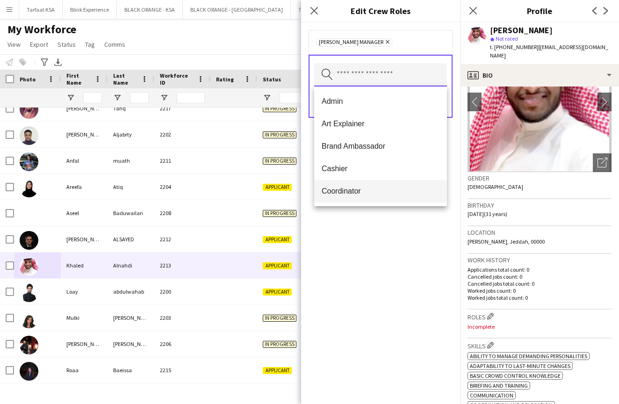
scroll to position [0, 0]
click at [367, 245] on div "[PERSON_NAME] Manager Remove Search by role type Save" at bounding box center [380, 212] width 159 height 381
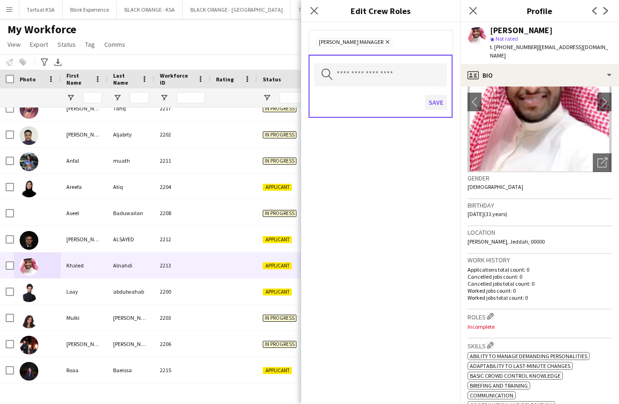
click at [434, 102] on button "Save" at bounding box center [436, 102] width 22 height 15
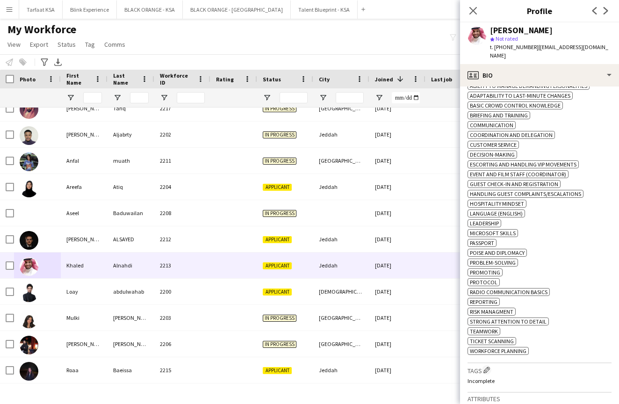
scroll to position [348, 0]
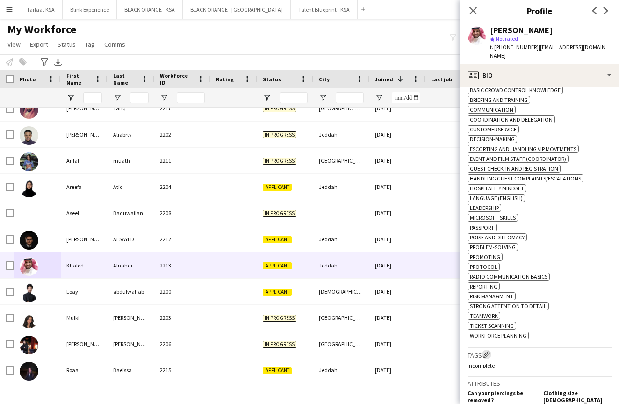
click at [487, 351] on app-icon "Edit crew company tags" at bounding box center [486, 354] width 7 height 7
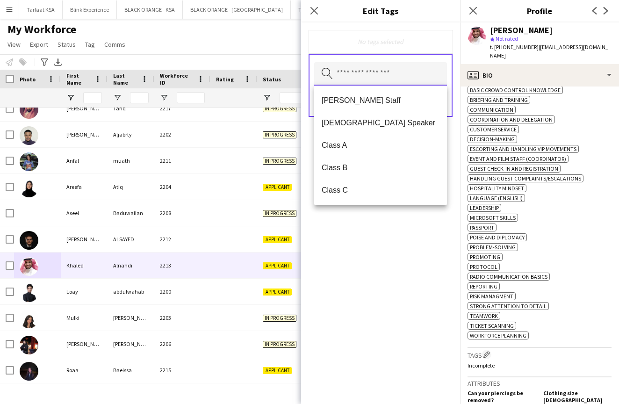
click at [379, 78] on input "text" at bounding box center [380, 73] width 133 height 23
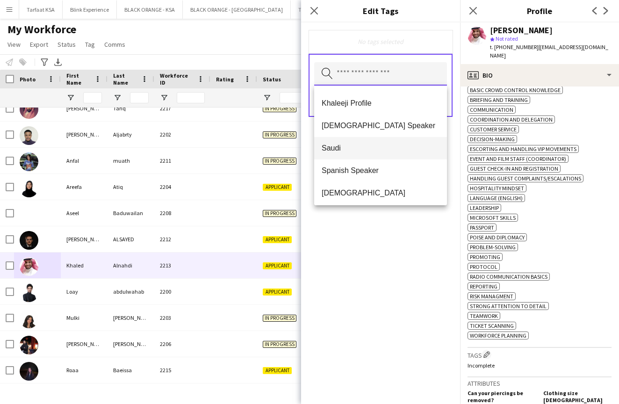
scroll to position [332, 0]
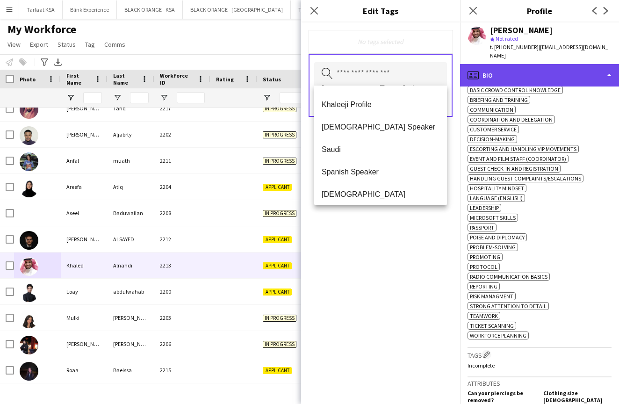
click at [529, 69] on div "profile Bio" at bounding box center [539, 75] width 159 height 22
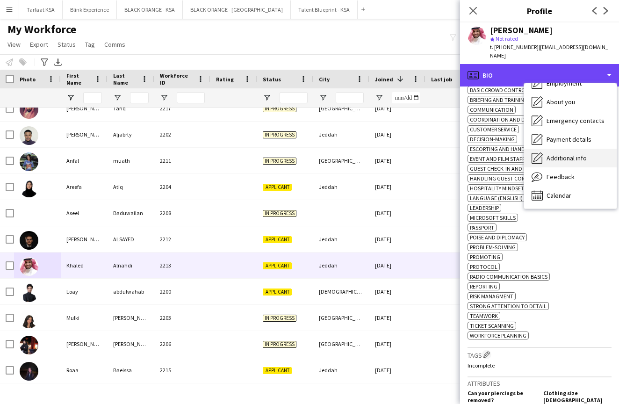
scroll to position [50, 0]
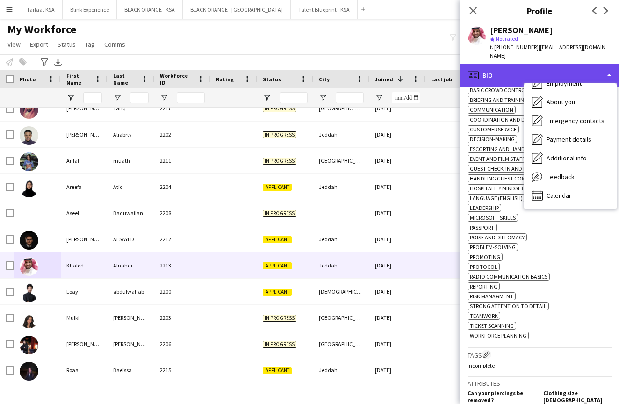
click at [580, 64] on div "profile Bio" at bounding box center [539, 75] width 159 height 22
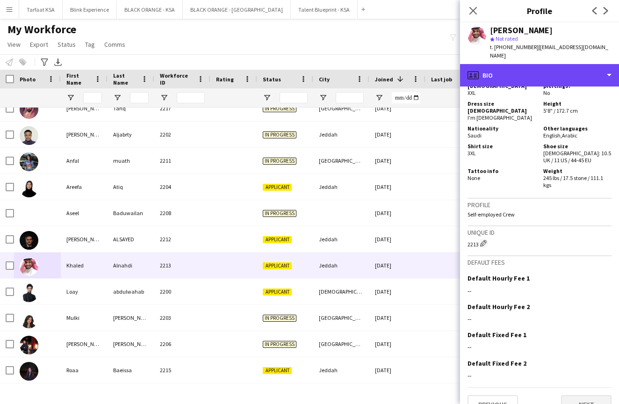
scroll to position [686, 0]
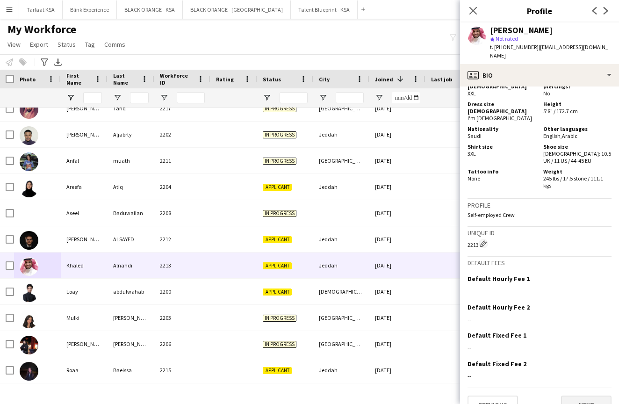
click at [580, 395] on button "Next" at bounding box center [586, 404] width 50 height 19
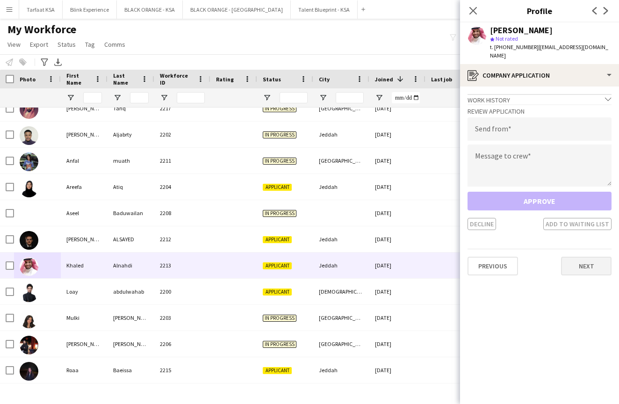
click at [578, 260] on button "Next" at bounding box center [586, 265] width 50 height 19
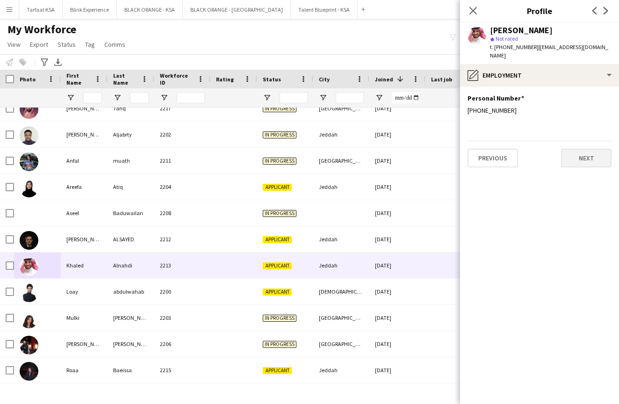
click at [582, 149] on button "Next" at bounding box center [586, 158] width 50 height 19
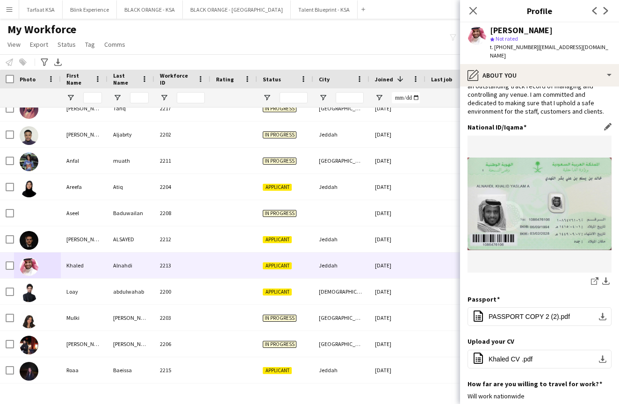
scroll to position [60, 0]
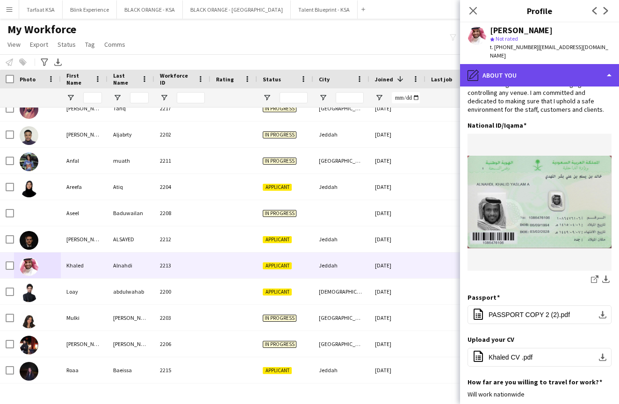
click at [591, 64] on div "pencil4 About you" at bounding box center [539, 75] width 159 height 22
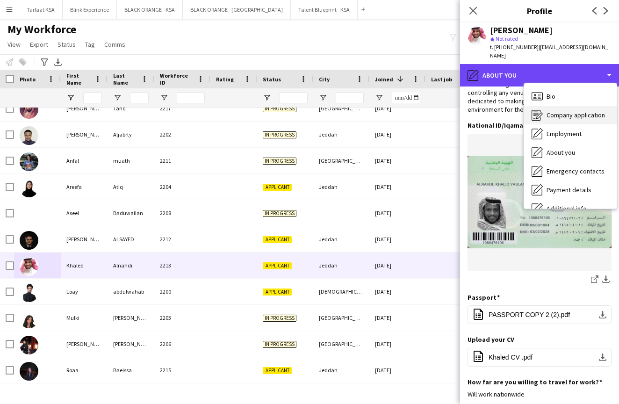
scroll to position [0, 0]
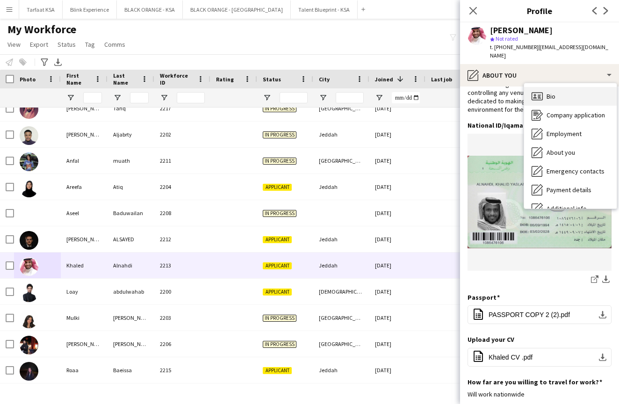
click at [567, 90] on div "Bio Bio" at bounding box center [570, 96] width 92 height 19
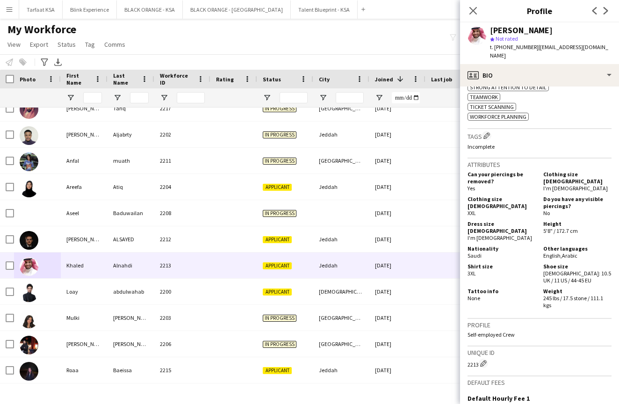
scroll to position [566, 0]
click at [490, 133] on app-icon "Edit crew company tags" at bounding box center [486, 136] width 7 height 7
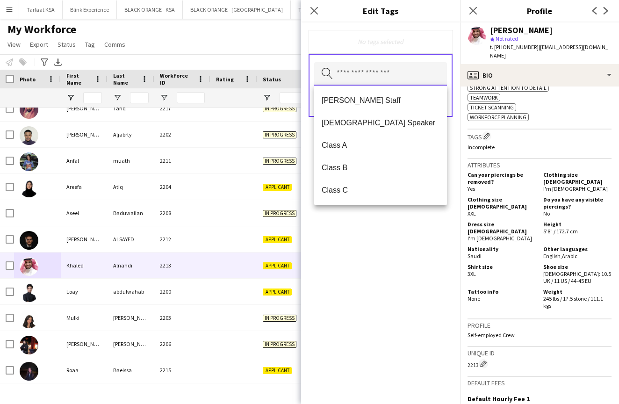
click at [401, 75] on input "text" at bounding box center [380, 73] width 133 height 23
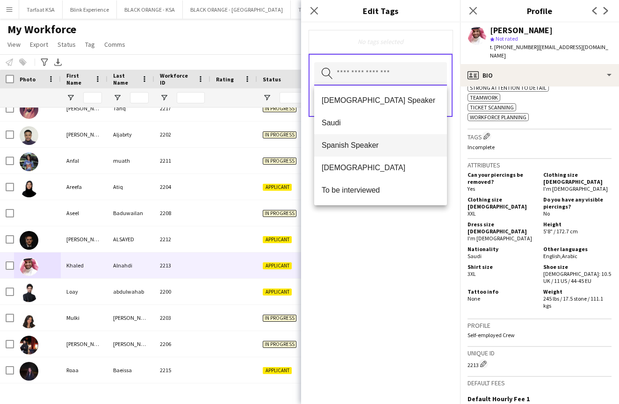
scroll to position [359, 0]
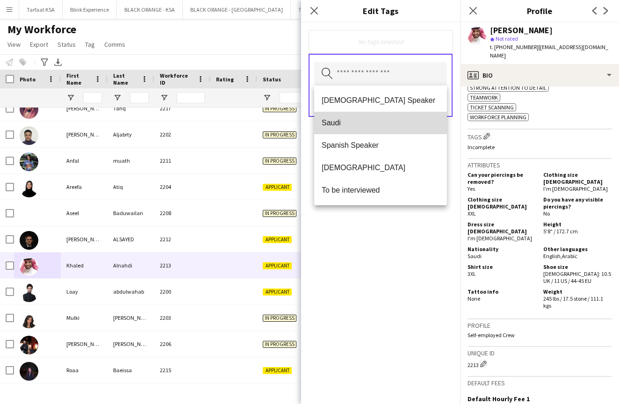
click at [361, 128] on mat-option "Saudi" at bounding box center [380, 123] width 133 height 22
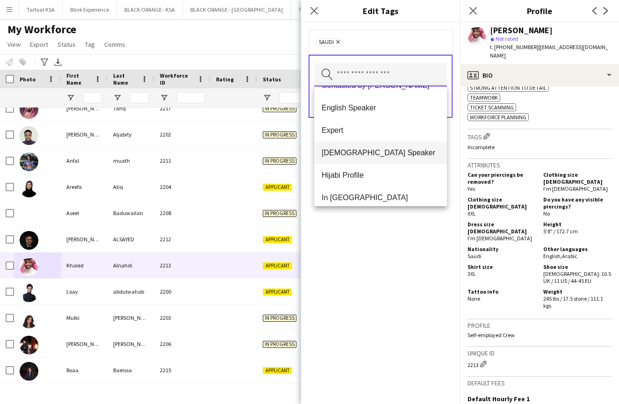
scroll to position [189, 0]
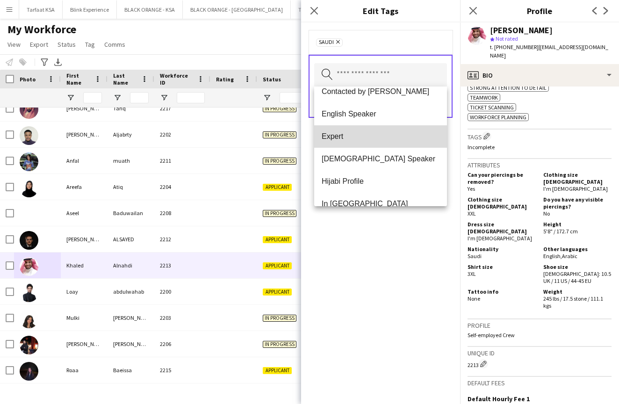
click at [359, 135] on span "Expert" at bounding box center [380, 136] width 118 height 9
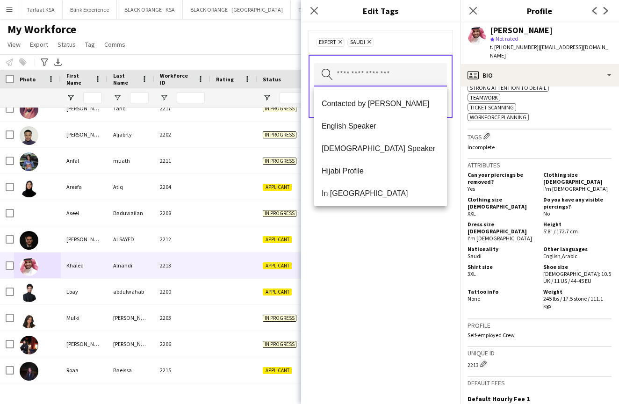
scroll to position [179, 0]
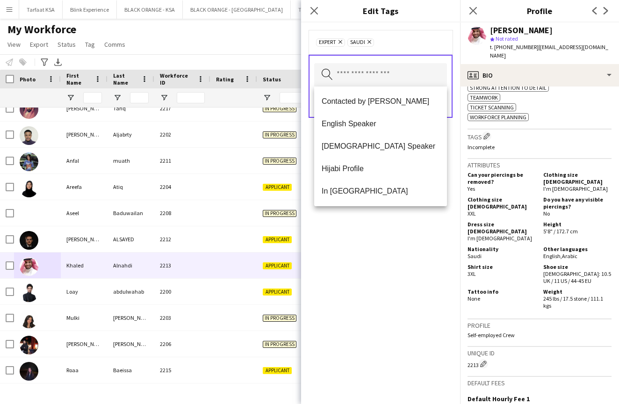
click at [370, 267] on div "Expert Remove Saudi Remove Search by tag name Save" at bounding box center [380, 212] width 159 height 381
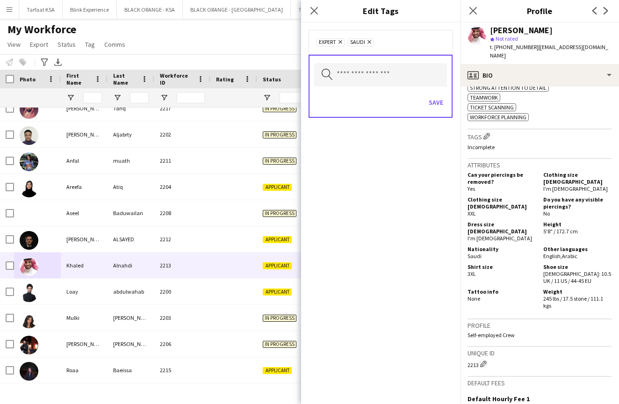
scroll to position [0, 0]
click at [438, 98] on button "Save" at bounding box center [436, 102] width 22 height 15
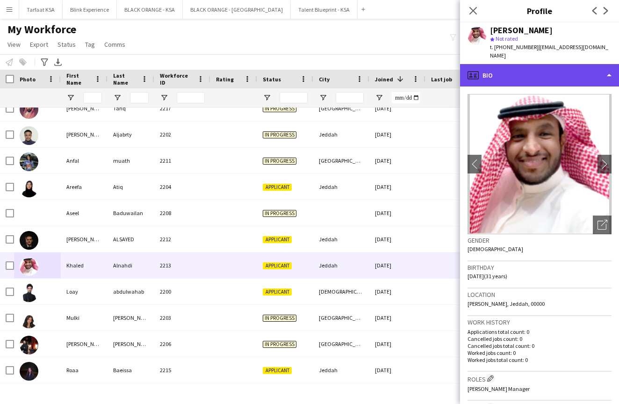
click at [607, 71] on div "profile Bio" at bounding box center [539, 75] width 159 height 22
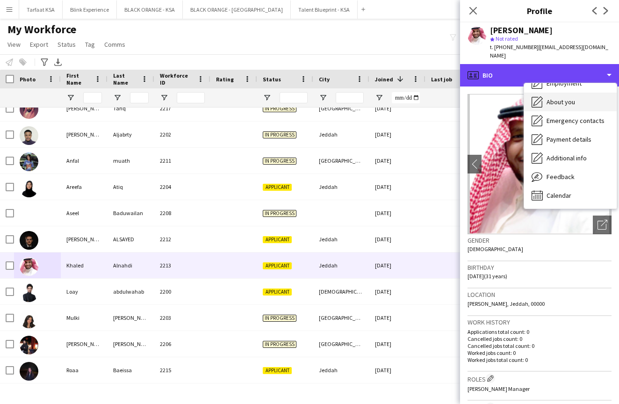
scroll to position [50, 0]
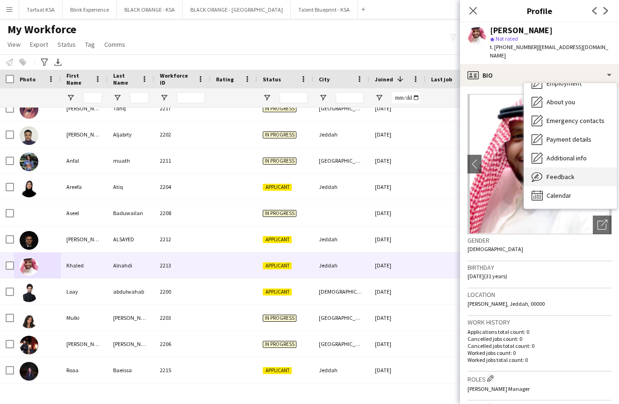
click at [580, 170] on div "Feedback Feedback" at bounding box center [570, 176] width 92 height 19
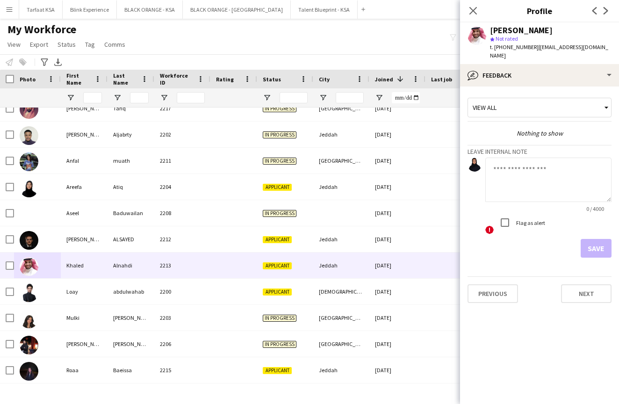
click at [581, 171] on textarea at bounding box center [548, 179] width 126 height 44
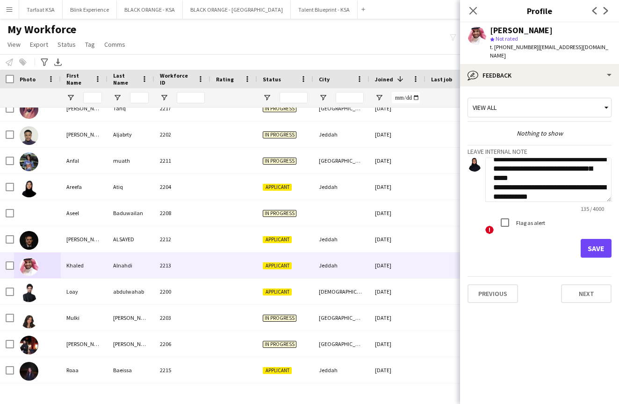
scroll to position [19, 0]
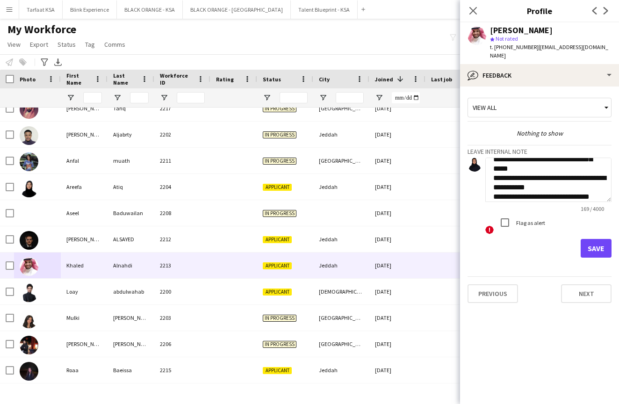
click at [599, 187] on textarea "**********" at bounding box center [548, 179] width 126 height 44
click at [580, 179] on textarea "**********" at bounding box center [548, 179] width 126 height 44
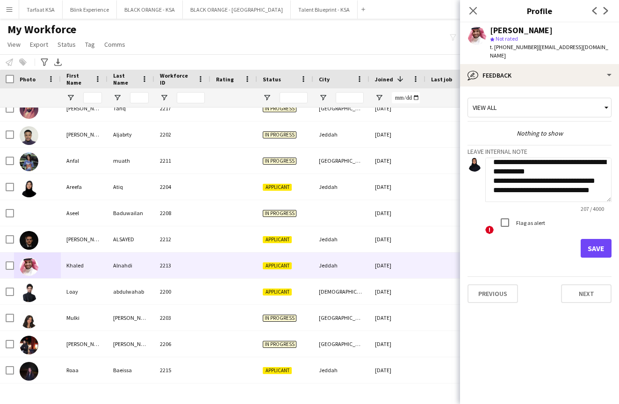
scroll to position [0, 0]
click at [514, 172] on textarea "**********" at bounding box center [548, 179] width 126 height 44
click at [574, 185] on textarea "**********" at bounding box center [548, 179] width 126 height 44
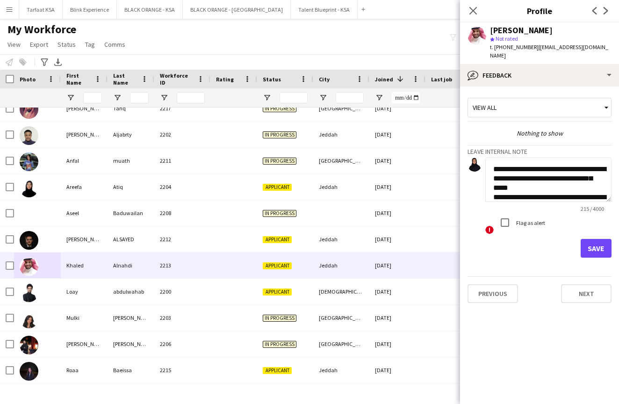
scroll to position [0, 0]
click at [530, 337] on app-crew-profile-feedback-tab "**********" at bounding box center [539, 244] width 159 height 317
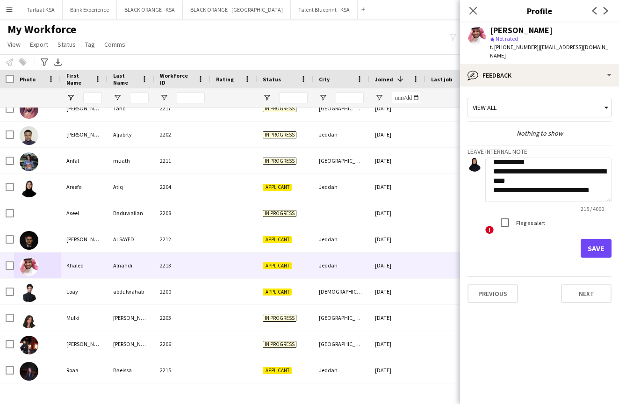
scroll to position [44, 0]
click at [562, 178] on textarea "**********" at bounding box center [548, 179] width 126 height 44
click at [601, 183] on textarea "**********" at bounding box center [548, 179] width 126 height 44
click at [504, 342] on app-crew-profile-feedback-tab "**********" at bounding box center [539, 244] width 159 height 317
click at [546, 171] on textarea "**********" at bounding box center [548, 179] width 126 height 44
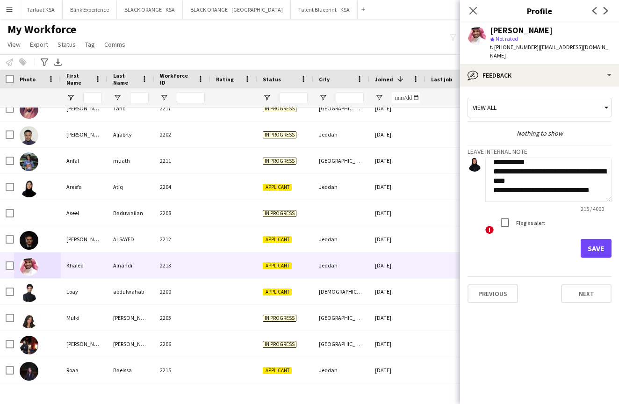
click at [534, 320] on app-crew-profile-feedback-tab "**********" at bounding box center [539, 244] width 159 height 317
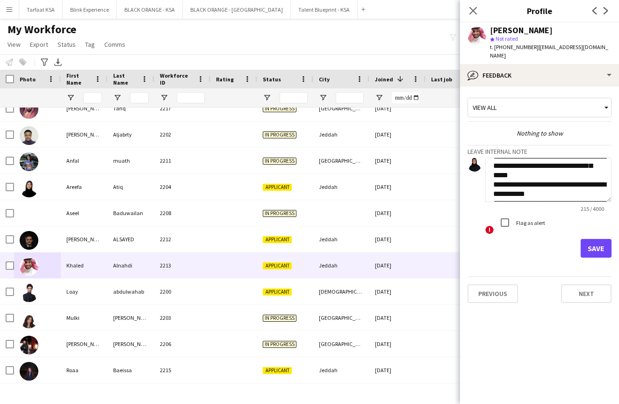
scroll to position [14, 0]
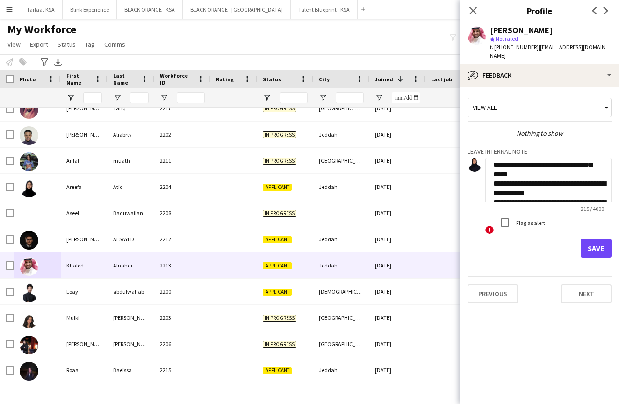
click at [587, 157] on textarea "**********" at bounding box center [548, 179] width 126 height 44
click at [569, 164] on textarea "**********" at bounding box center [548, 179] width 126 height 44
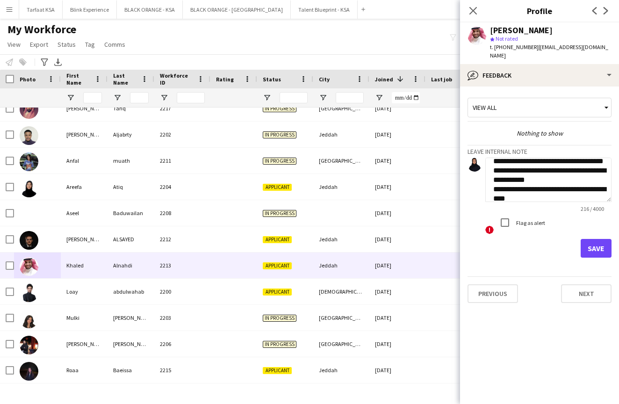
scroll to position [16, 0]
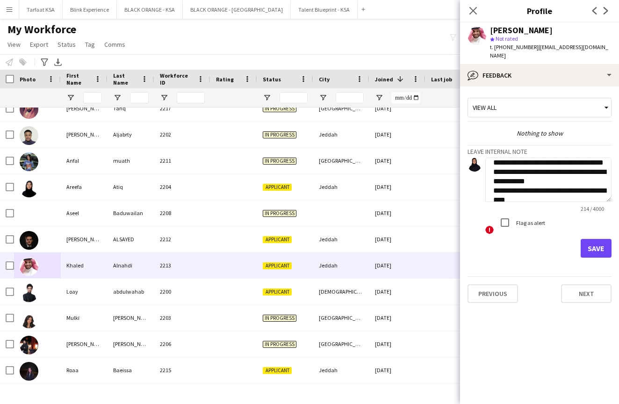
click at [558, 174] on textarea "**********" at bounding box center [548, 179] width 126 height 44
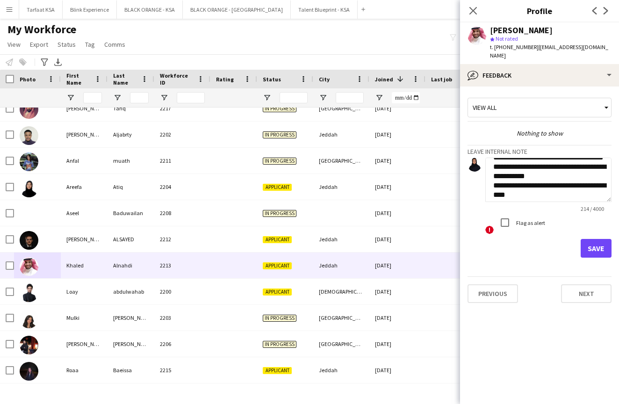
scroll to position [21, 0]
click at [546, 160] on textarea "**********" at bounding box center [548, 179] width 126 height 44
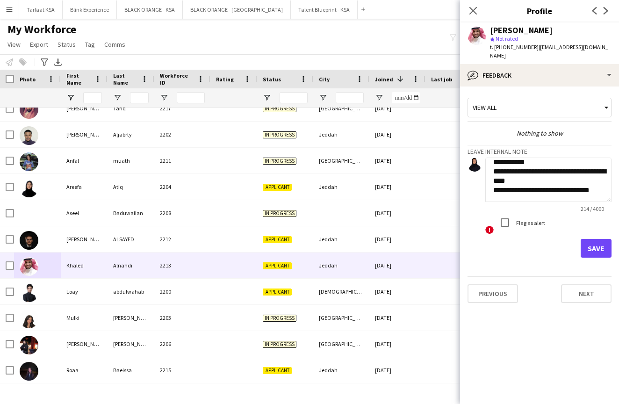
scroll to position [0, 0]
drag, startPoint x: 598, startPoint y: 183, endPoint x: 492, endPoint y: 182, distance: 106.0
click at [492, 182] on textarea "**********" at bounding box center [548, 179] width 126 height 44
click at [565, 167] on textarea "**********" at bounding box center [548, 179] width 126 height 44
click at [559, 161] on textarea "**********" at bounding box center [548, 179] width 126 height 44
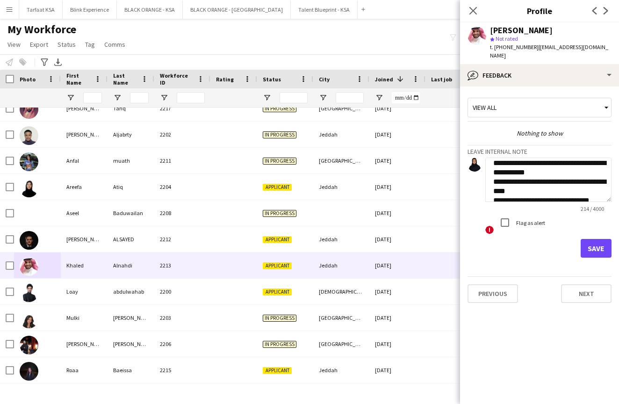
scroll to position [23, 0]
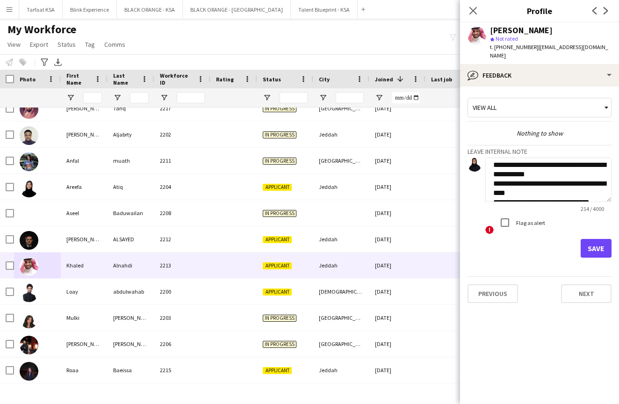
click at [515, 165] on textarea "**********" at bounding box center [548, 179] width 126 height 44
click at [571, 172] on textarea "**********" at bounding box center [548, 179] width 126 height 44
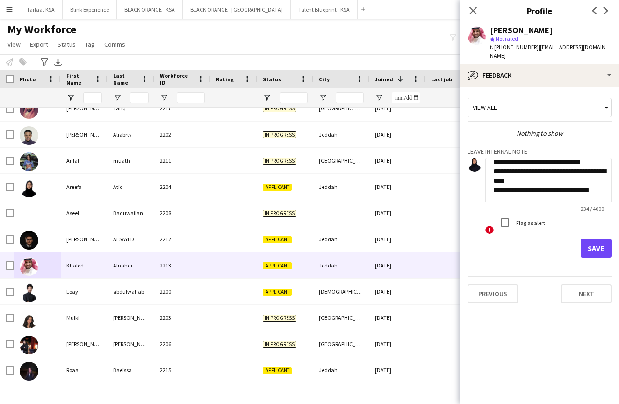
scroll to position [54, 0]
type textarea "**********"
click at [596, 239] on button "Save" at bounding box center [595, 248] width 31 height 19
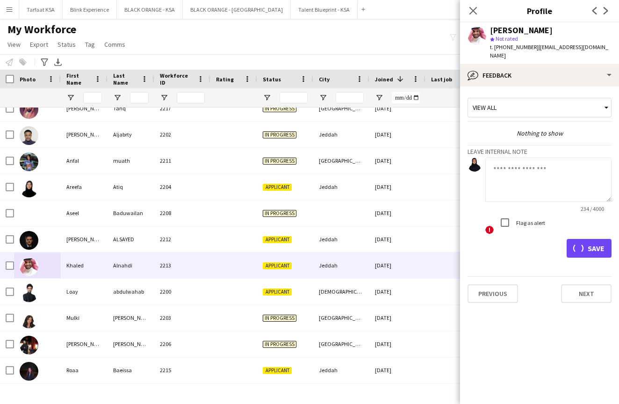
scroll to position [0, 0]
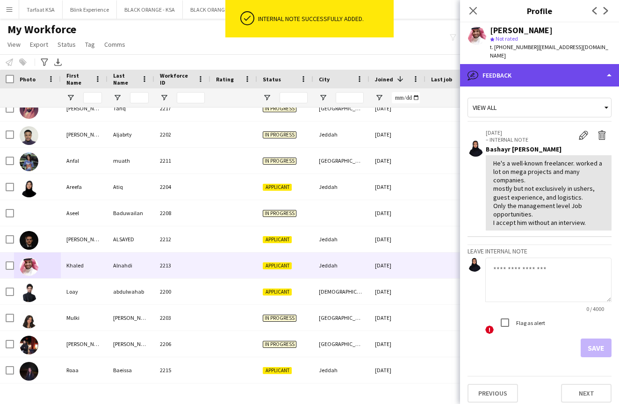
click at [597, 69] on div "bubble-pencil Feedback" at bounding box center [539, 75] width 159 height 22
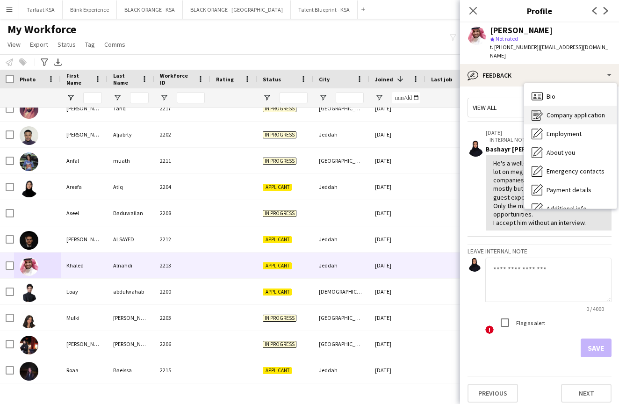
click at [573, 110] on div "Company application Company application" at bounding box center [570, 115] width 92 height 19
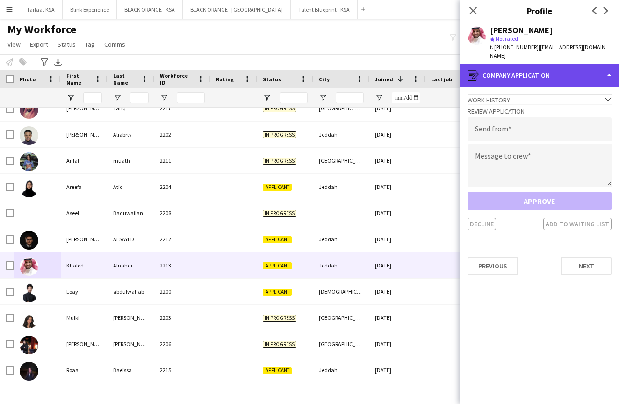
click at [589, 67] on div "register Company application" at bounding box center [539, 75] width 159 height 22
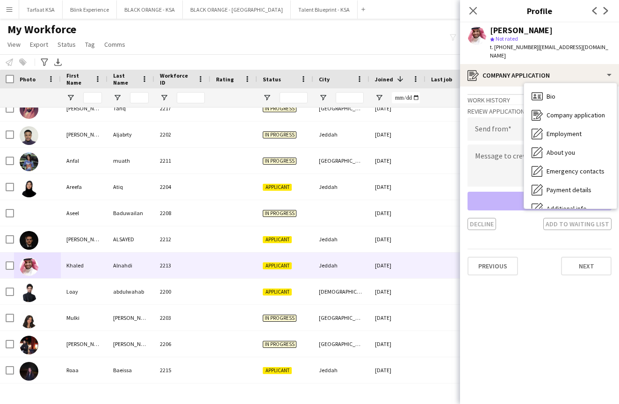
click at [526, 220] on div "Decline Add to waiting list" at bounding box center [539, 224] width 144 height 12
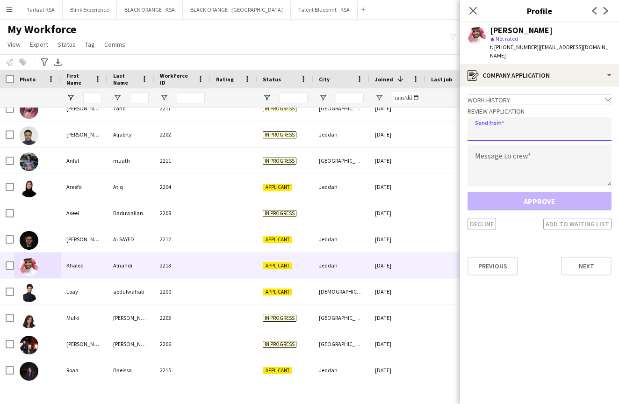
click at [553, 117] on input "email" at bounding box center [539, 128] width 144 height 23
type input "*"
type input "**********"
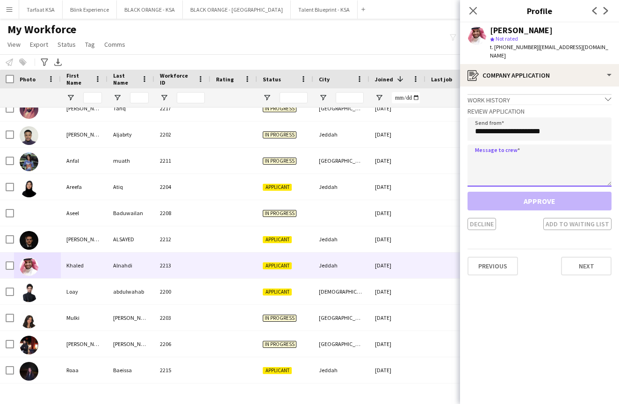
click at [540, 145] on textarea at bounding box center [539, 165] width 144 height 42
paste textarea "**********"
type textarea "**********"
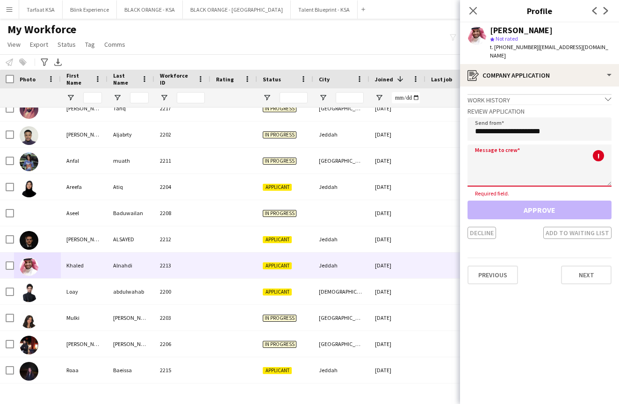
paste textarea "**********"
type textarea "**********"
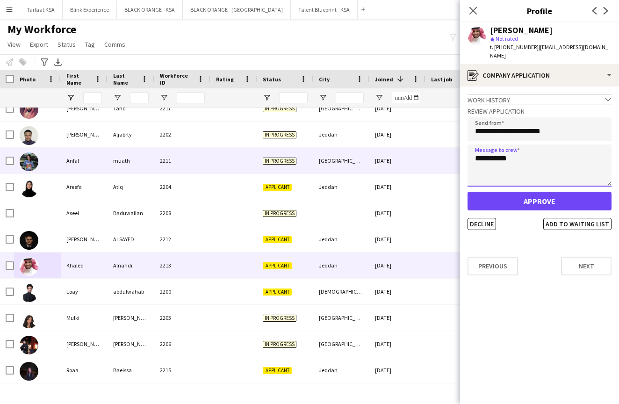
drag, startPoint x: 523, startPoint y: 157, endPoint x: 407, endPoint y: 153, distance: 116.4
click at [407, 153] on body "Menu Boards Boards Boards All jobs Status Workforce Workforce My Workforce Recr…" at bounding box center [309, 202] width 619 height 404
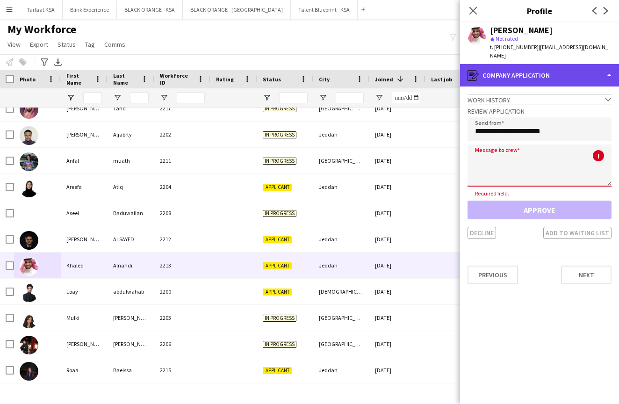
click at [539, 69] on div "register Company application" at bounding box center [539, 75] width 159 height 22
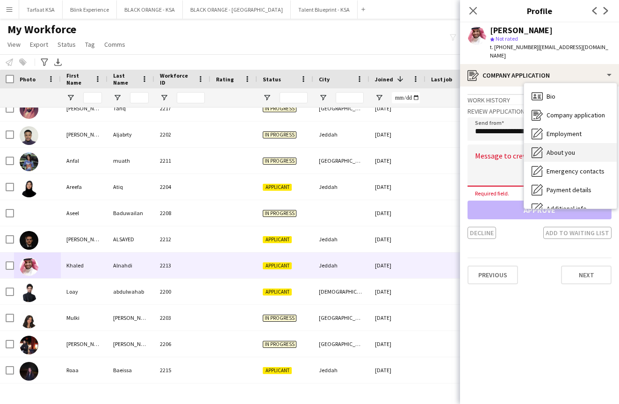
click at [545, 147] on div "About you About you" at bounding box center [570, 152] width 92 height 19
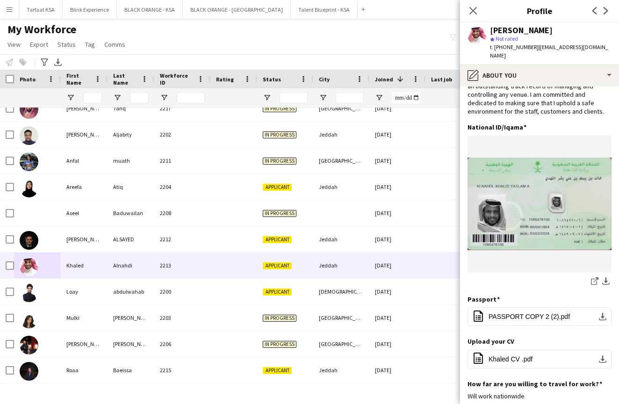
scroll to position [29, 0]
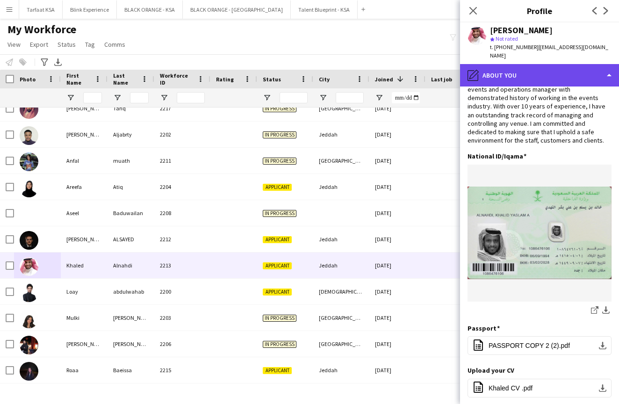
click at [552, 64] on div "pencil4 About you" at bounding box center [539, 75] width 159 height 22
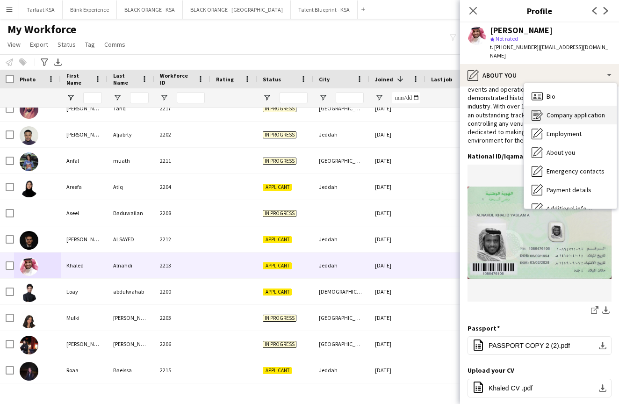
click at [555, 111] on span "Company application" at bounding box center [575, 115] width 58 height 8
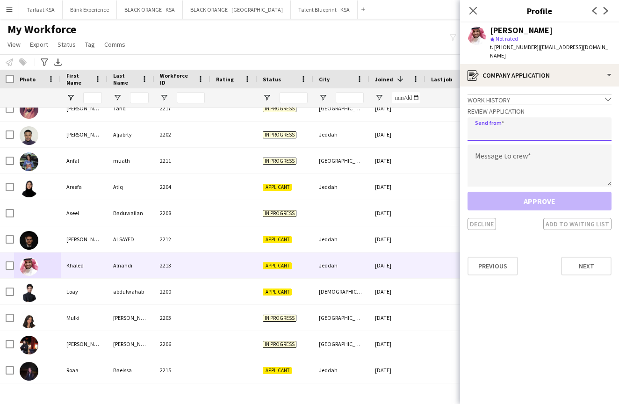
click at [537, 123] on input "email" at bounding box center [539, 128] width 144 height 23
type input "**********"
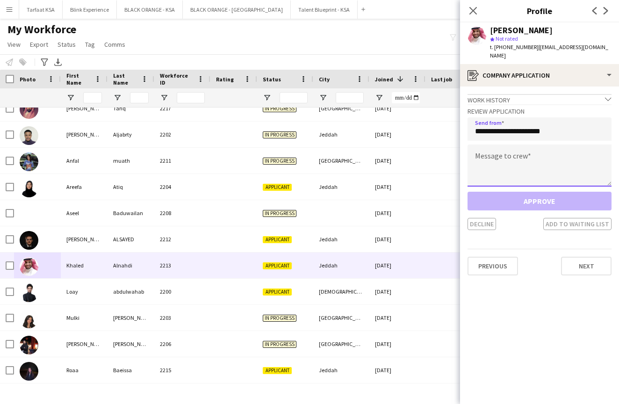
click at [539, 146] on textarea at bounding box center [539, 165] width 144 height 42
paste textarea "**********"
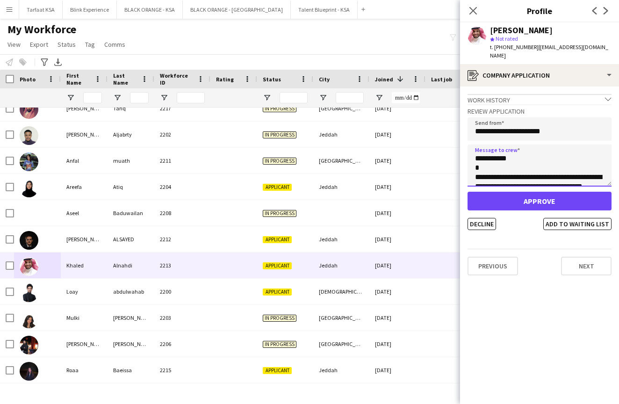
scroll to position [0, 0]
drag, startPoint x: 505, startPoint y: 150, endPoint x: 482, endPoint y: 150, distance: 23.4
click at [482, 150] on textarea "**********" at bounding box center [539, 165] width 144 height 42
click at [517, 153] on textarea "**********" at bounding box center [539, 165] width 144 height 42
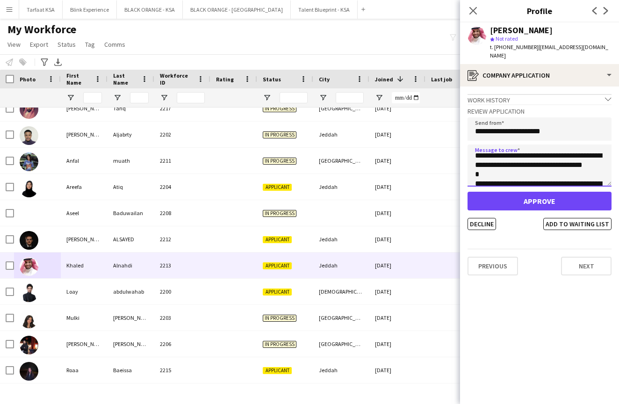
scroll to position [22, 0]
click at [539, 148] on textarea "**********" at bounding box center [539, 165] width 144 height 42
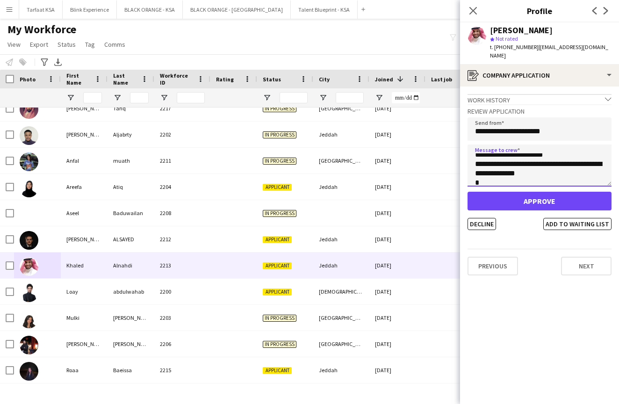
click at [542, 167] on textarea "**********" at bounding box center [539, 165] width 144 height 42
click at [487, 156] on textarea "**********" at bounding box center [539, 165] width 144 height 42
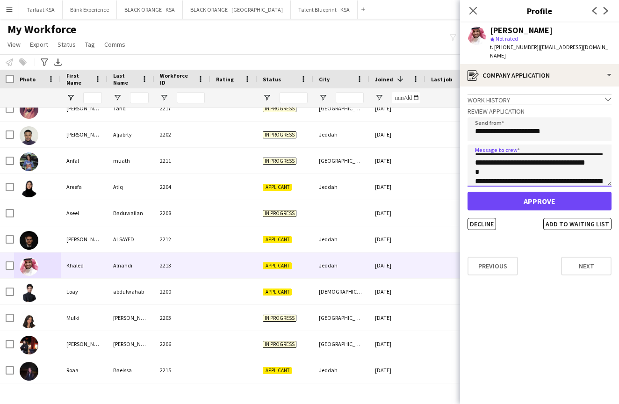
scroll to position [271, 0]
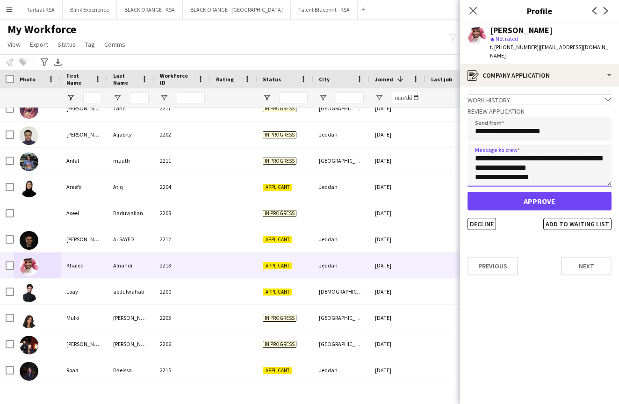
drag, startPoint x: 548, startPoint y: 154, endPoint x: 543, endPoint y: 161, distance: 8.0
click at [618, 164] on html "Menu Boards Boards Boards All jobs Status Workforce Workforce My Workforce Recr…" at bounding box center [309, 202] width 619 height 404
click at [535, 162] on textarea "**********" at bounding box center [539, 165] width 144 height 42
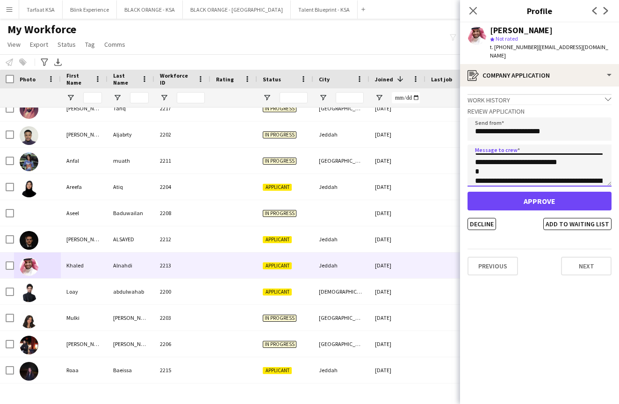
scroll to position [100, 0]
drag, startPoint x: 535, startPoint y: 162, endPoint x: 525, endPoint y: 168, distance: 12.2
click at [528, 169] on textarea "**********" at bounding box center [539, 165] width 144 height 42
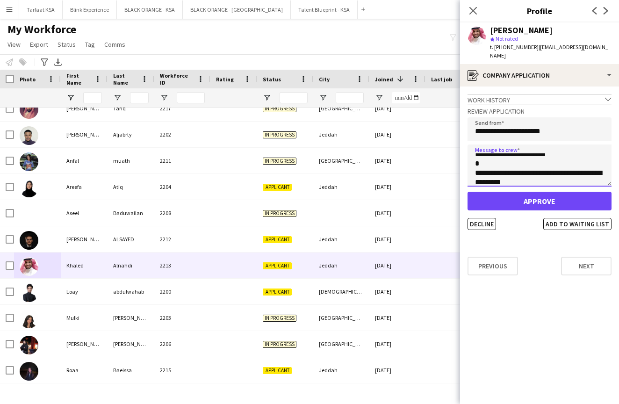
scroll to position [136, 0]
click at [519, 159] on textarea "**********" at bounding box center [539, 165] width 144 height 42
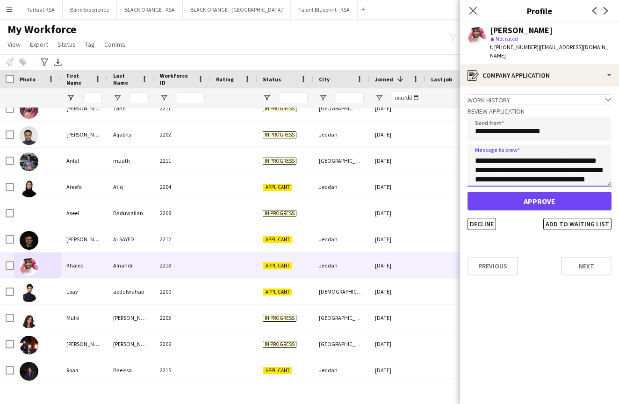
scroll to position [214, 0]
drag, startPoint x: 474, startPoint y: 162, endPoint x: 532, endPoint y: 164, distance: 58.4
click at [533, 164] on textarea "**********" at bounding box center [539, 165] width 144 height 42
click at [475, 168] on textarea "**********" at bounding box center [539, 165] width 144 height 42
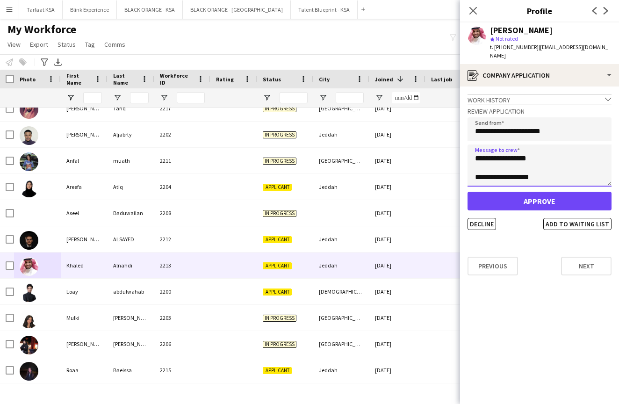
scroll to position [196, 0]
click at [526, 170] on textarea "**********" at bounding box center [539, 165] width 144 height 42
click at [476, 152] on textarea "**********" at bounding box center [539, 165] width 144 height 42
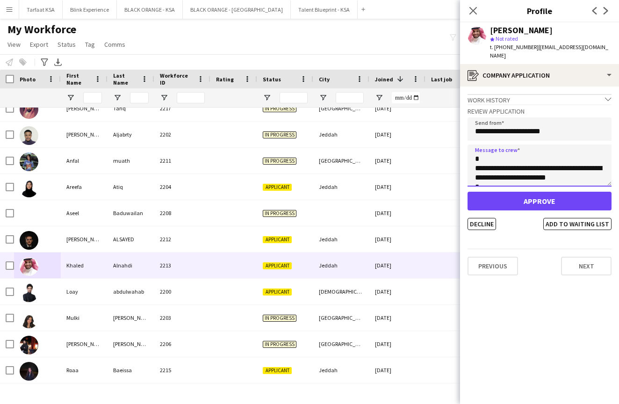
click at [475, 160] on textarea "**********" at bounding box center [539, 165] width 144 height 42
type textarea "**********"
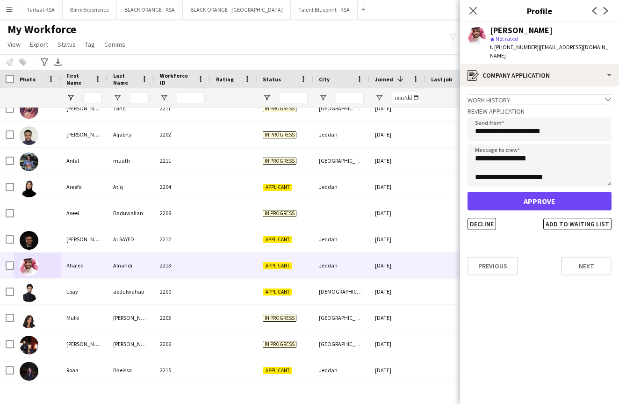
click at [527, 195] on button "Approve" at bounding box center [539, 201] width 144 height 19
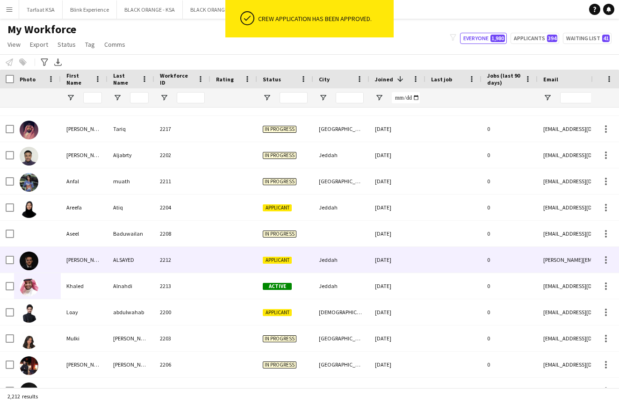
scroll to position [274, 0]
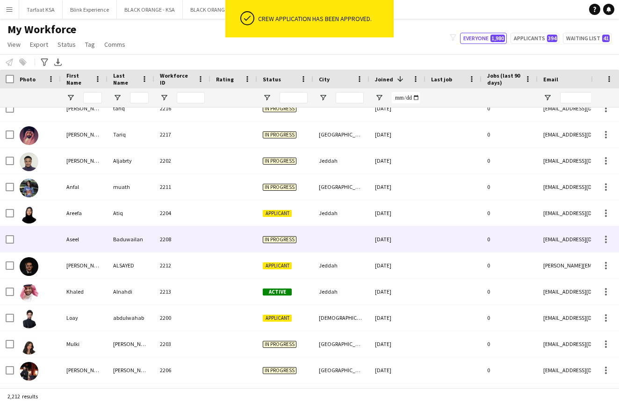
click at [56, 235] on div at bounding box center [37, 239] width 47 height 26
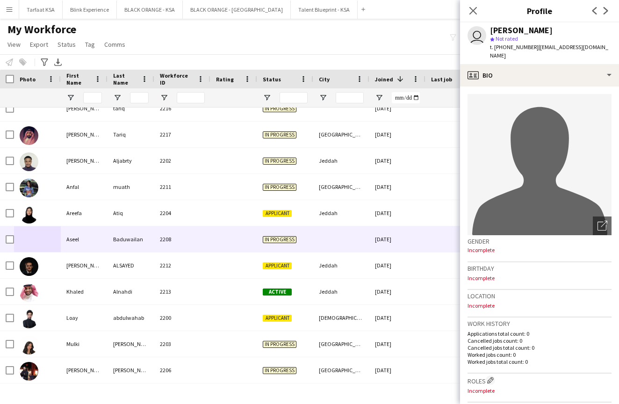
click at [258, 55] on div "Notify workforce Add to tag Select at least one crew to tag him or her. Advance…" at bounding box center [309, 61] width 619 height 15
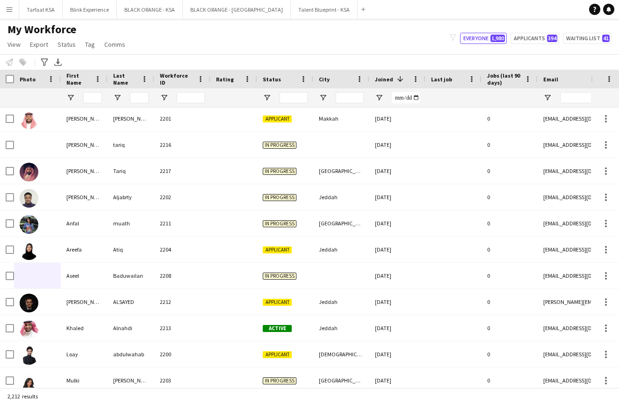
scroll to position [296, 0]
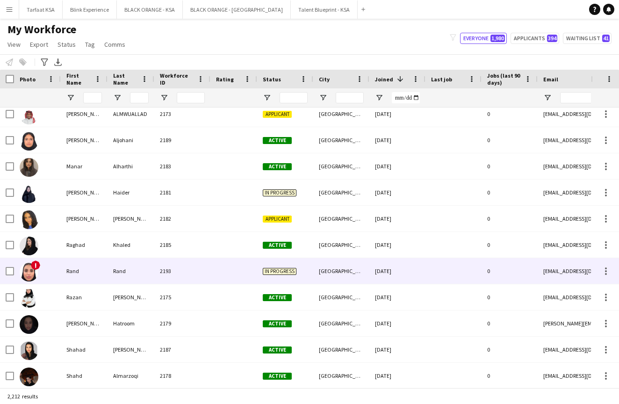
click at [35, 268] on span "!" at bounding box center [35, 264] width 9 height 9
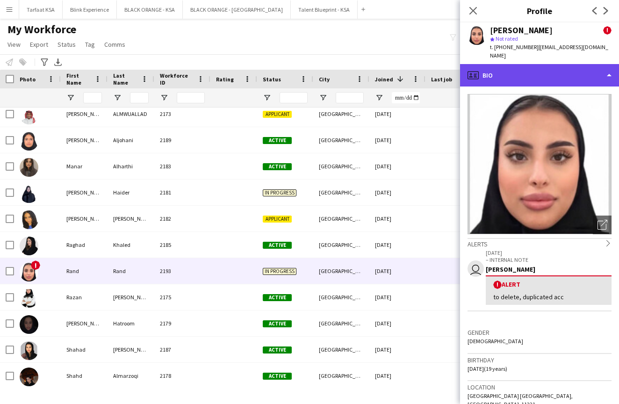
click at [577, 68] on div "profile Bio" at bounding box center [539, 75] width 159 height 22
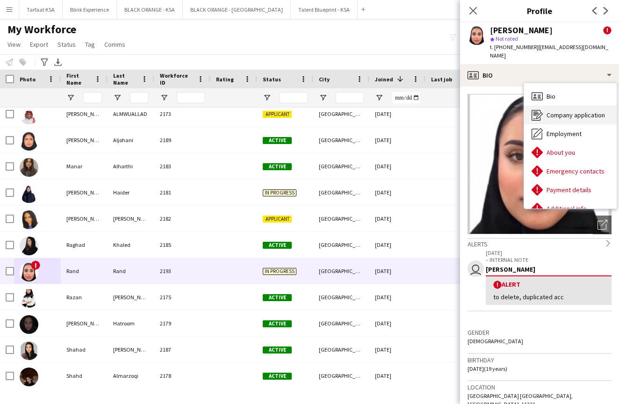
click at [561, 111] on span "Company application" at bounding box center [575, 115] width 58 height 8
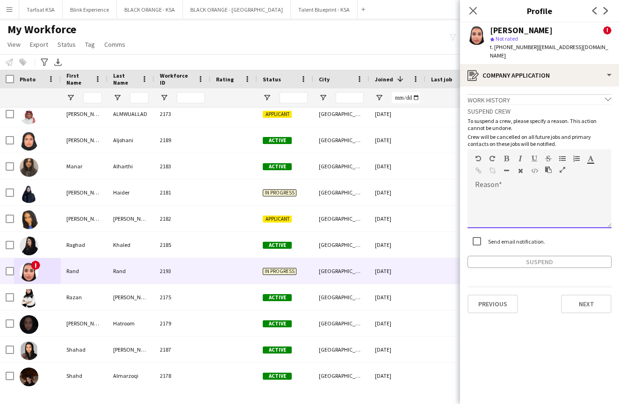
click at [535, 201] on div at bounding box center [539, 209] width 144 height 37
click at [471, 14] on icon "Close pop-in" at bounding box center [472, 10] width 9 height 9
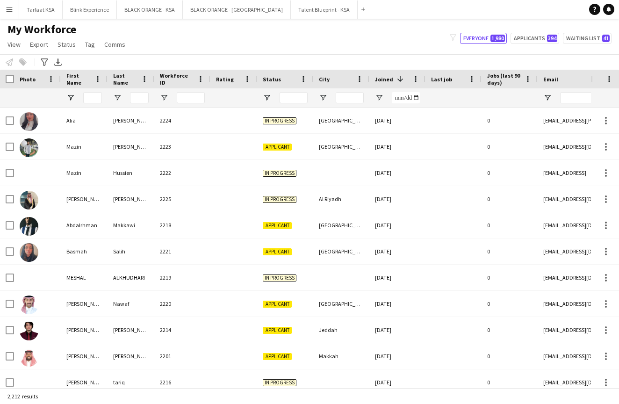
scroll to position [0, 0]
click at [11, 14] on button "Menu" at bounding box center [9, 9] width 19 height 19
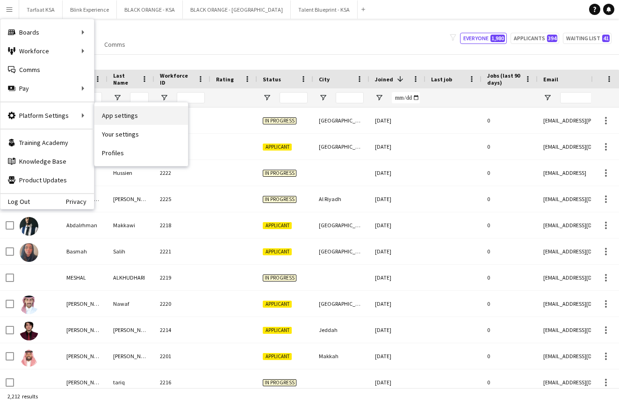
click at [114, 121] on link "App settings" at bounding box center [140, 115] width 93 height 19
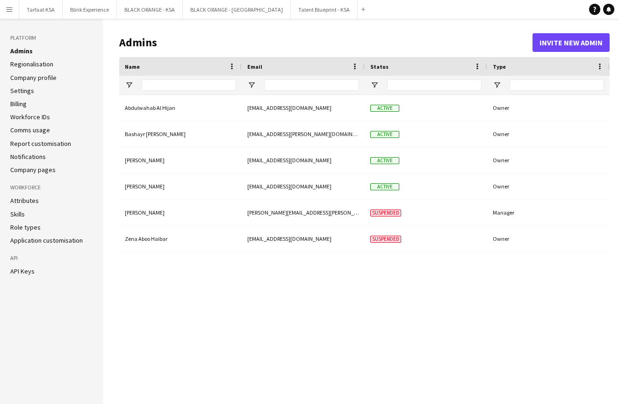
click at [50, 65] on link "Regionalisation" at bounding box center [31, 64] width 43 height 8
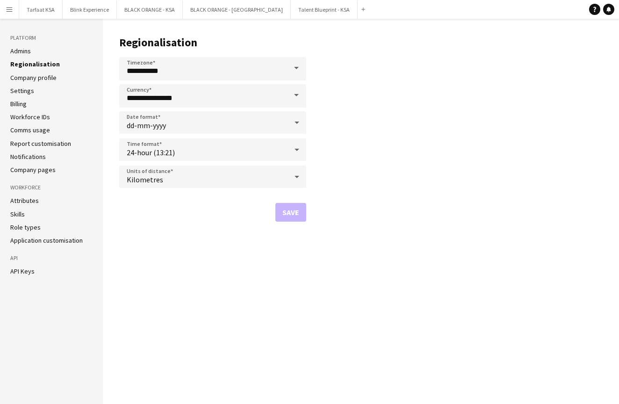
click at [47, 80] on link "Company profile" at bounding box center [33, 77] width 46 height 8
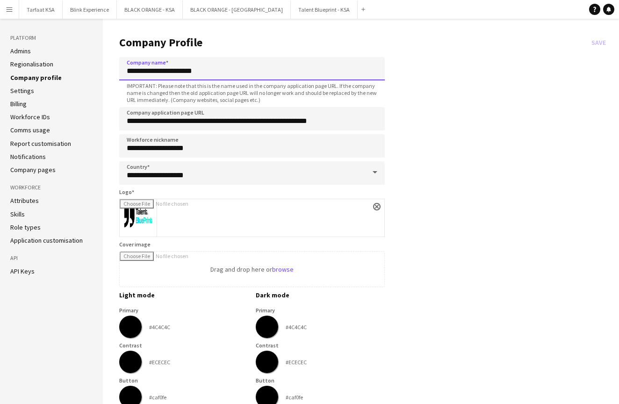
drag, startPoint x: 204, startPoint y: 73, endPoint x: 178, endPoint y: 74, distance: 25.7
click at [178, 74] on input "**********" at bounding box center [251, 68] width 265 height 23
type input "**********"
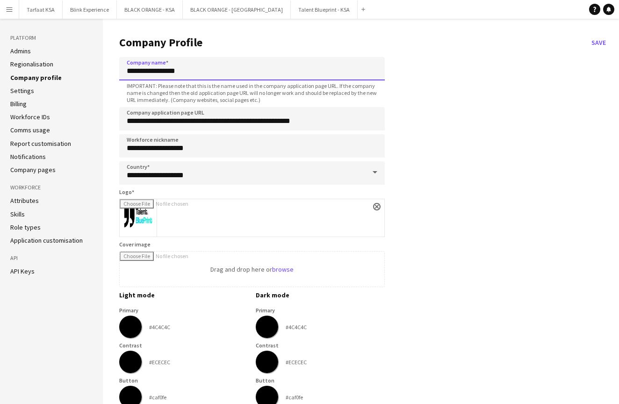
type input "**********"
click at [482, 68] on app-company-profile-form "**********" at bounding box center [364, 383] width 490 height 711
click at [11, 13] on app-icon "Menu" at bounding box center [9, 9] width 7 height 7
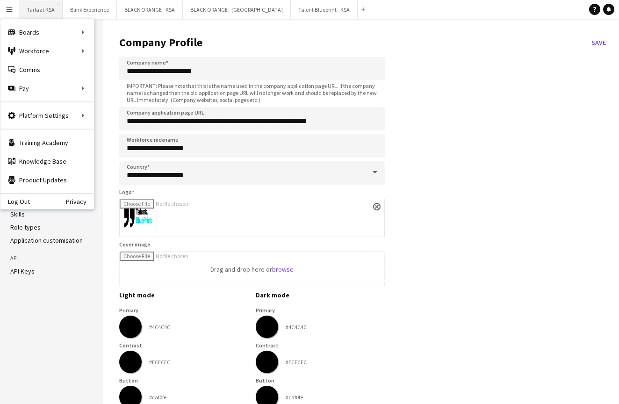
click at [39, 7] on button "Tarfaat KSA Close" at bounding box center [40, 9] width 43 height 18
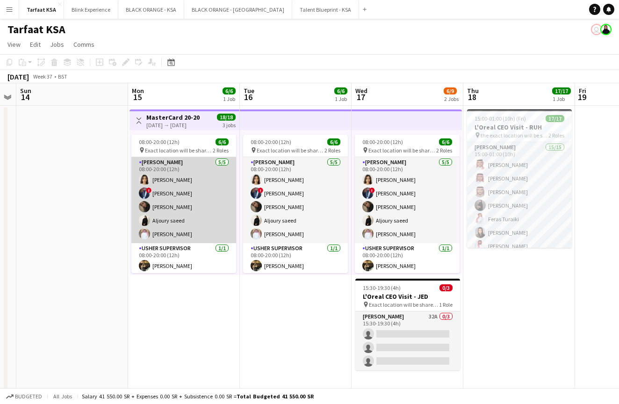
scroll to position [0, 203]
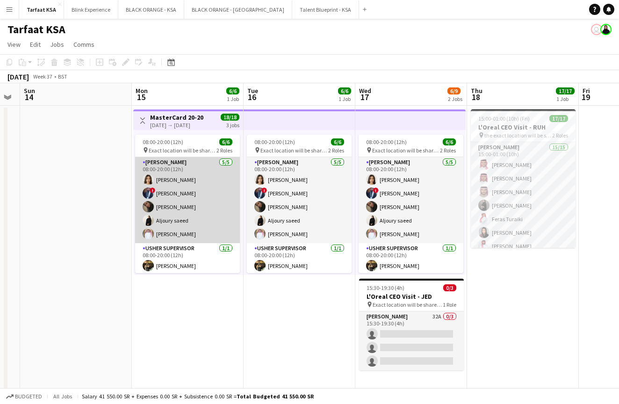
click at [177, 195] on app-card-role "[PERSON_NAME] [DATE] 08:00-20:00 (12h) [PERSON_NAME] ! [PERSON_NAME] [PERSON_NA…" at bounding box center [187, 200] width 105 height 86
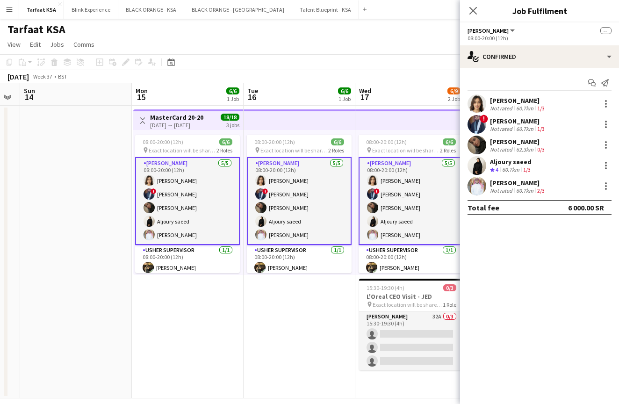
click at [474, 124] on app-user-avatar at bounding box center [476, 124] width 19 height 19
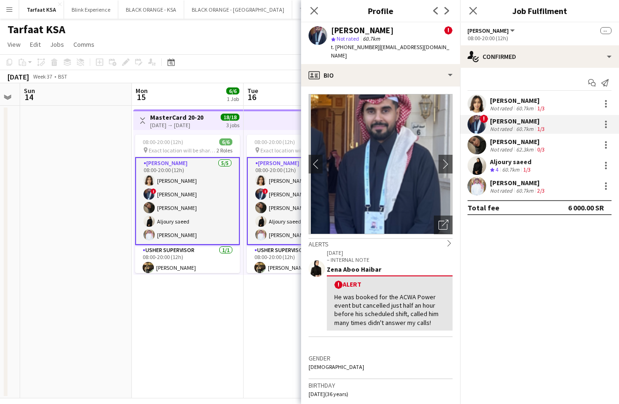
scroll to position [0, 0]
click at [476, 9] on icon "Close pop-in" at bounding box center [472, 10] width 9 height 9
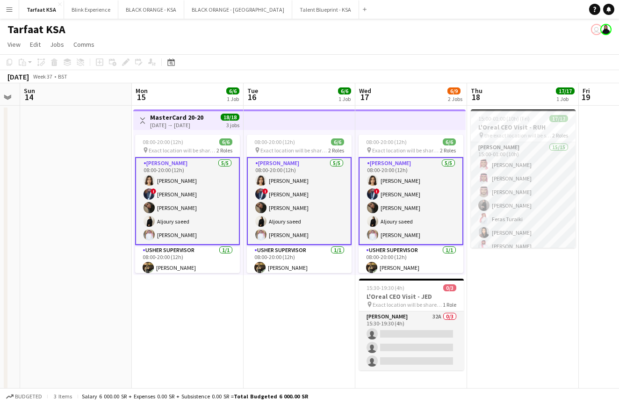
click at [116, 271] on app-date-cell at bounding box center [76, 252] width 112 height 292
